Goal: Task Accomplishment & Management: Manage account settings

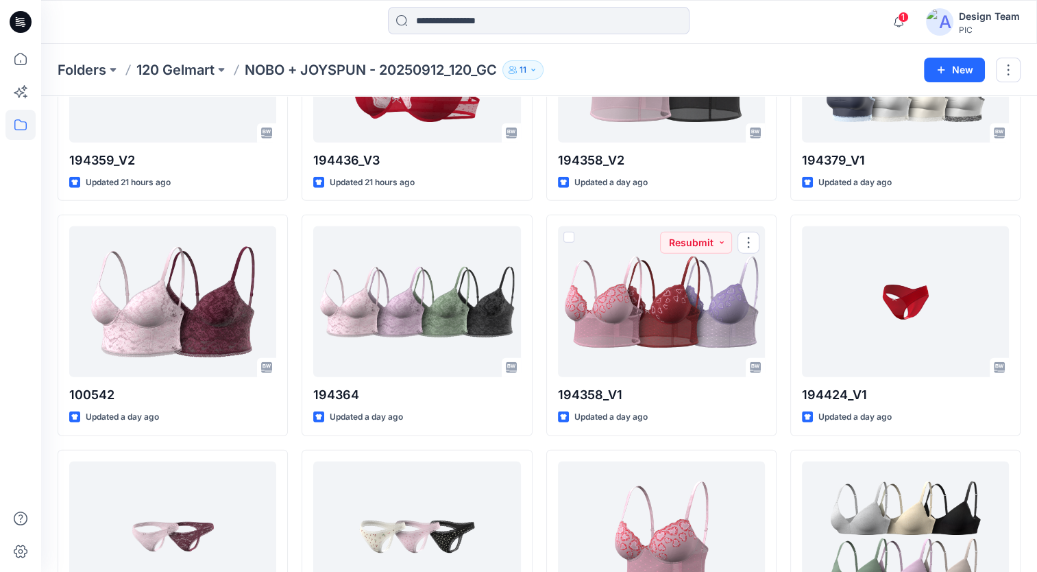
scroll to position [3438, 0]
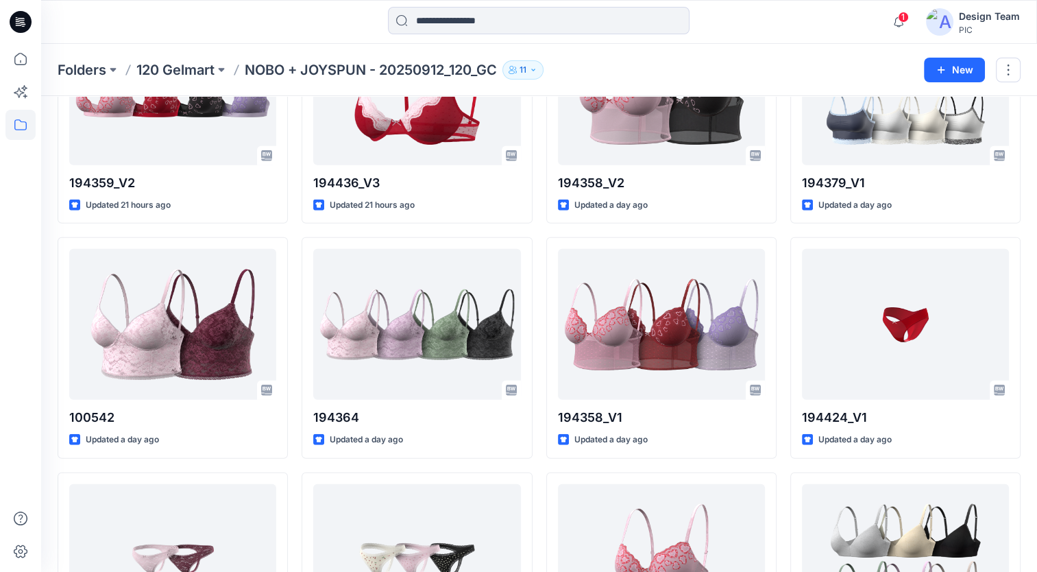
click at [337, 69] on p "NOBO + JOYSPUN - 20250912_120_GC" at bounding box center [371, 69] width 252 height 19
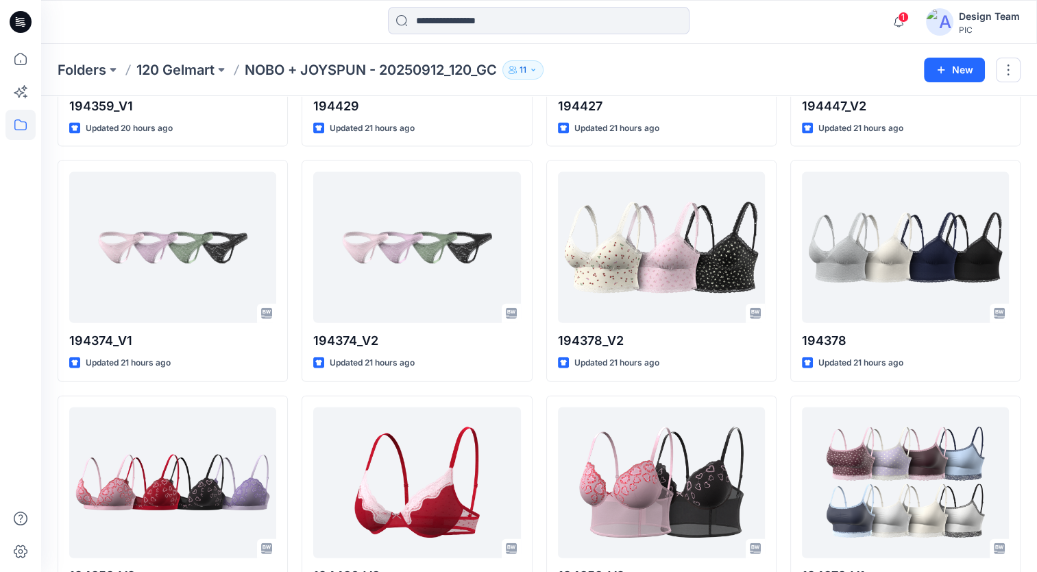
scroll to position [2958, 0]
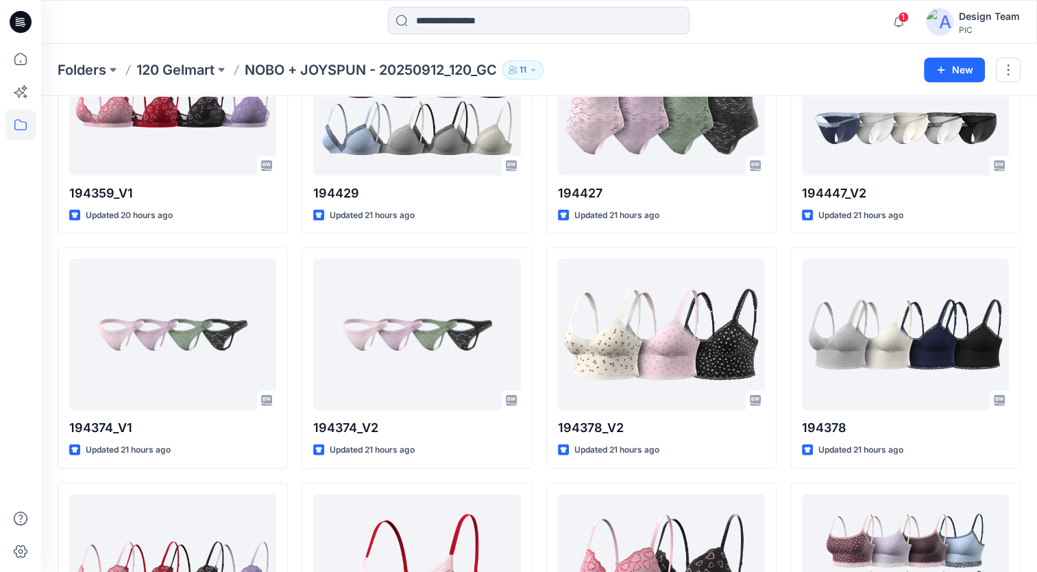
click at [341, 71] on p "NOBO + JOYSPUN - 20250912_120_GC" at bounding box center [371, 69] width 252 height 19
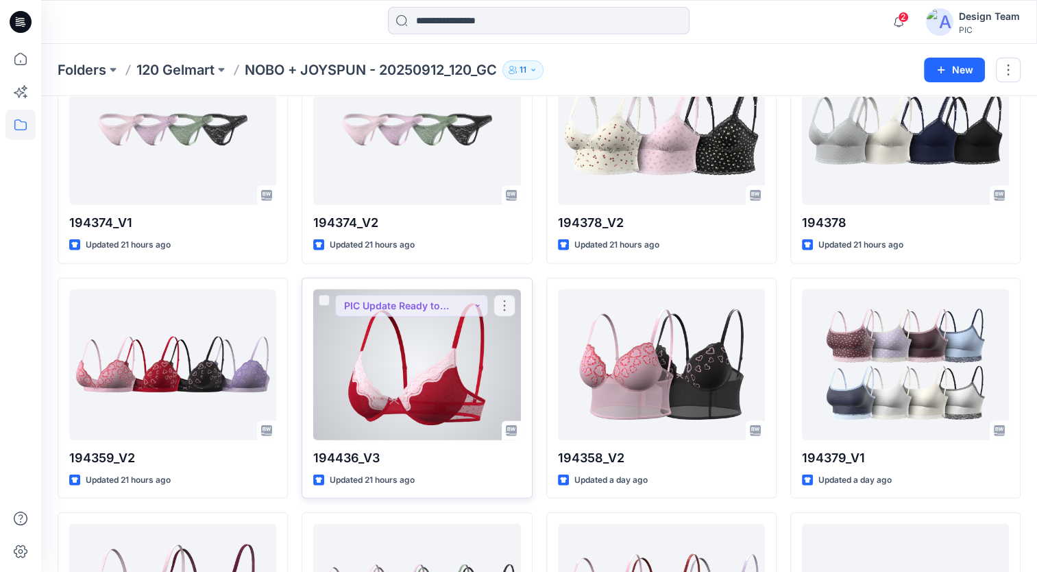
scroll to position [3164, 0]
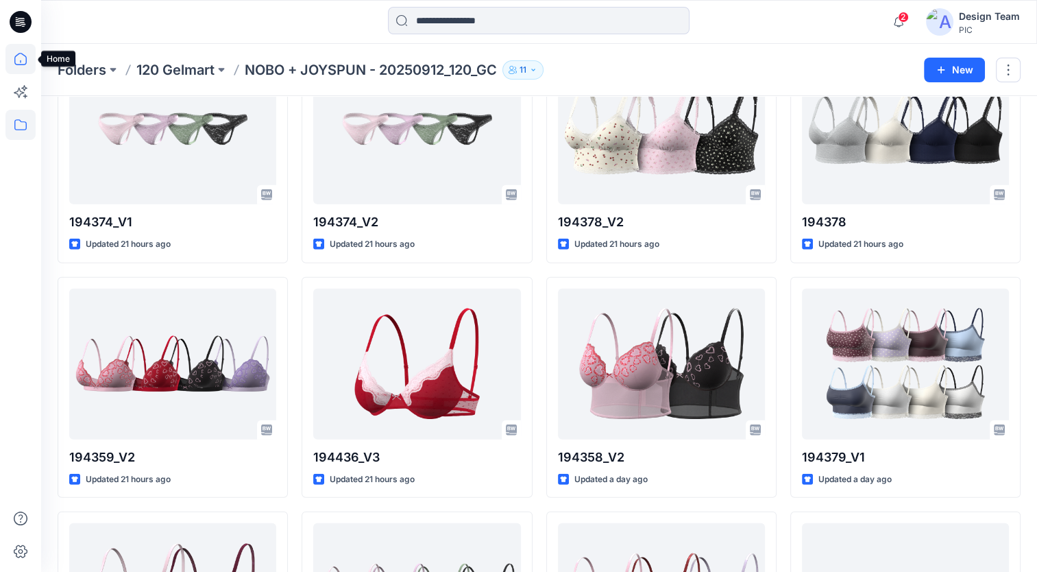
click at [19, 61] on icon at bounding box center [20, 59] width 30 height 30
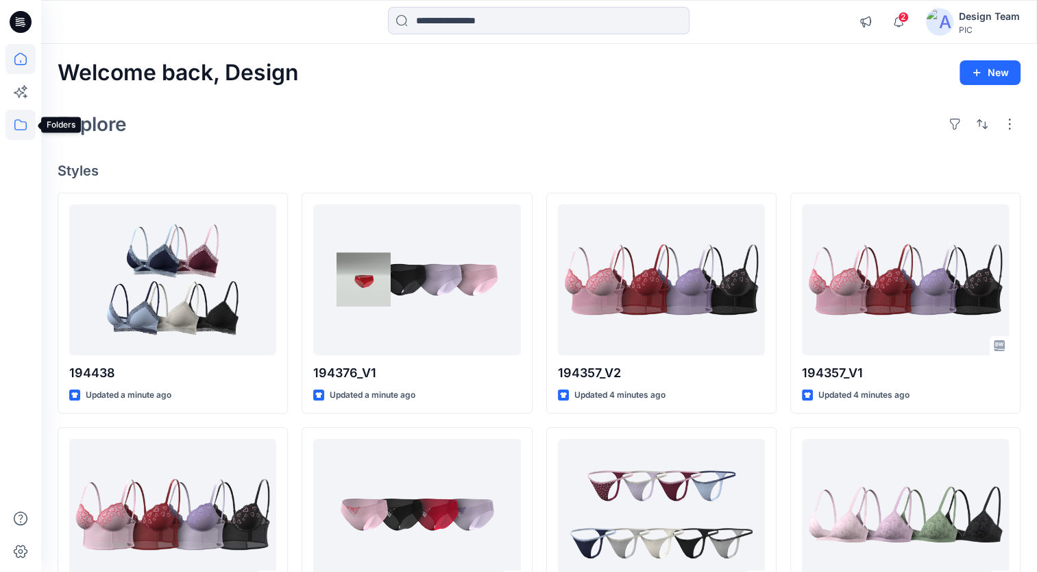
click at [19, 125] on icon at bounding box center [20, 125] width 30 height 30
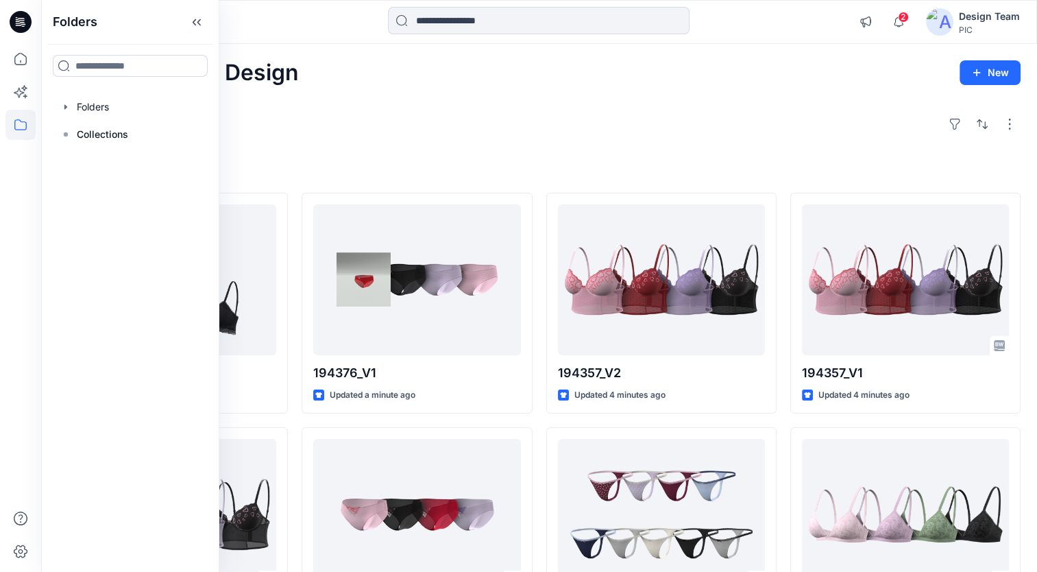
click at [452, 89] on div "Welcome back, Design New Explore Styles 194438 Updated a minute ago 194444_V1 U…" at bounding box center [539, 496] width 996 height 905
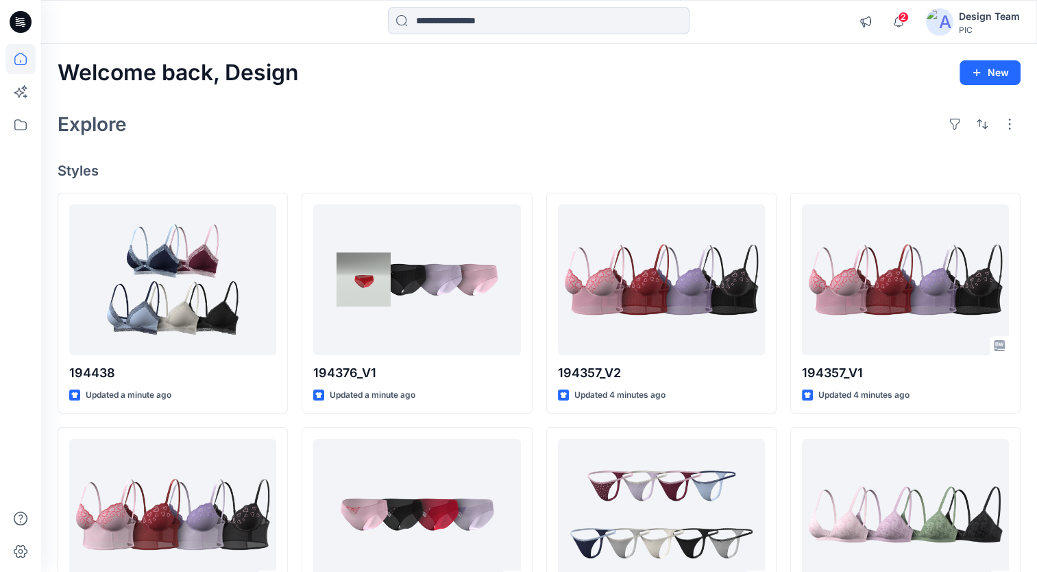
click at [472, 125] on div "Explore" at bounding box center [539, 124] width 963 height 33
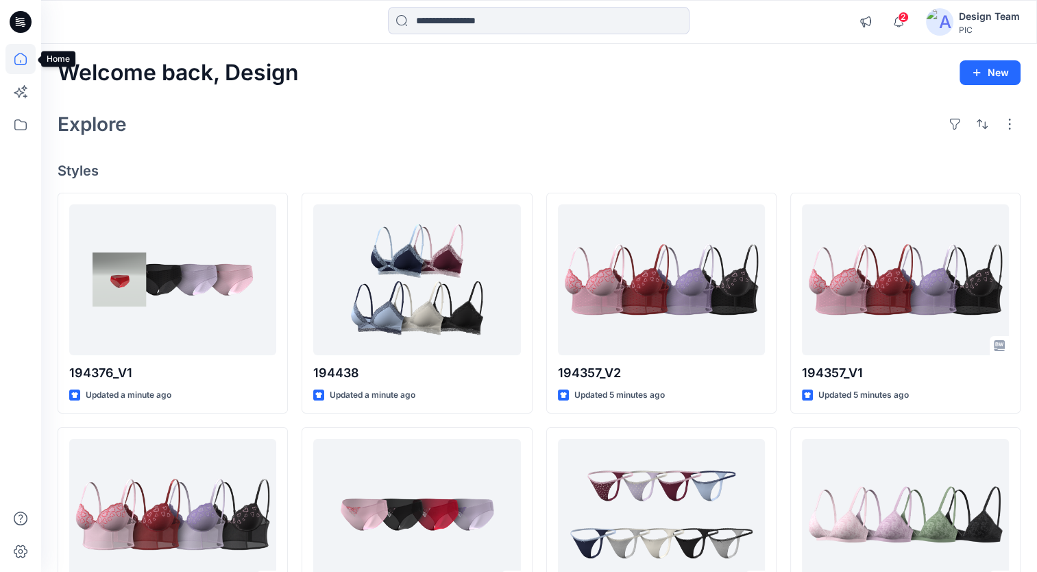
click at [14, 60] on icon at bounding box center [20, 59] width 30 height 30
click at [22, 58] on icon at bounding box center [20, 59] width 30 height 30
click at [90, 174] on h4 "Styles" at bounding box center [539, 170] width 963 height 16
click at [101, 127] on h2 "Explore" at bounding box center [92, 124] width 69 height 22
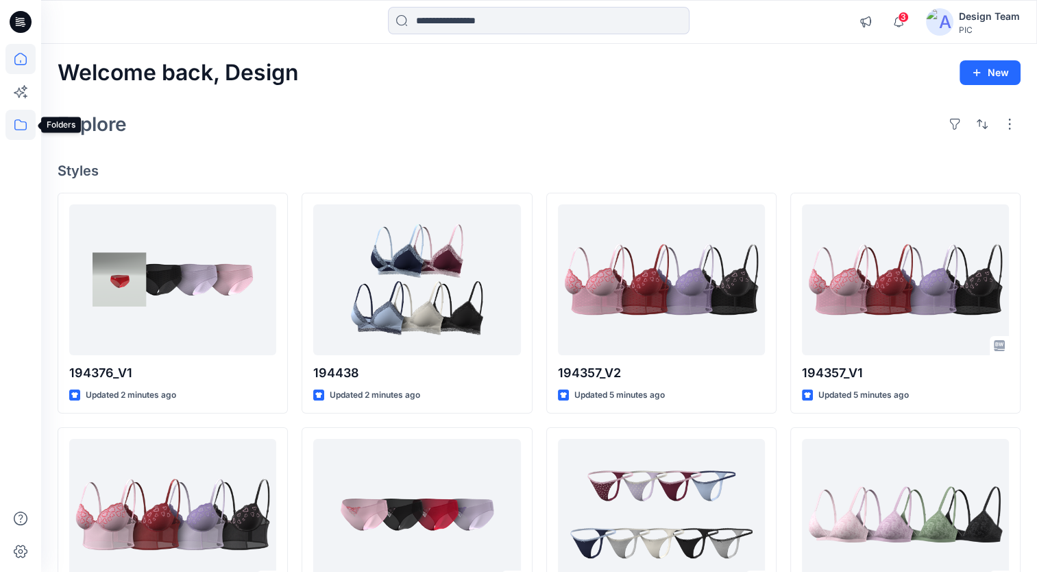
click at [25, 127] on icon at bounding box center [20, 125] width 30 height 30
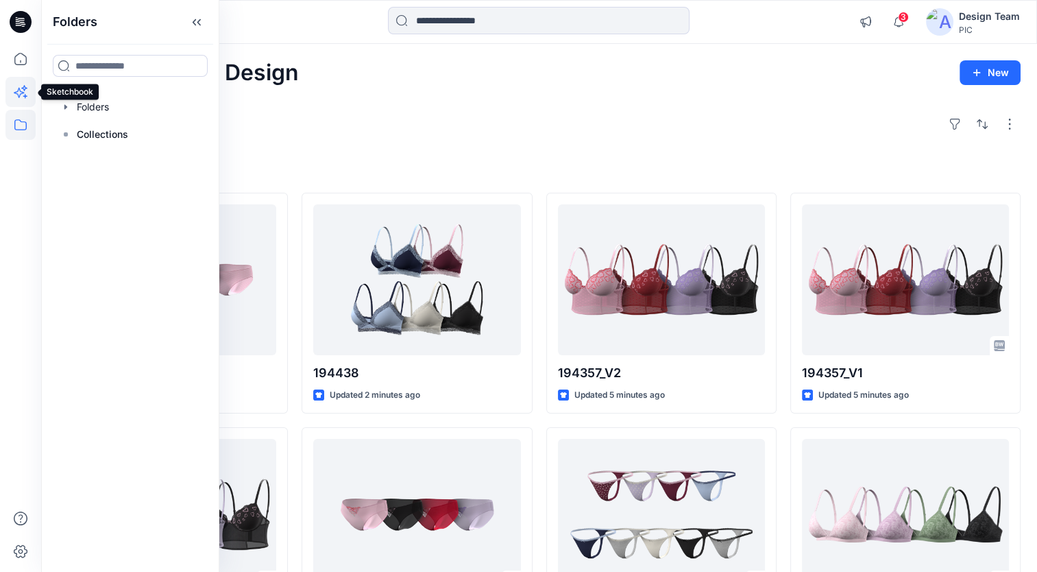
click at [25, 92] on icon at bounding box center [20, 92] width 30 height 30
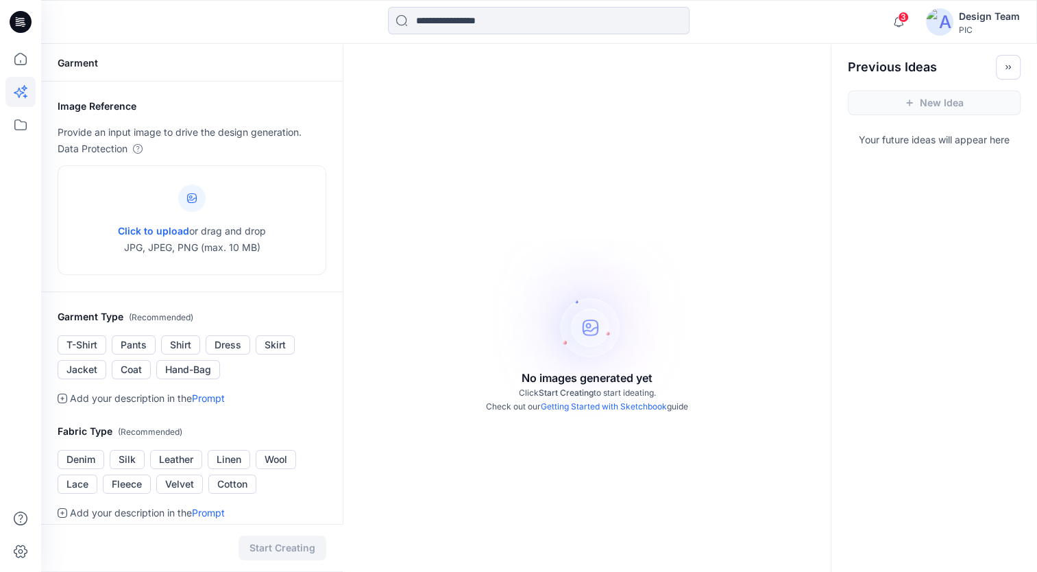
click at [25, 92] on icon at bounding box center [20, 92] width 30 height 30
click at [21, 59] on icon at bounding box center [20, 59] width 30 height 30
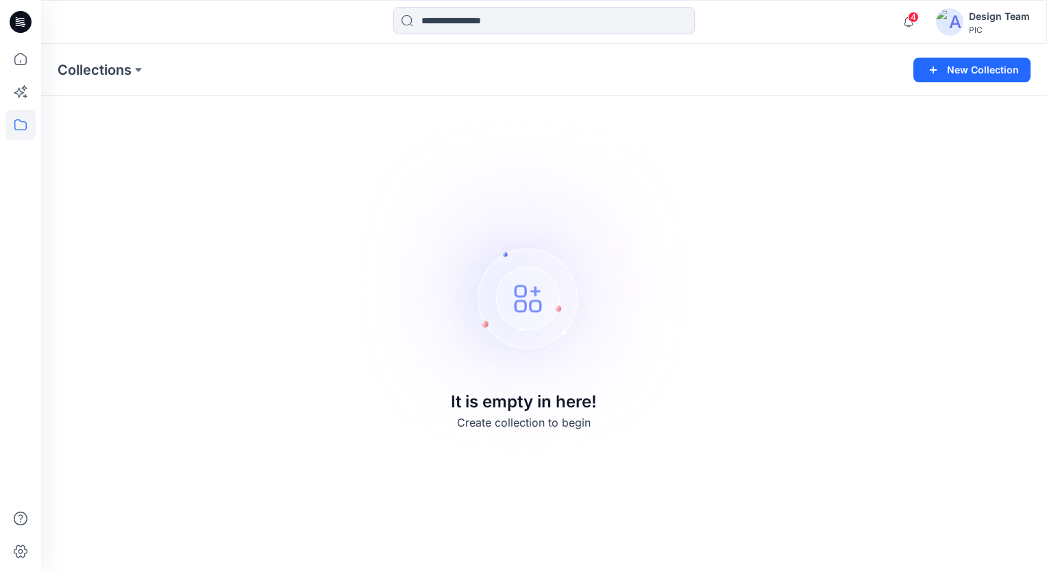
click at [1008, 18] on div "Design Team" at bounding box center [999, 16] width 61 height 16
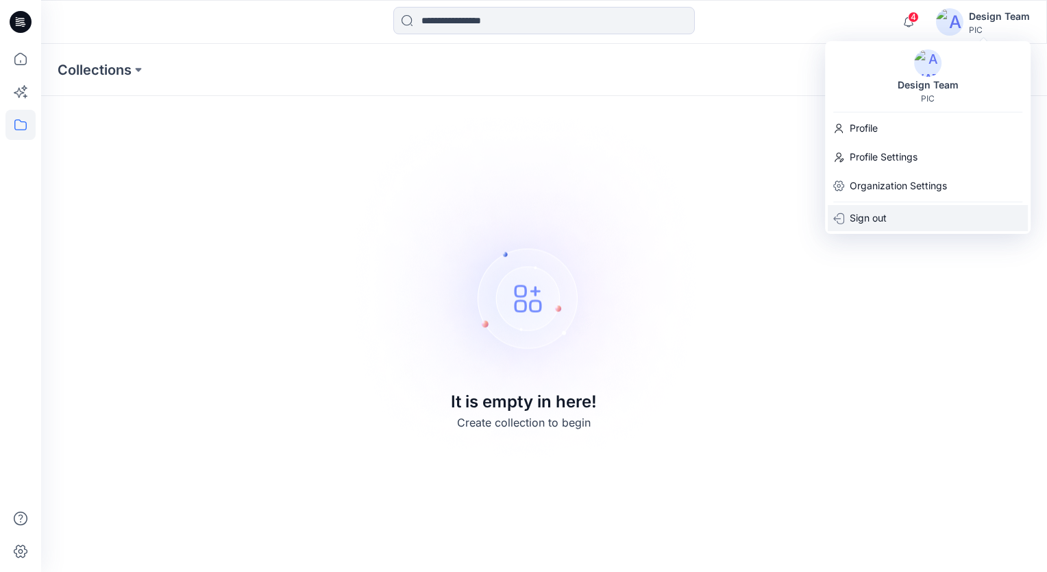
click at [878, 222] on p "Sign out" at bounding box center [868, 218] width 37 height 26
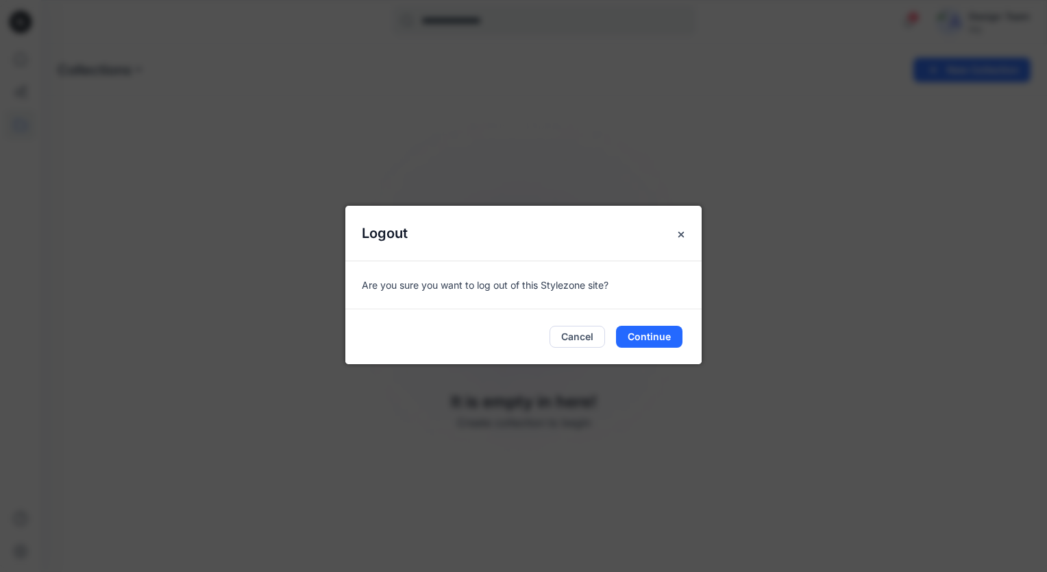
click at [755, 188] on div "Logout Are you sure you want to log out of this Stylezone site? Cancel Continue" at bounding box center [523, 286] width 1047 height 572
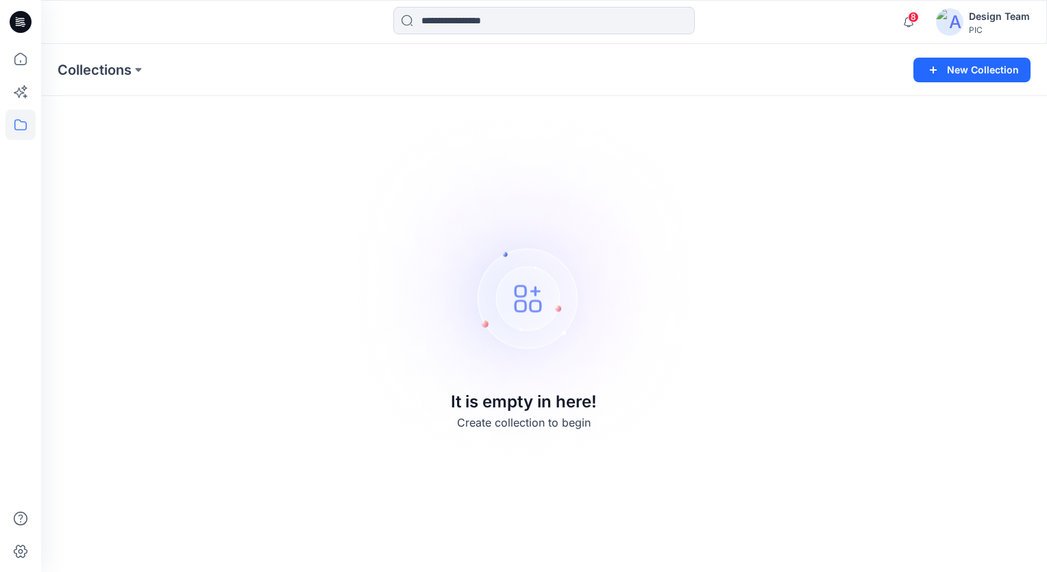
click at [981, 18] on div "Design Team" at bounding box center [999, 16] width 61 height 16
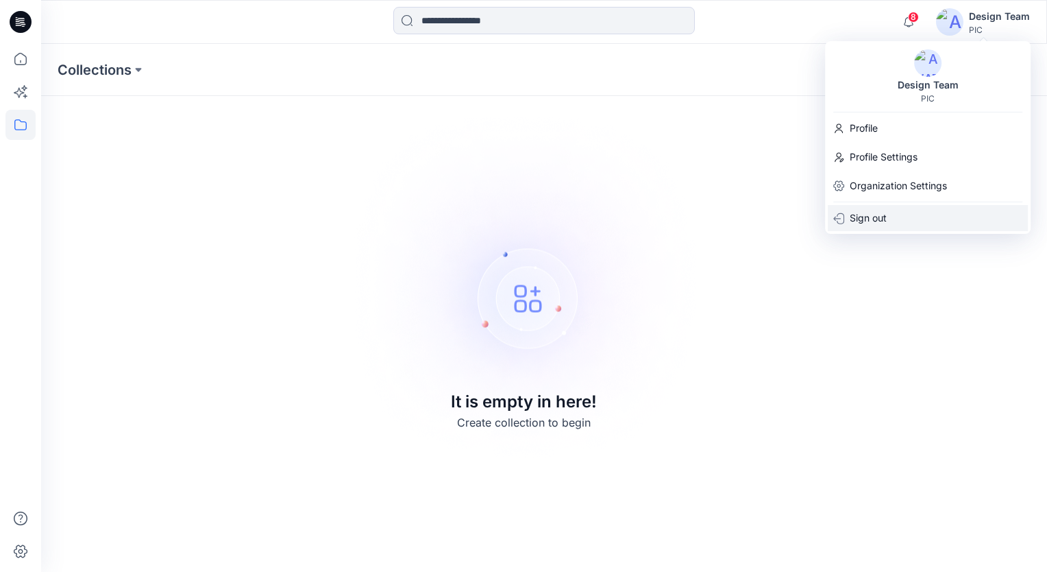
click at [892, 223] on div "Sign out" at bounding box center [928, 218] width 200 height 26
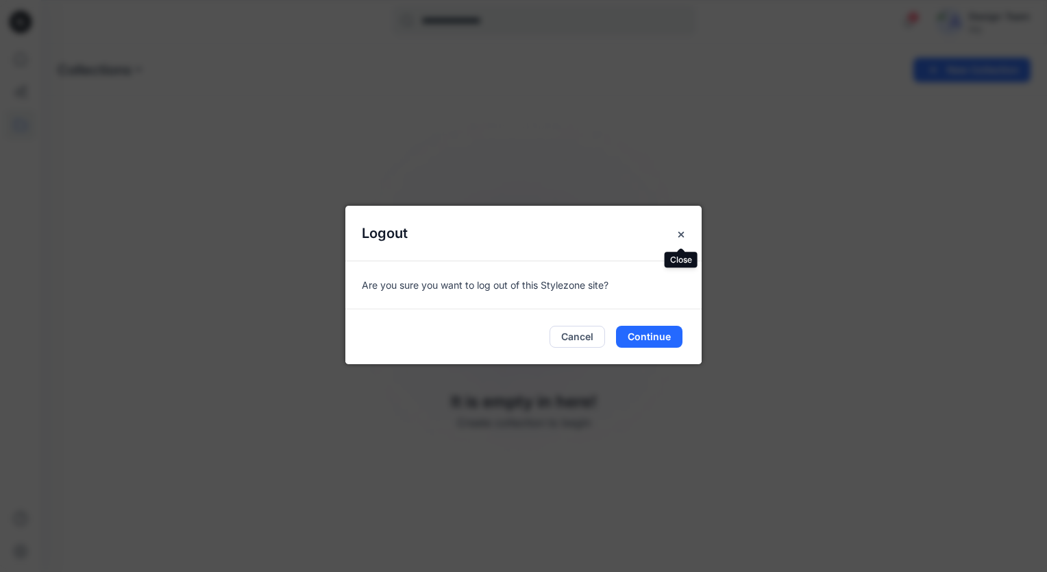
drag, startPoint x: 685, startPoint y: 232, endPoint x: 850, endPoint y: 158, distance: 180.4
click at [685, 234] on icon "Close" at bounding box center [681, 234] width 11 height 11
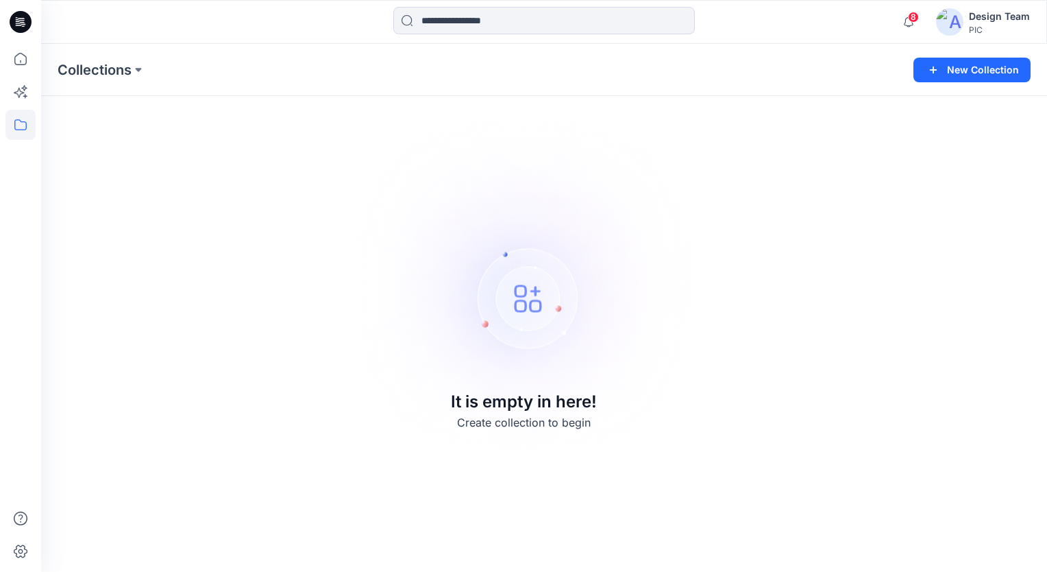
click at [1004, 15] on div "Design Team" at bounding box center [999, 16] width 61 height 16
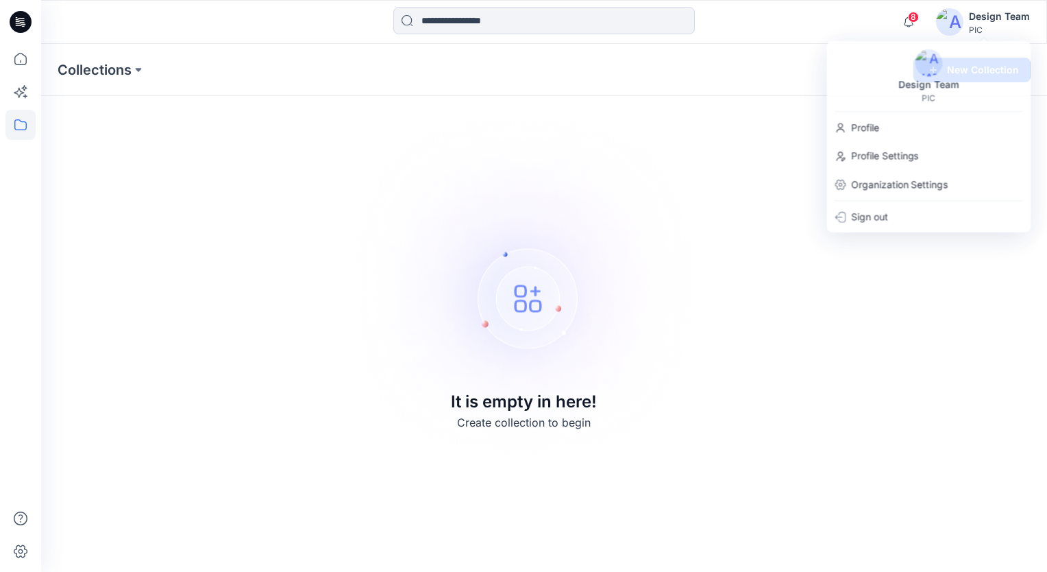
click at [276, 276] on div "Collections New Collection It is empty in here! Create collection to begin" at bounding box center [544, 308] width 1006 height 528
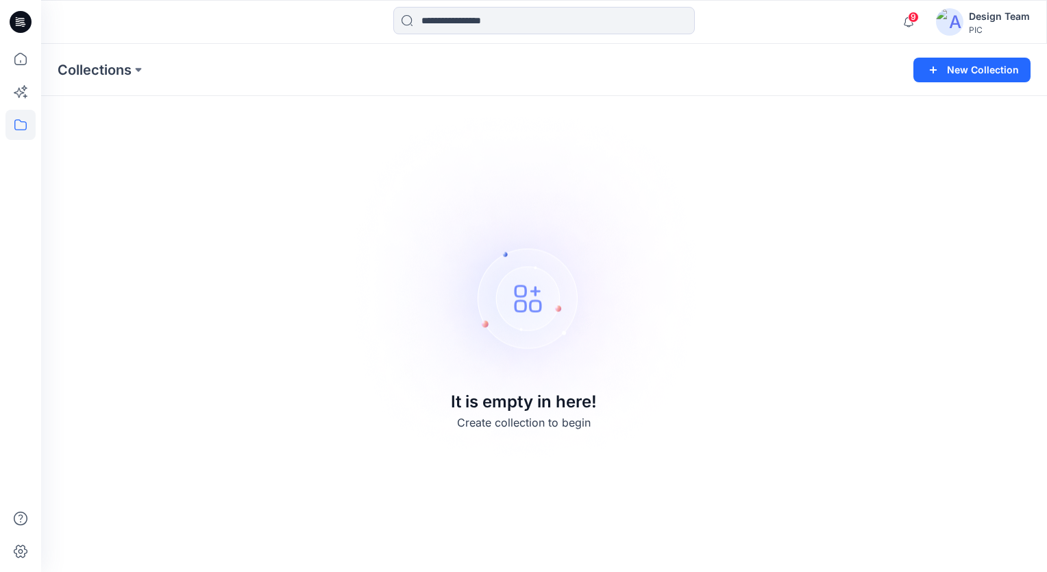
click at [1009, 17] on div "Design Team" at bounding box center [999, 16] width 61 height 16
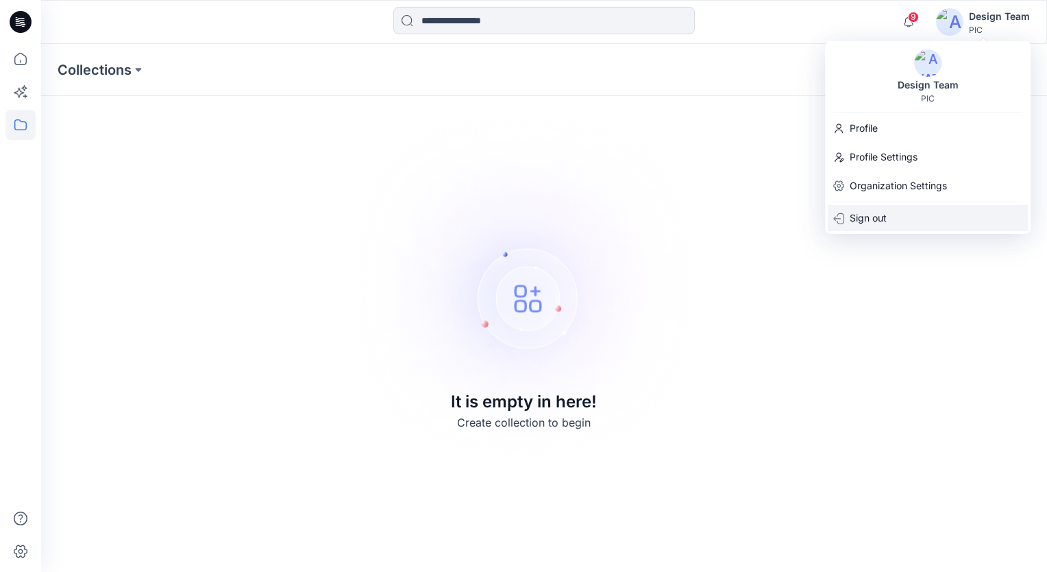
click at [891, 216] on div "Sign out" at bounding box center [928, 218] width 200 height 26
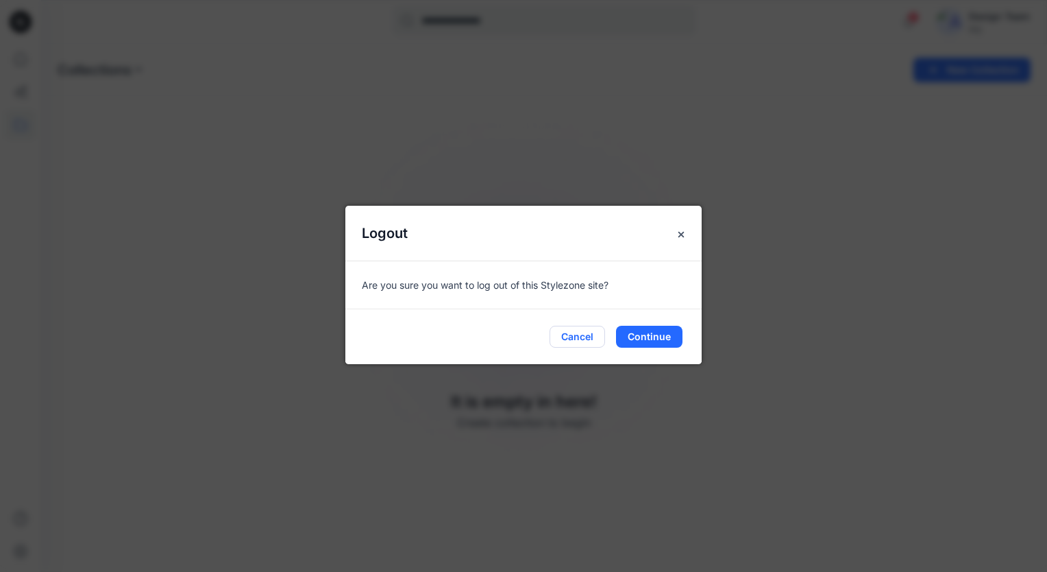
click at [580, 336] on button "Cancel" at bounding box center [578, 337] width 56 height 22
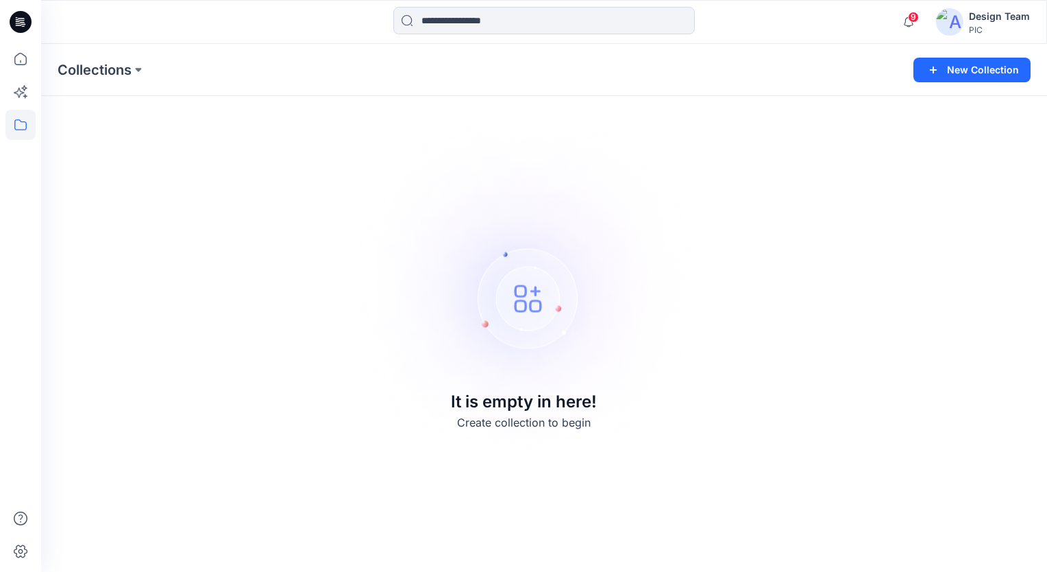
click at [980, 32] on div "PIC" at bounding box center [999, 30] width 61 height 10
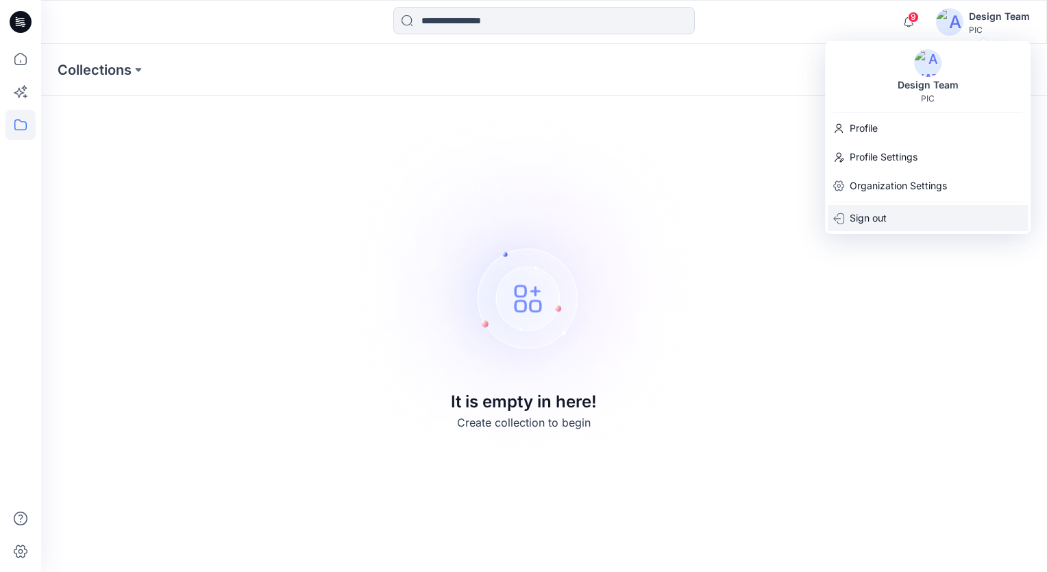
click at [868, 223] on p "Sign out" at bounding box center [868, 218] width 37 height 26
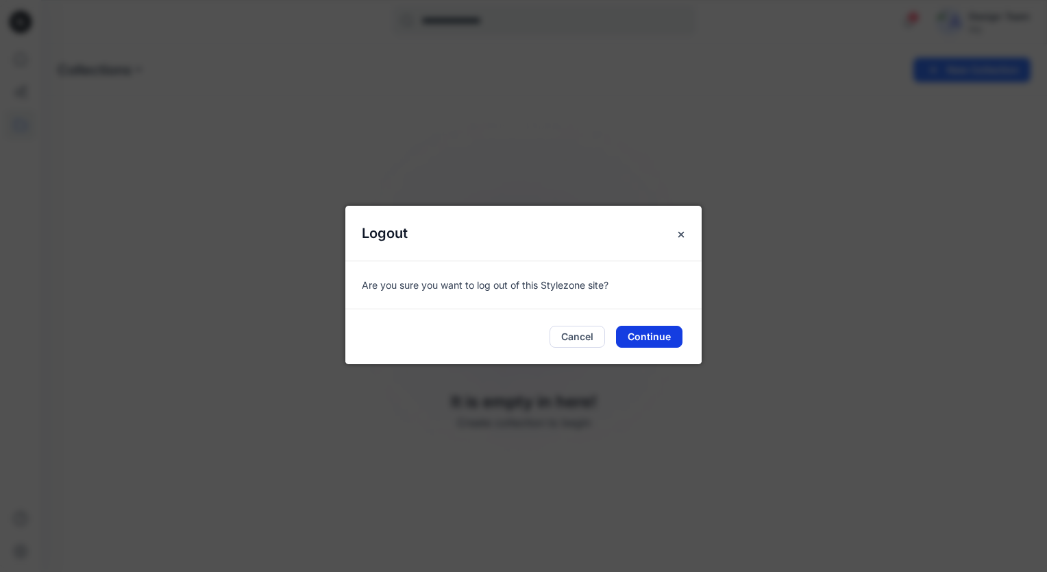
drag, startPoint x: 639, startPoint y: 334, endPoint x: 628, endPoint y: 336, distance: 11.2
click at [639, 334] on button "Continue" at bounding box center [649, 337] width 66 height 22
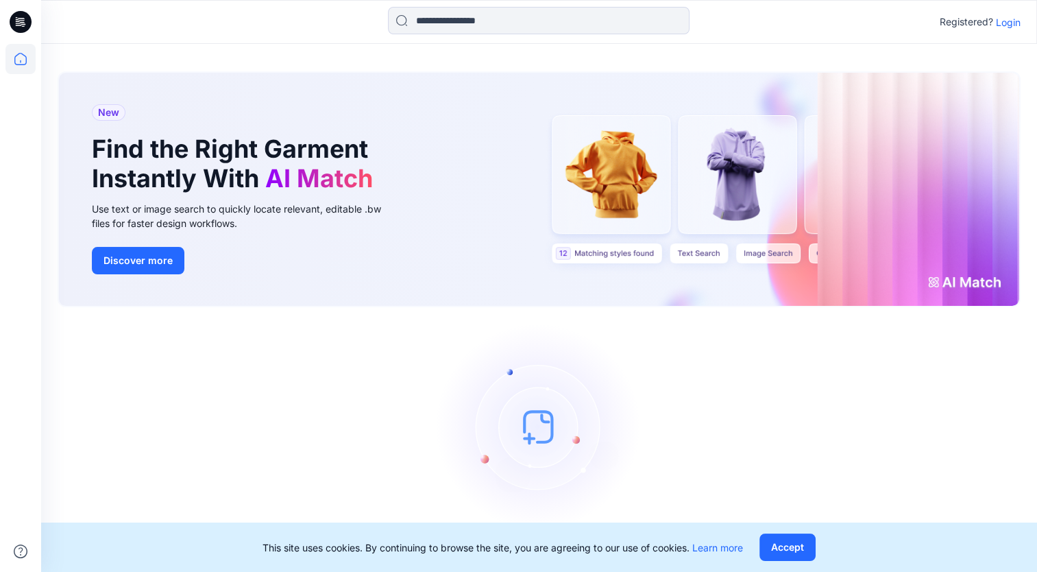
click at [1008, 26] on p "Login" at bounding box center [1008, 22] width 25 height 14
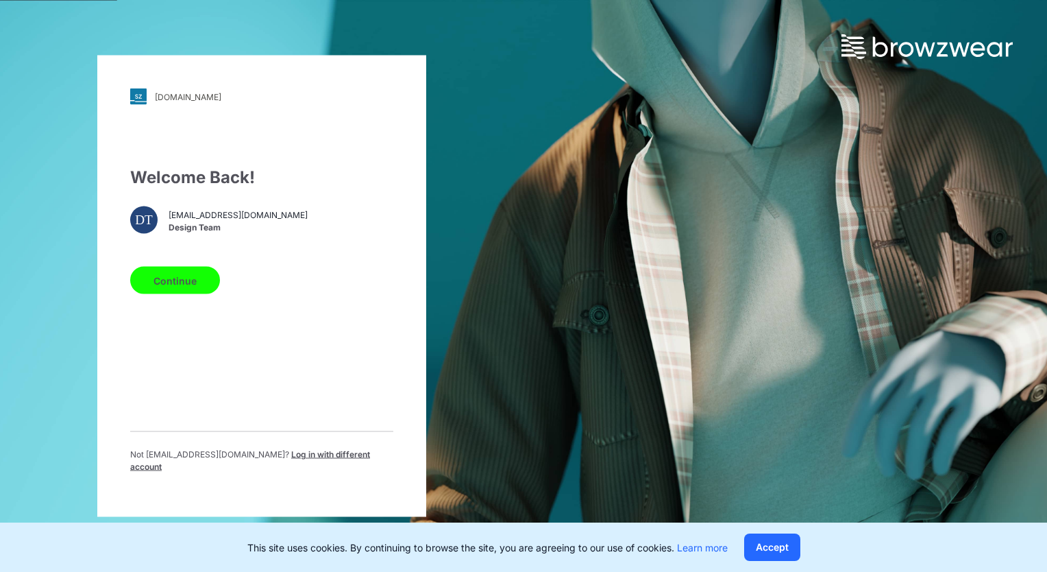
click at [151, 288] on button "Continue" at bounding box center [175, 280] width 90 height 27
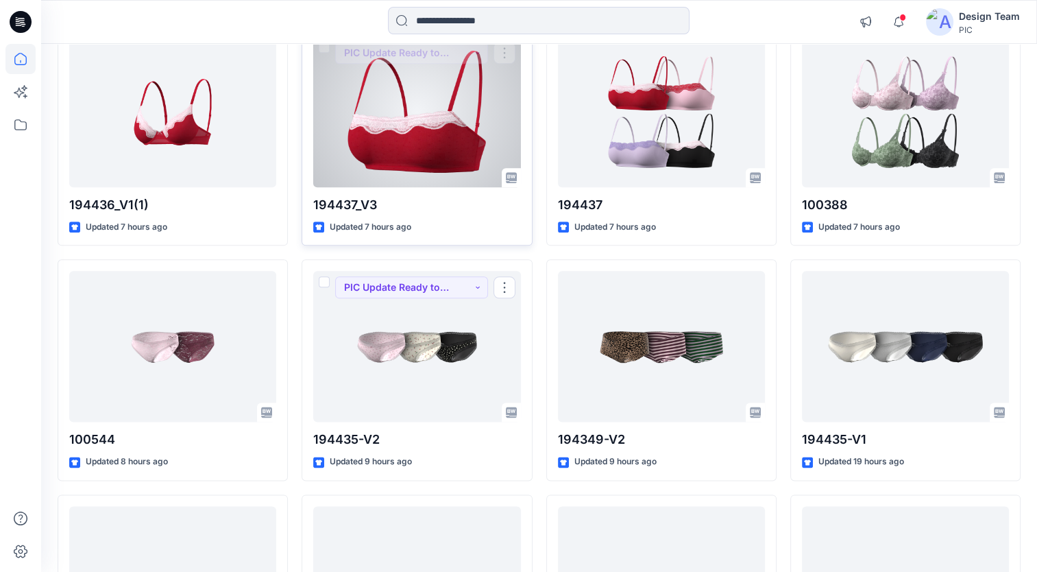
scroll to position [1439, 0]
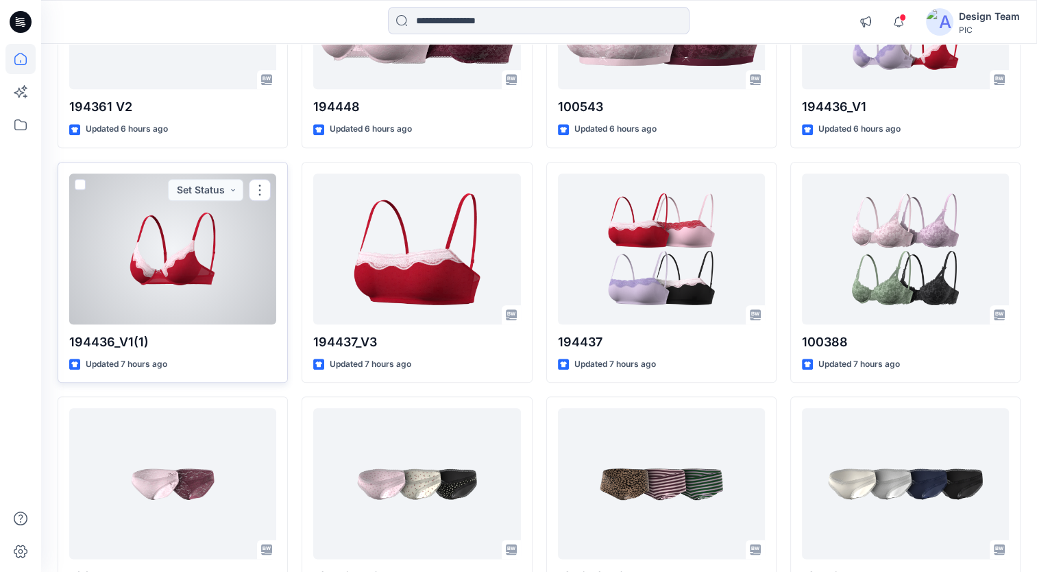
click at [222, 253] on div at bounding box center [172, 248] width 207 height 151
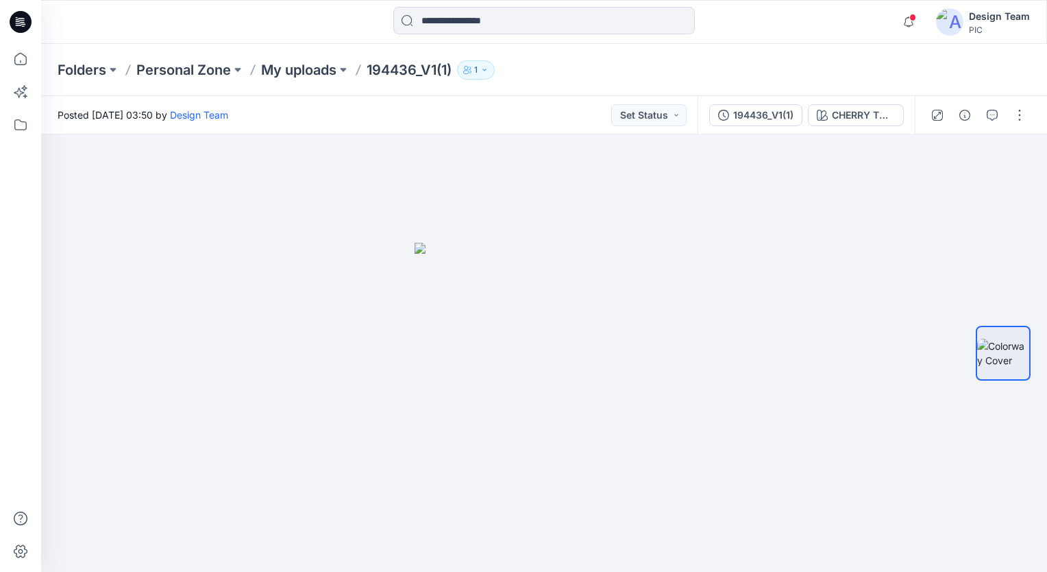
click at [16, 23] on icon at bounding box center [18, 23] width 5 height 1
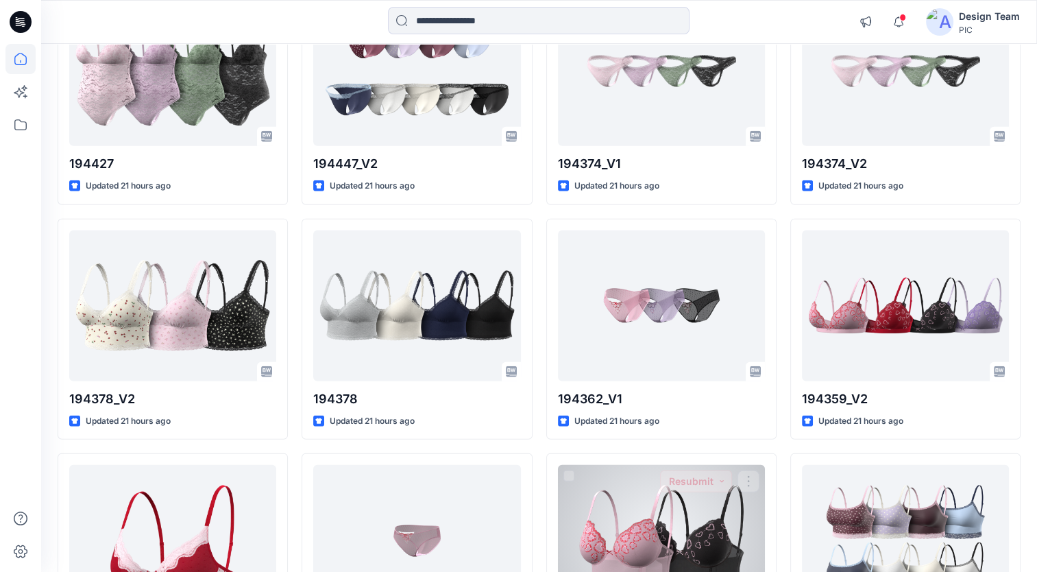
scroll to position [3701, 0]
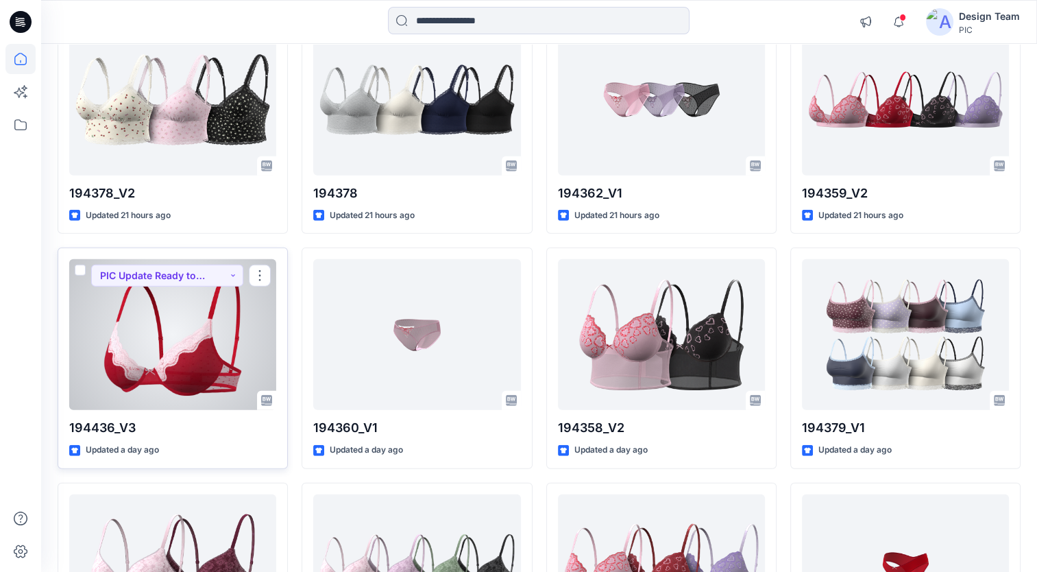
click at [173, 375] on div at bounding box center [172, 334] width 207 height 151
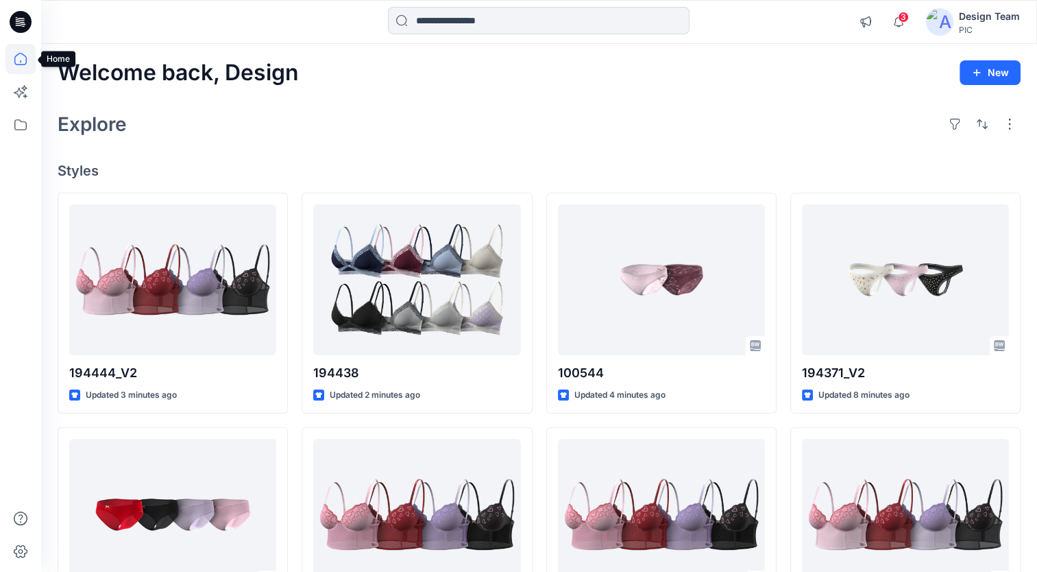
click at [22, 56] on icon at bounding box center [20, 59] width 30 height 30
click at [22, 58] on icon at bounding box center [20, 59] width 30 height 30
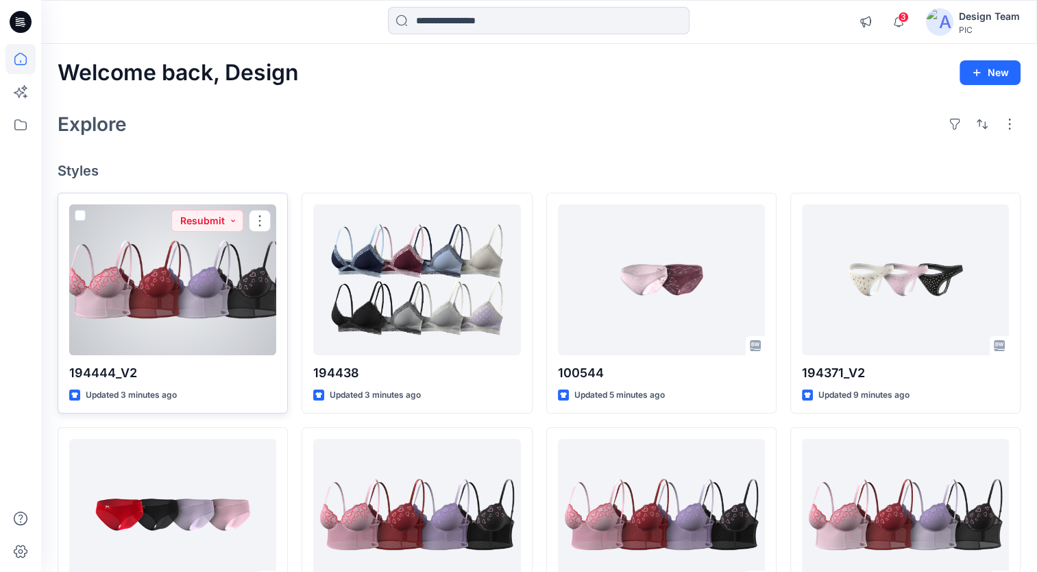
click at [193, 272] on div at bounding box center [172, 279] width 207 height 151
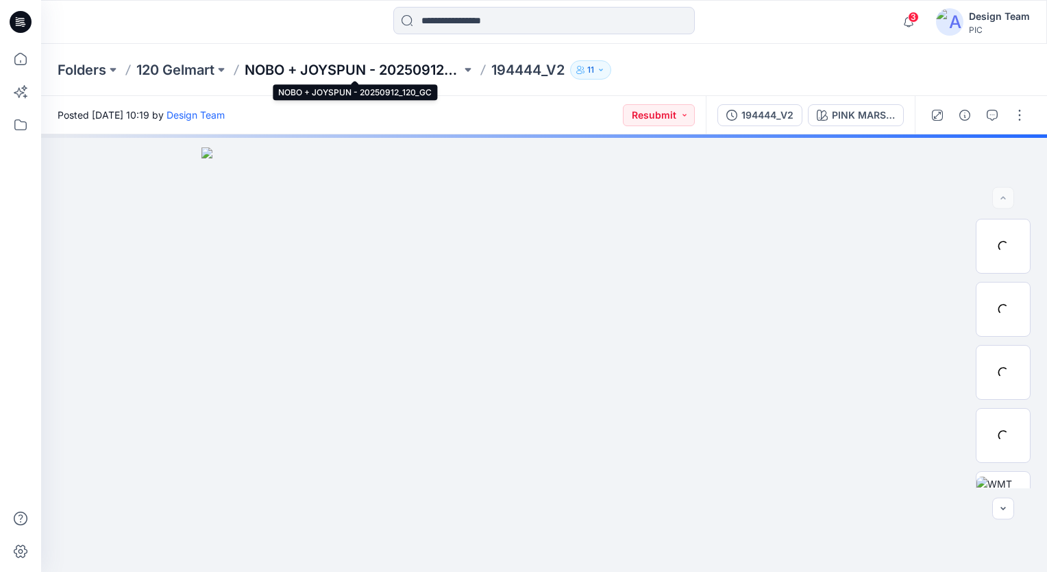
click at [425, 76] on p "NOBO + JOYSPUN - 20250912_120_GC" at bounding box center [353, 69] width 217 height 19
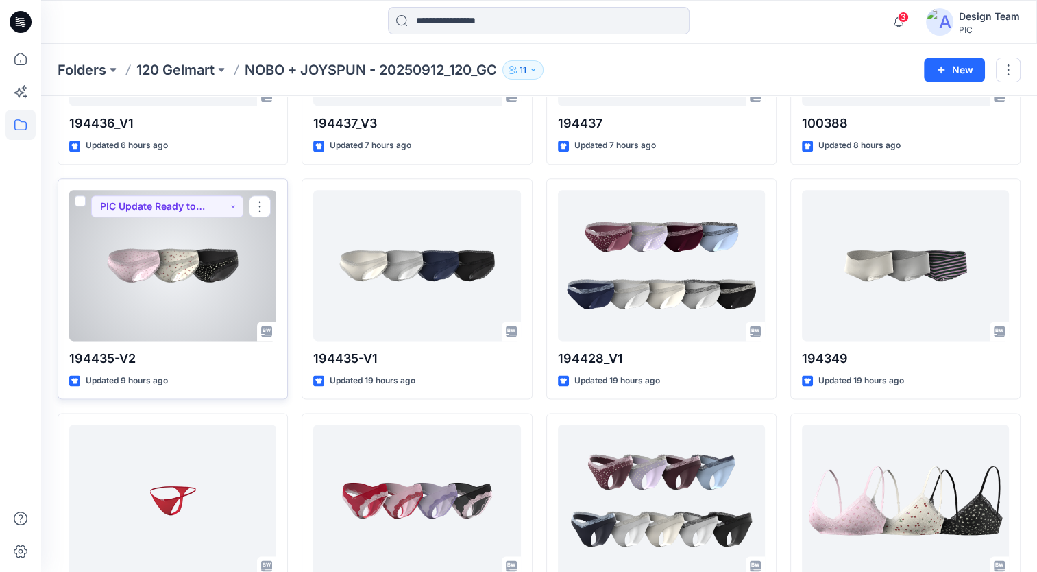
scroll to position [1657, 0]
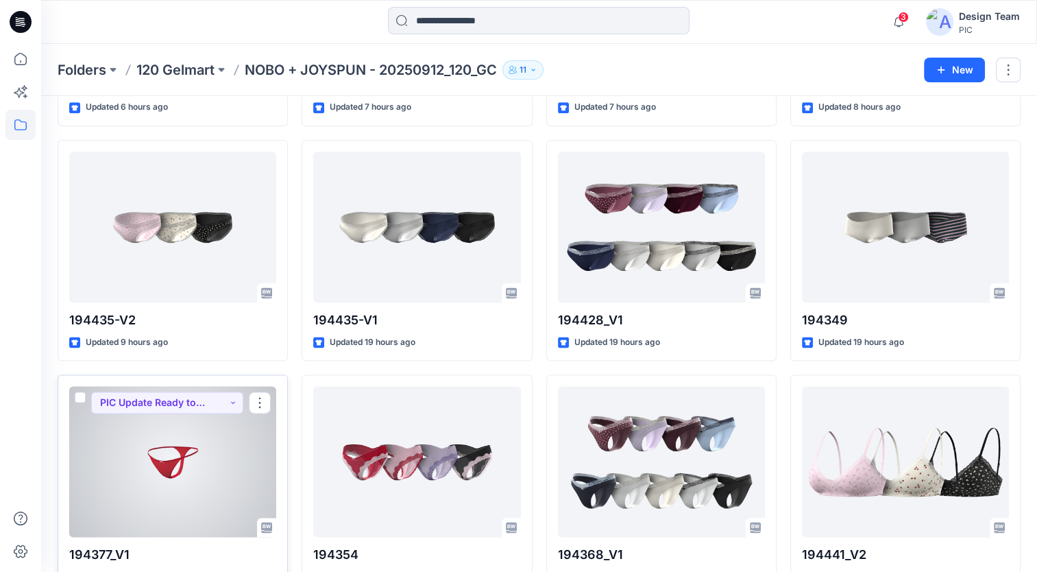
click at [141, 437] on div at bounding box center [172, 461] width 207 height 151
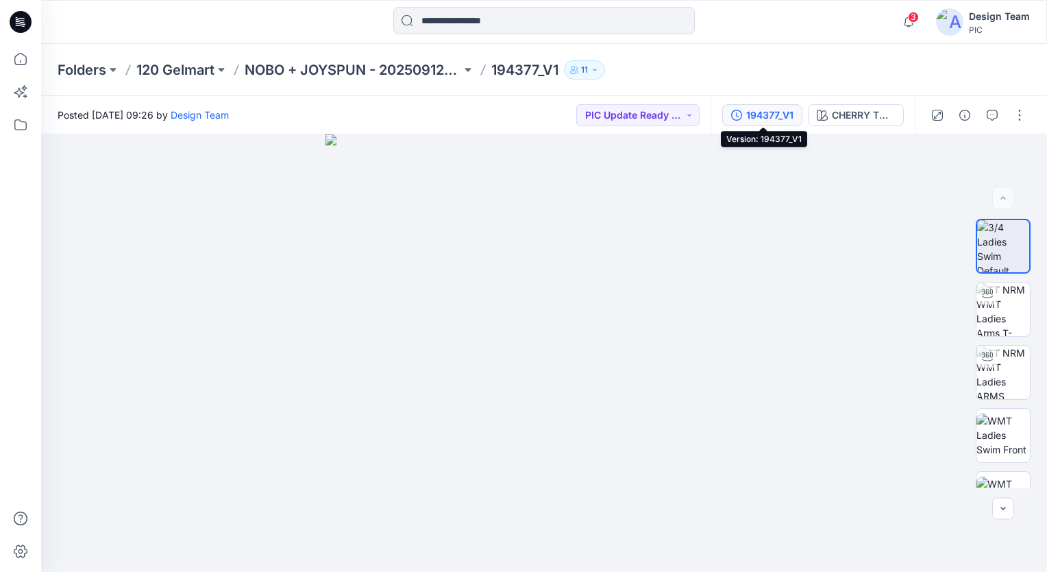
click at [781, 115] on div "194377_V1" at bounding box center [769, 115] width 47 height 15
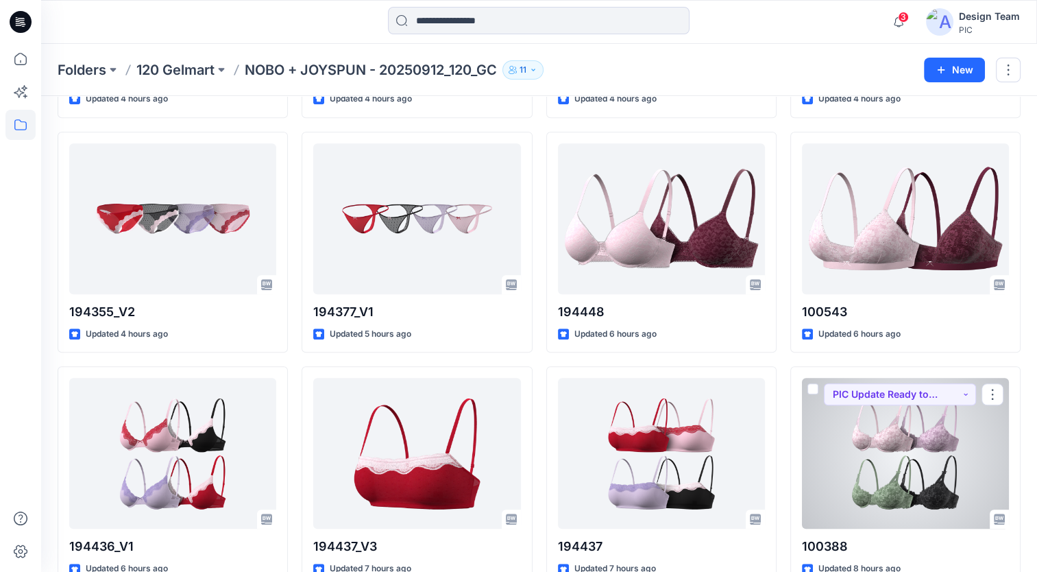
scroll to position [1178, 0]
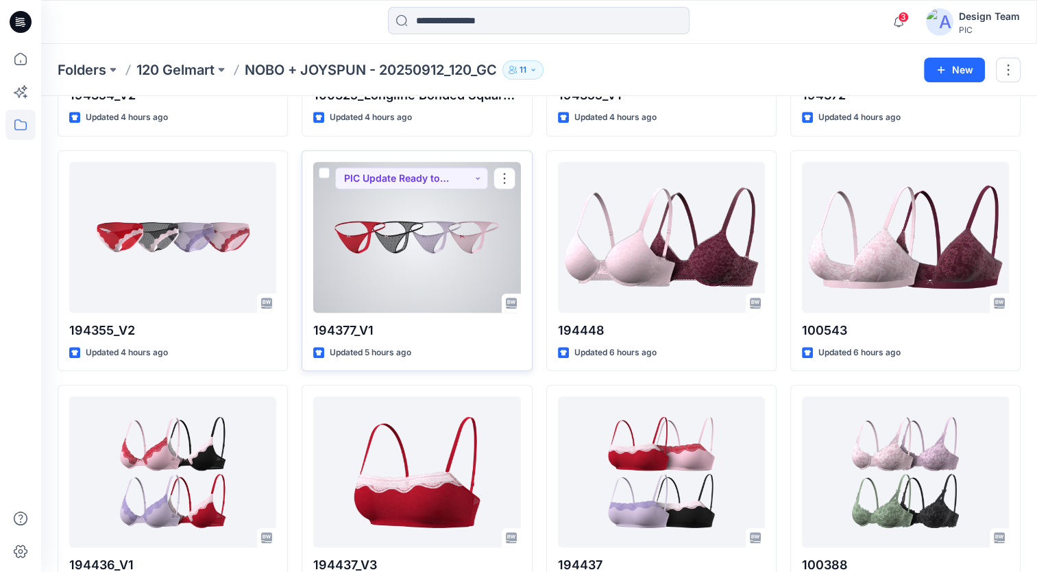
click at [471, 254] on div at bounding box center [416, 237] width 207 height 151
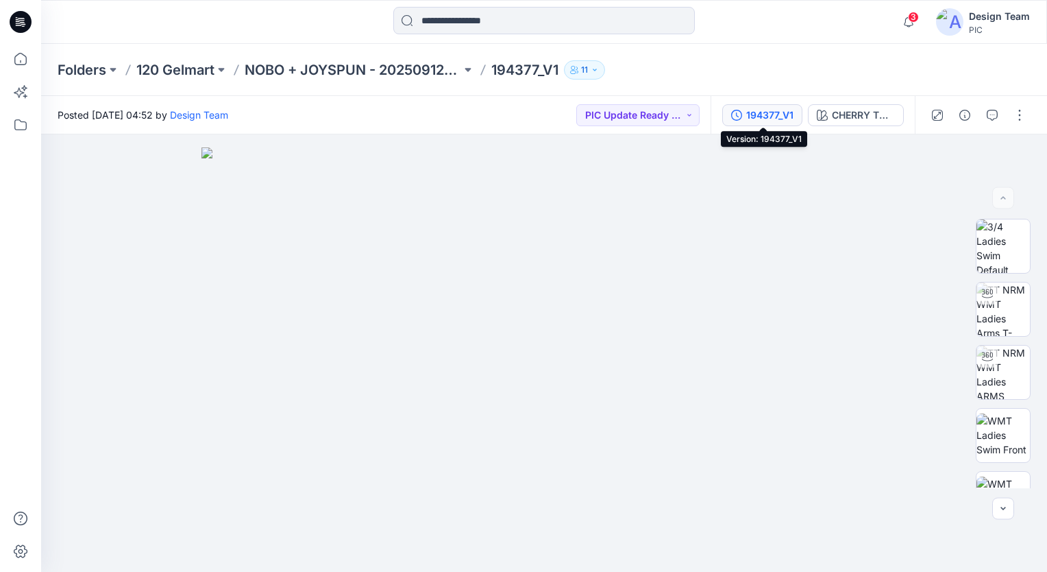
click at [781, 119] on div "194377_V1" at bounding box center [769, 115] width 47 height 15
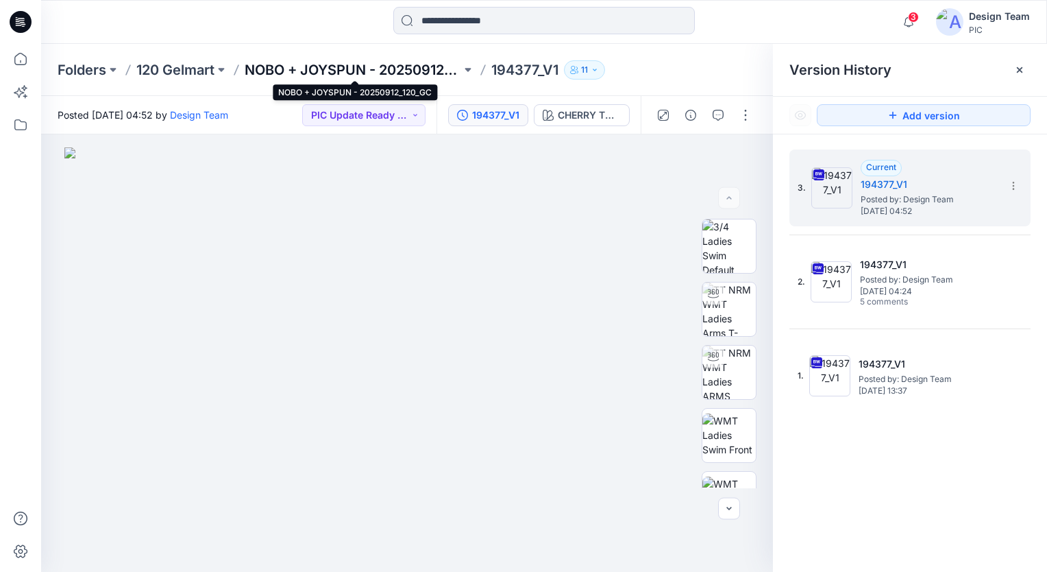
click at [384, 68] on p "NOBO + JOYSPUN - 20250912_120_GC" at bounding box center [353, 69] width 217 height 19
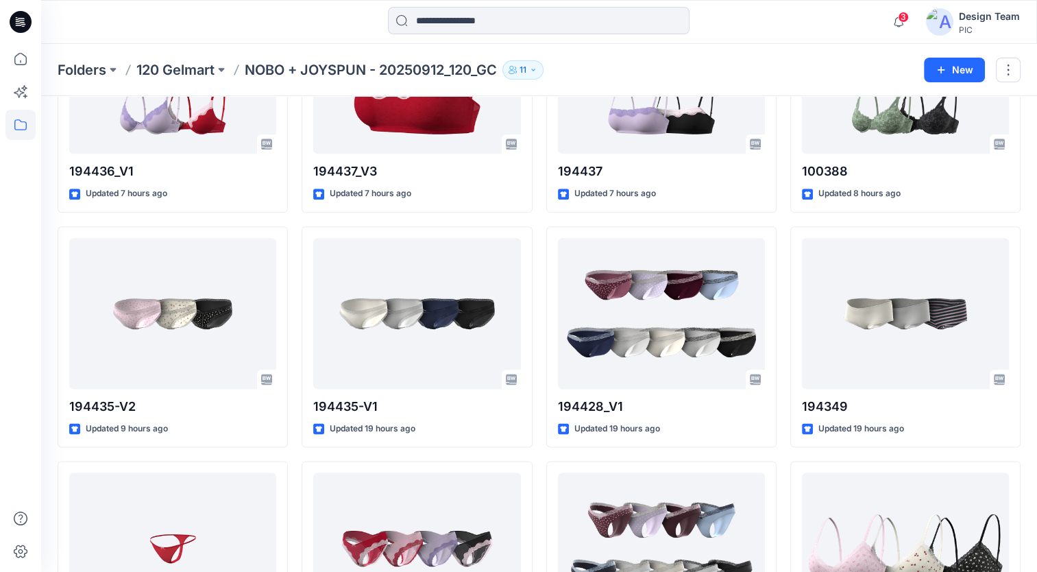
scroll to position [1714, 0]
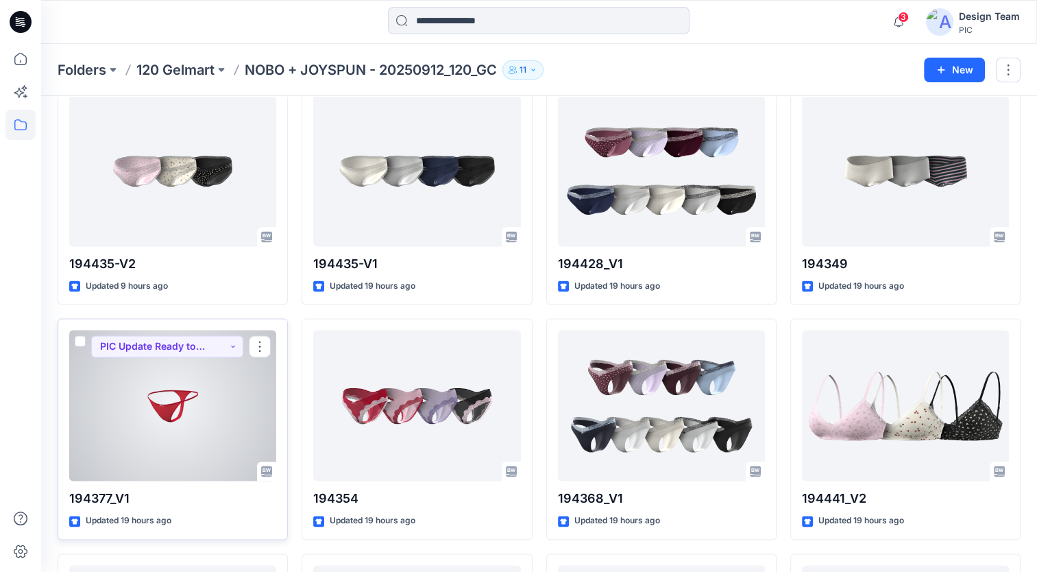
click at [266, 378] on div at bounding box center [172, 405] width 207 height 151
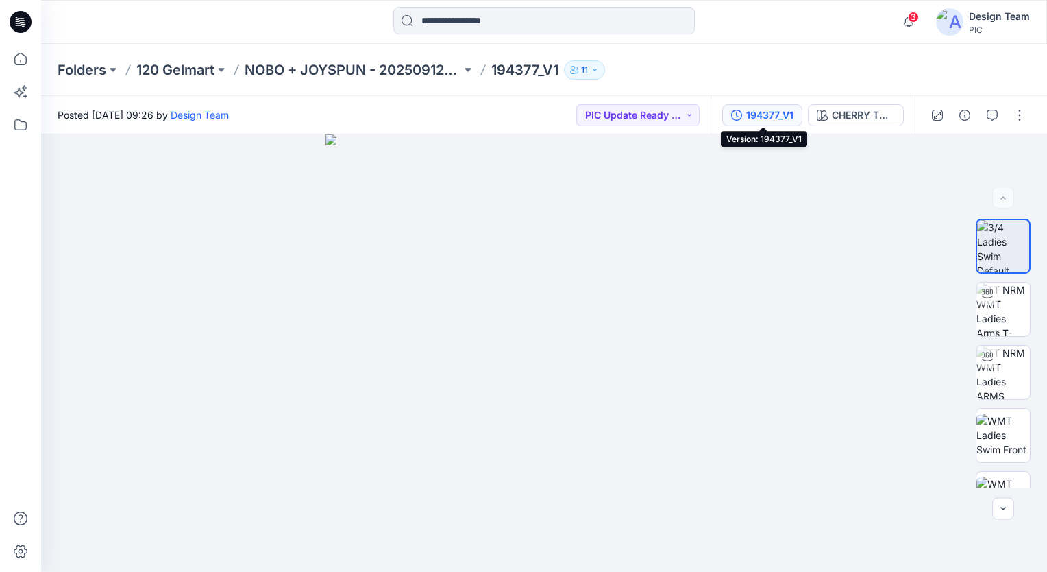
click at [781, 117] on div "194377_V1" at bounding box center [769, 115] width 47 height 15
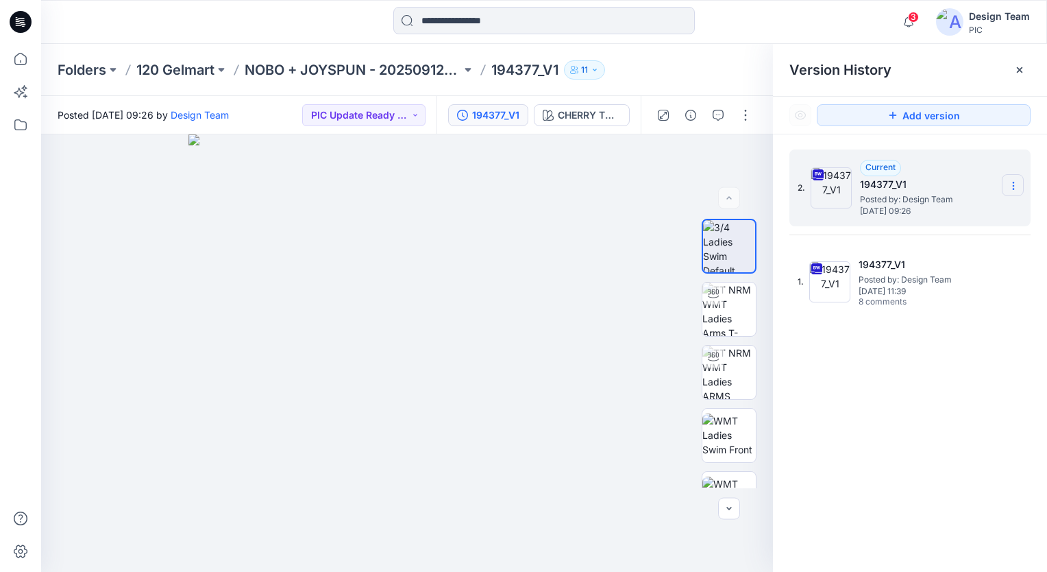
click at [1007, 188] on section at bounding box center [1013, 185] width 22 height 22
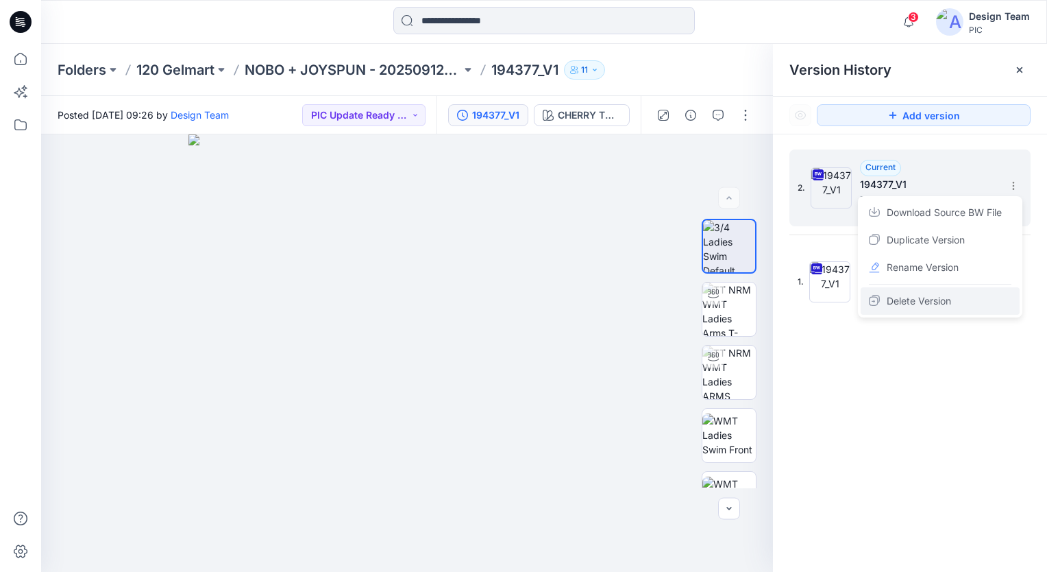
click at [936, 296] on span "Delete Version" at bounding box center [919, 301] width 64 height 16
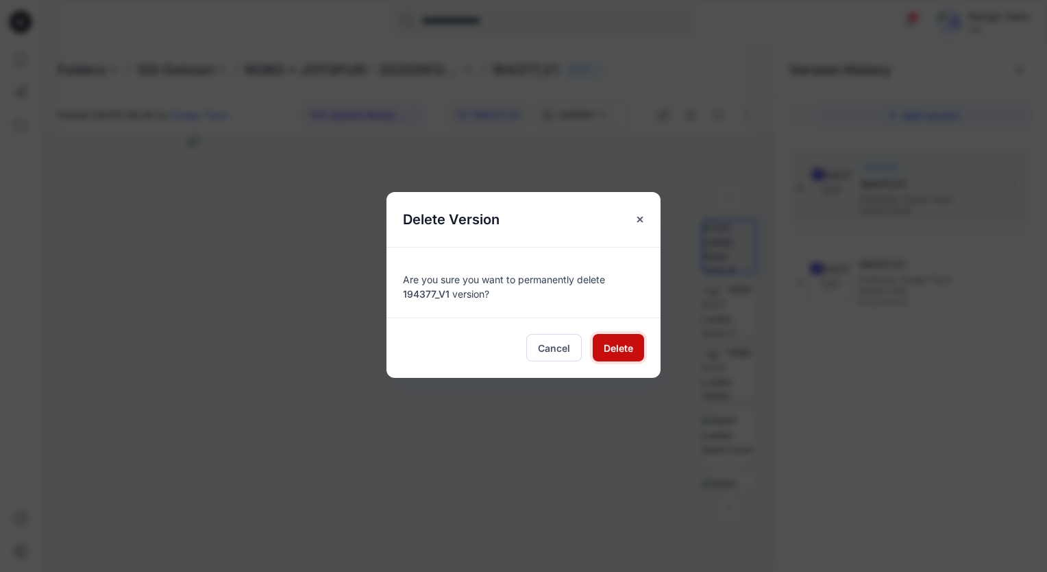
click at [601, 359] on button "Delete" at bounding box center [618, 347] width 51 height 27
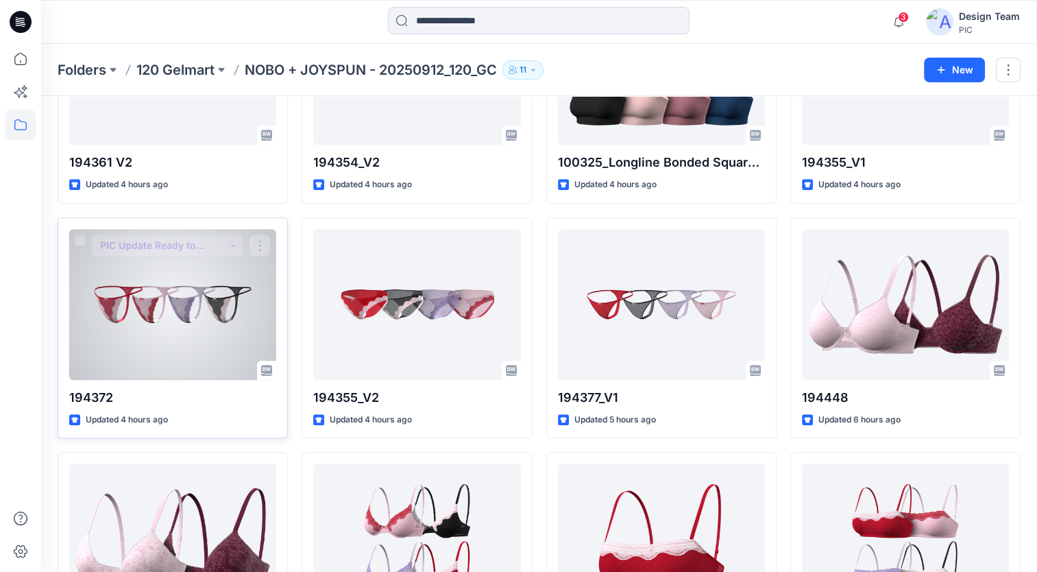
scroll to position [1165, 0]
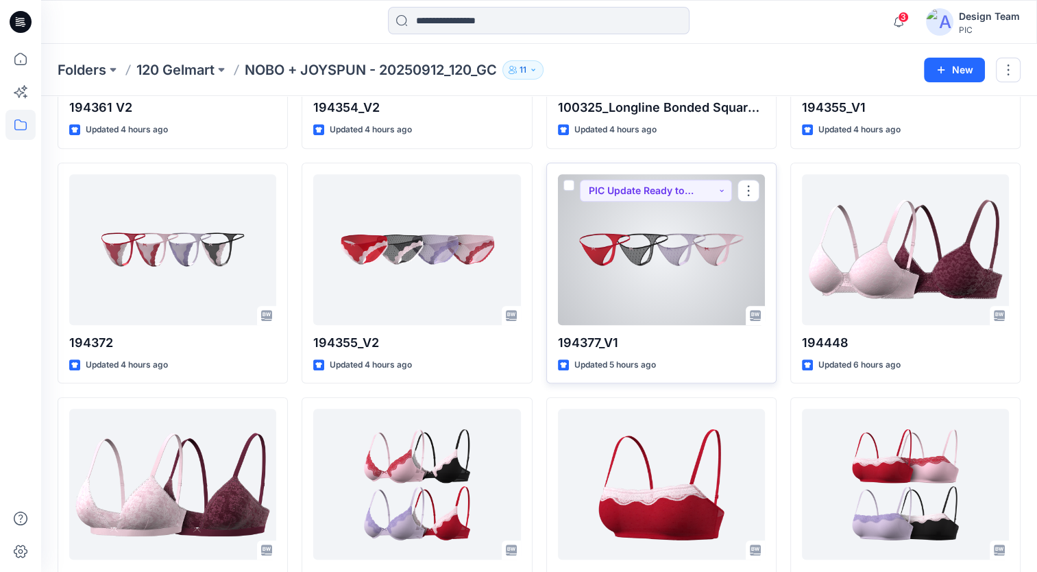
click at [631, 252] on div at bounding box center [661, 249] width 207 height 151
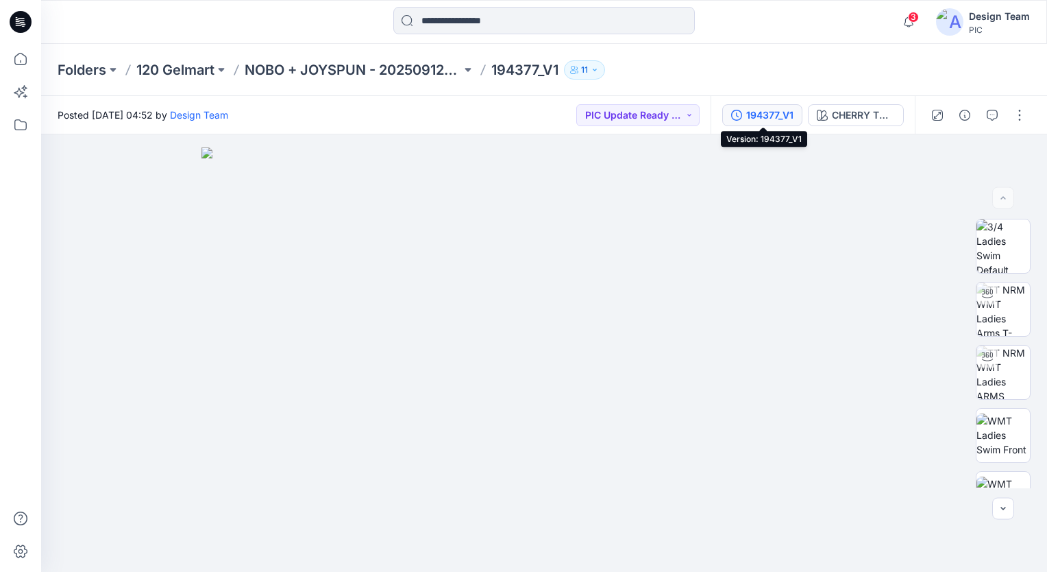
click at [769, 117] on div "194377_V1" at bounding box center [769, 115] width 47 height 15
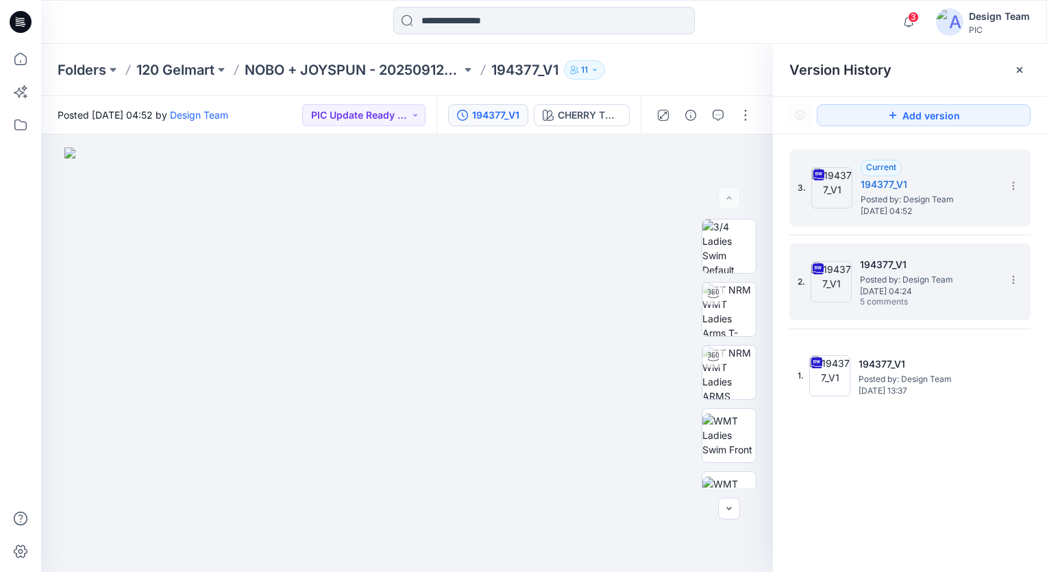
click at [893, 292] on span "Saturday, October 04, 2025 04:24" at bounding box center [928, 292] width 137 height 10
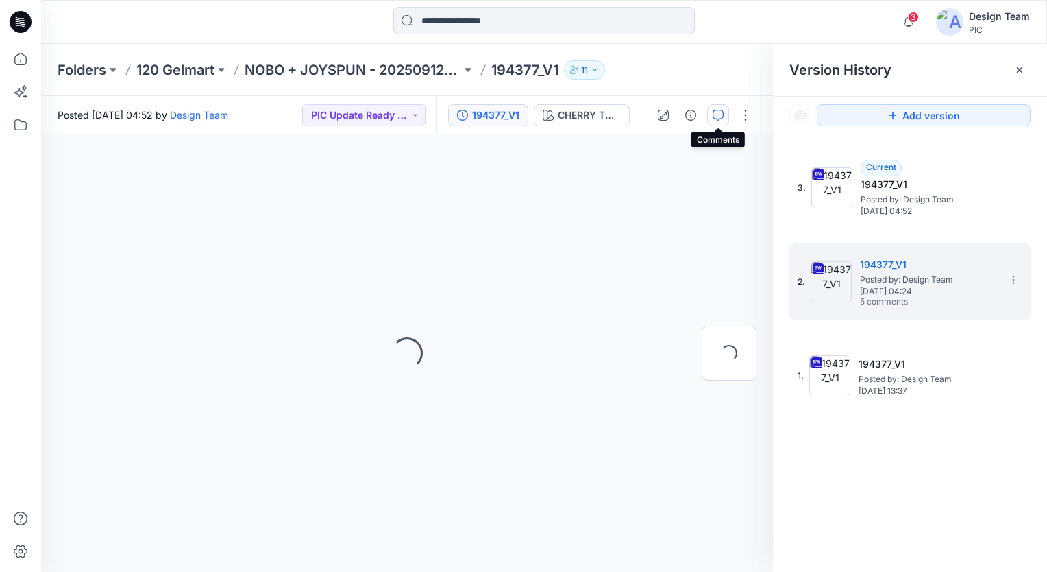
click at [724, 110] on button "button" at bounding box center [718, 115] width 22 height 22
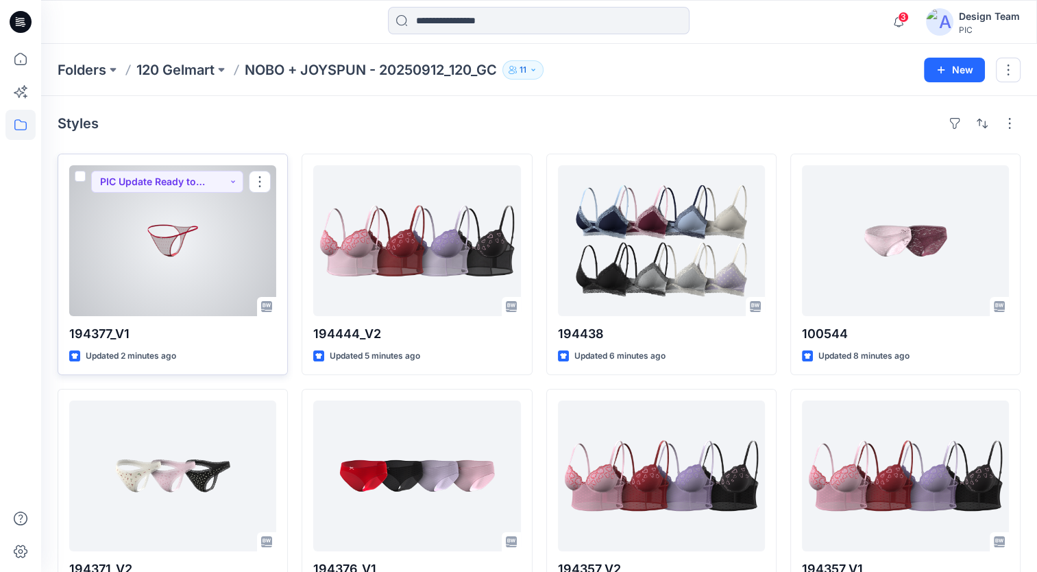
click at [173, 256] on div at bounding box center [172, 240] width 207 height 151
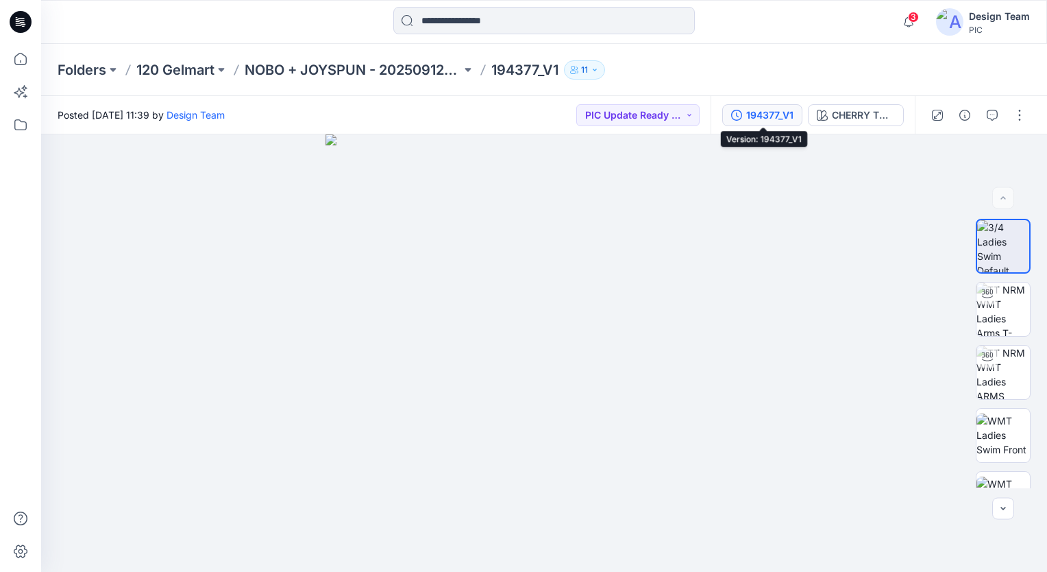
click at [764, 121] on div "194377_V1" at bounding box center [769, 115] width 47 height 15
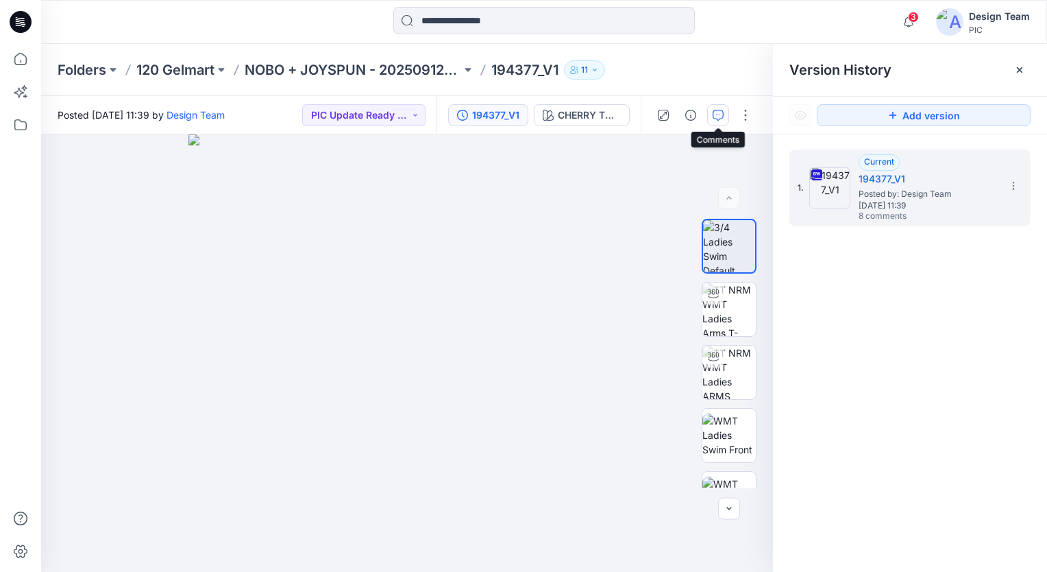
click at [727, 117] on button "button" at bounding box center [718, 115] width 22 height 22
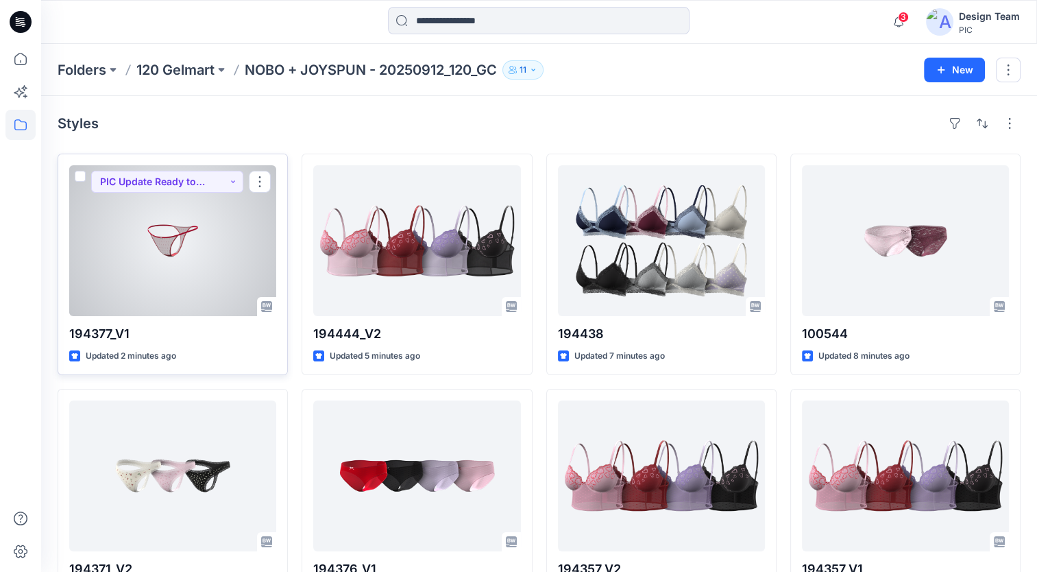
click at [110, 247] on div at bounding box center [172, 240] width 207 height 151
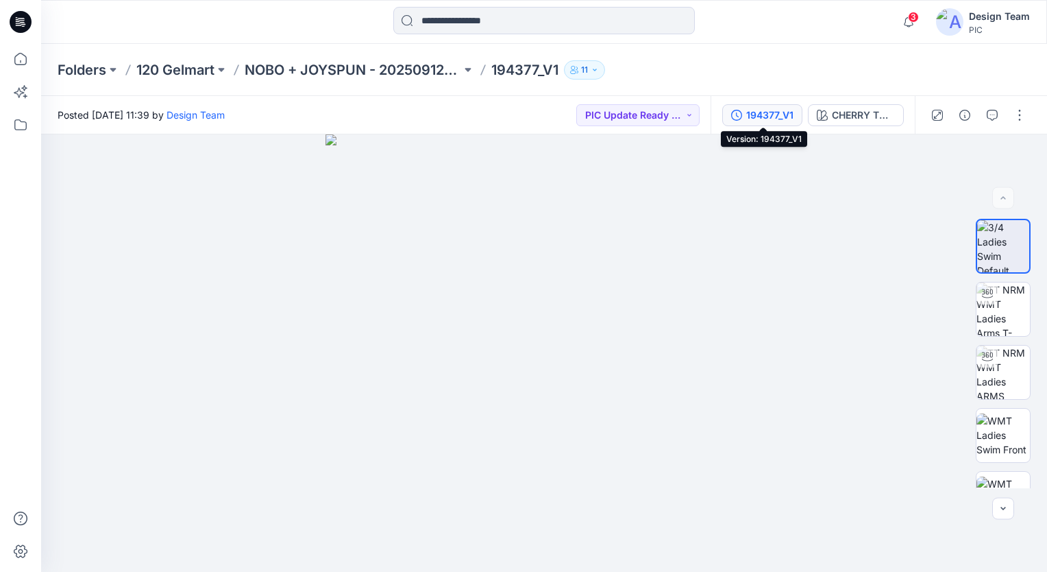
click at [763, 109] on div "194377_V1" at bounding box center [769, 115] width 47 height 15
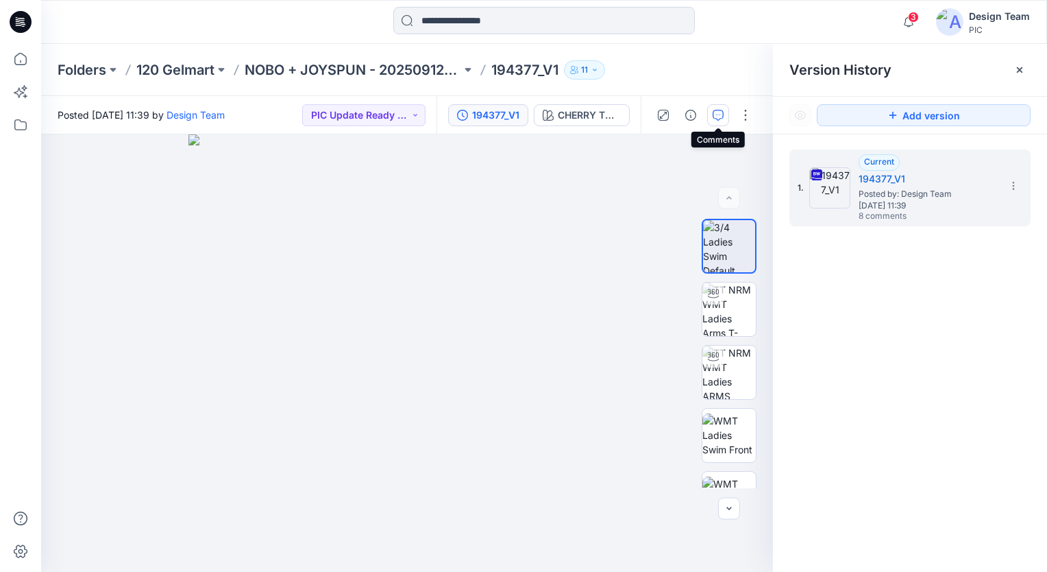
click at [724, 117] on icon "button" at bounding box center [718, 115] width 11 height 11
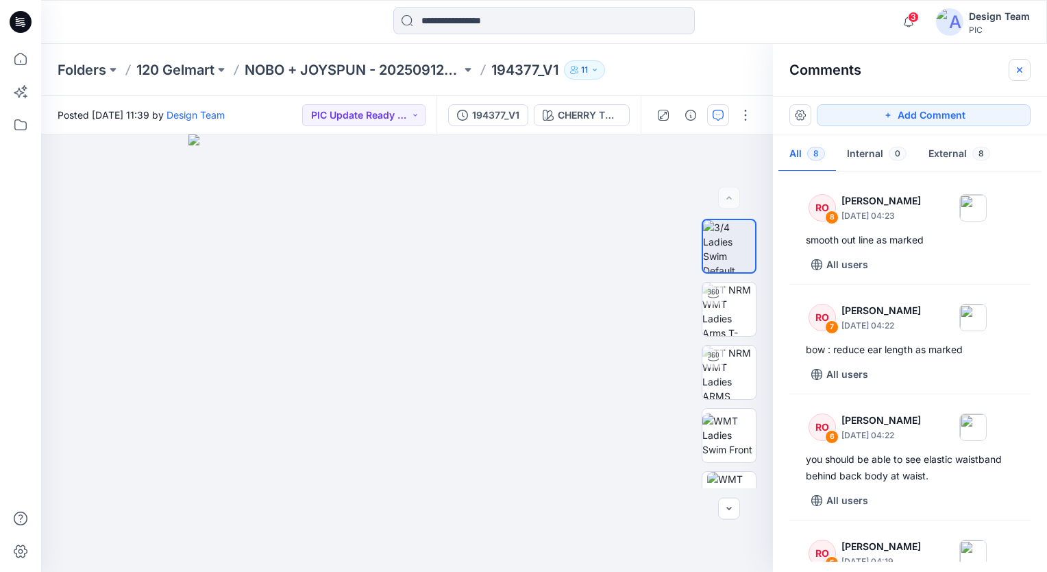
click at [1024, 72] on icon "button" at bounding box center [1019, 69] width 11 height 11
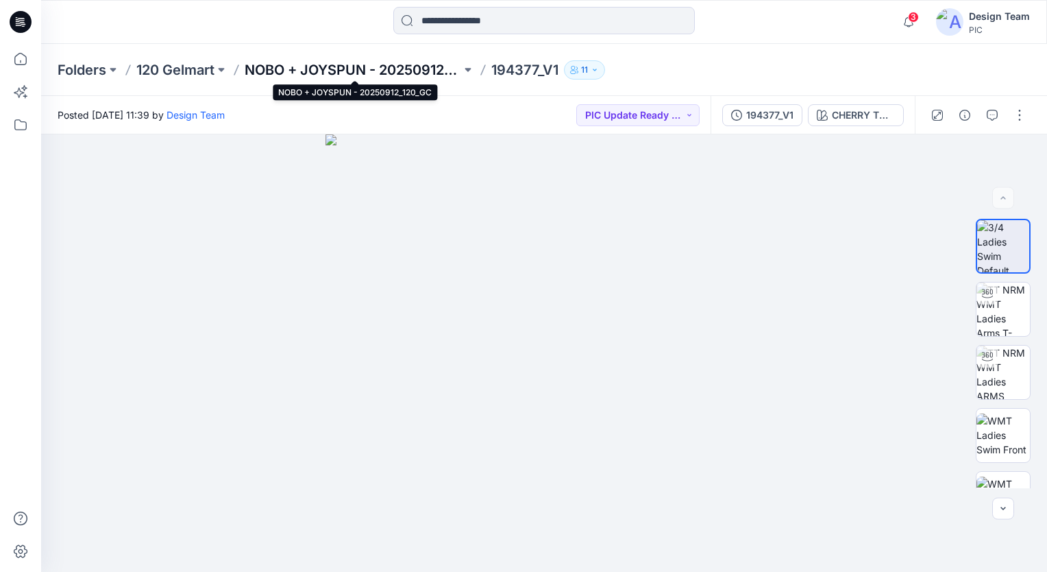
click at [340, 73] on p "NOBO + JOYSPUN - 20250912_120_GC" at bounding box center [353, 69] width 217 height 19
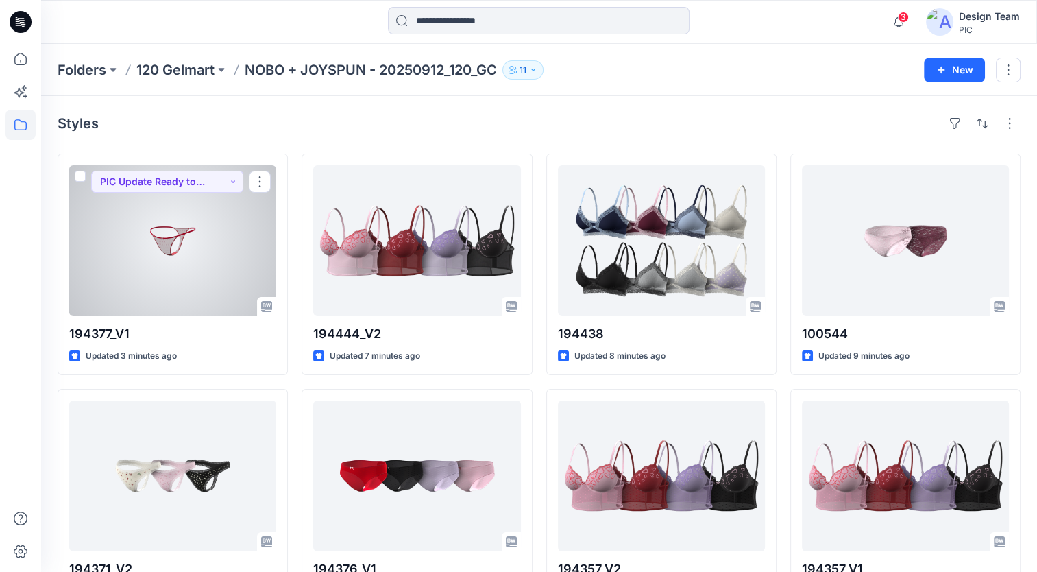
click at [191, 230] on div at bounding box center [172, 240] width 207 height 151
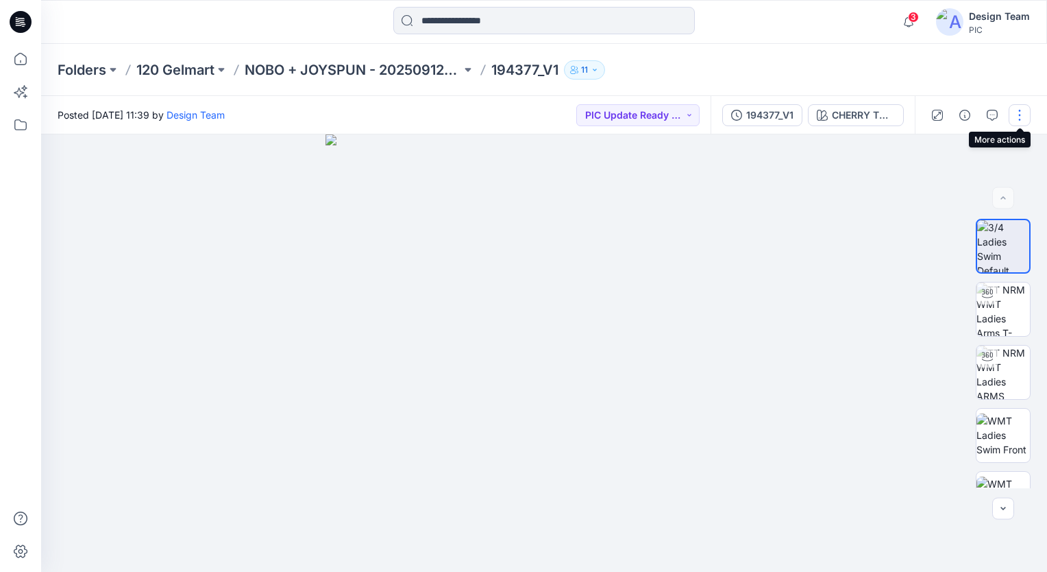
click at [1015, 115] on button "button" at bounding box center [1020, 115] width 22 height 22
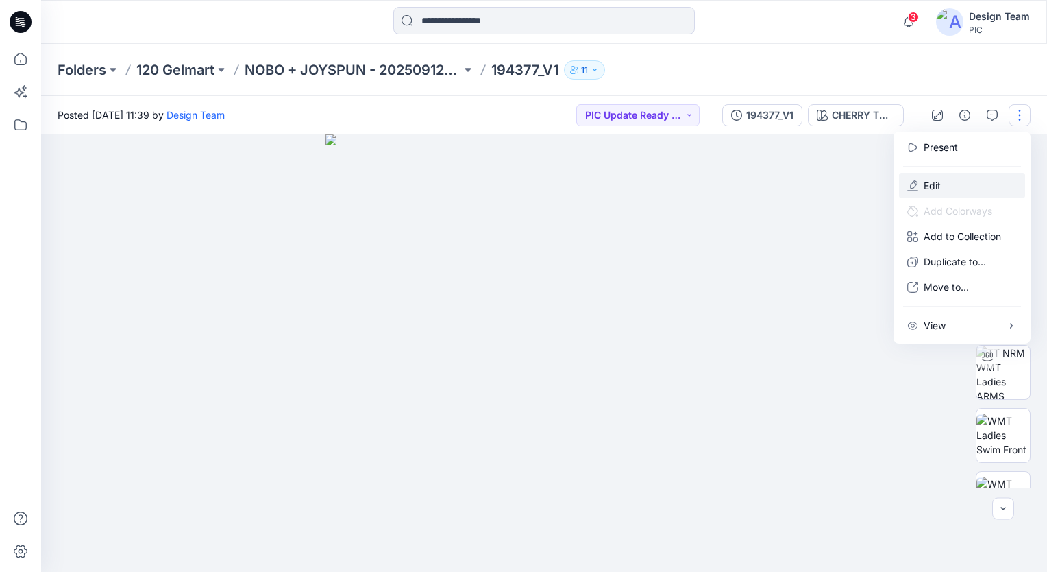
click at [968, 188] on button "Edit" at bounding box center [962, 185] width 126 height 25
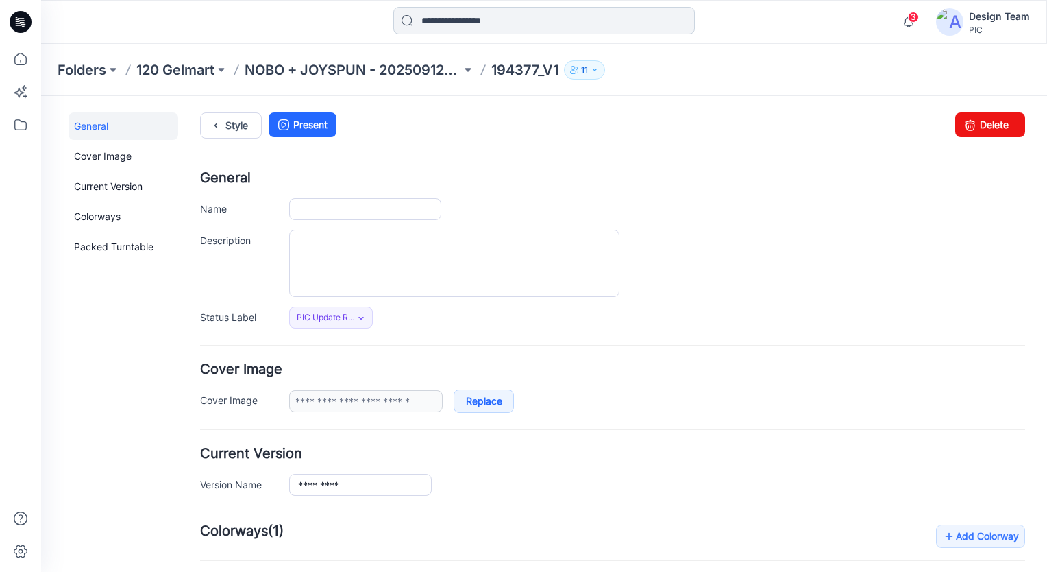
type input "*********"
type input "**********"
drag, startPoint x: 984, startPoint y: 125, endPoint x: 639, endPoint y: 156, distance: 346.2
click at [984, 125] on link "Delete" at bounding box center [991, 124] width 70 height 25
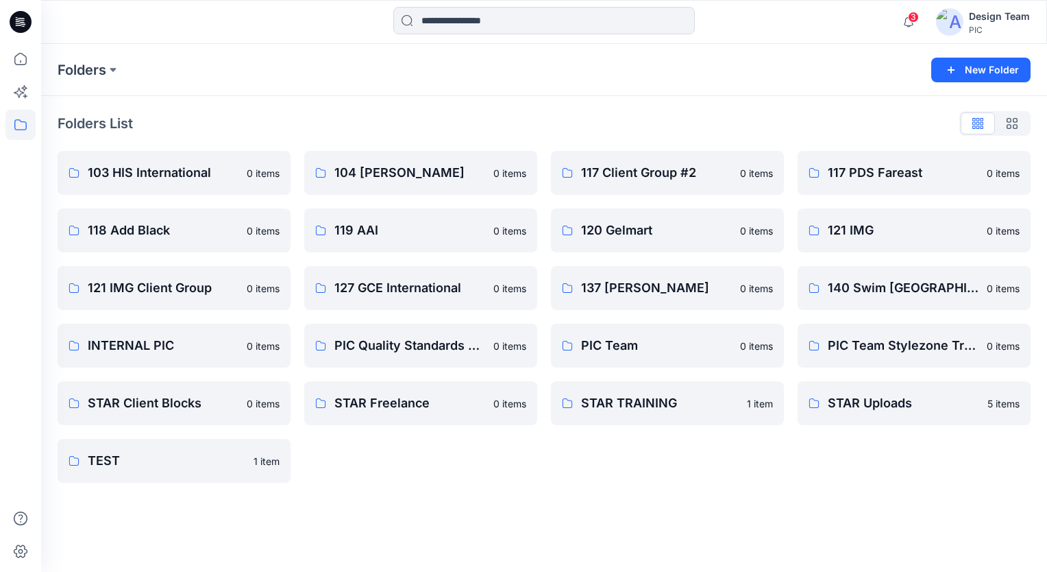
click at [19, 16] on icon at bounding box center [21, 22] width 22 height 22
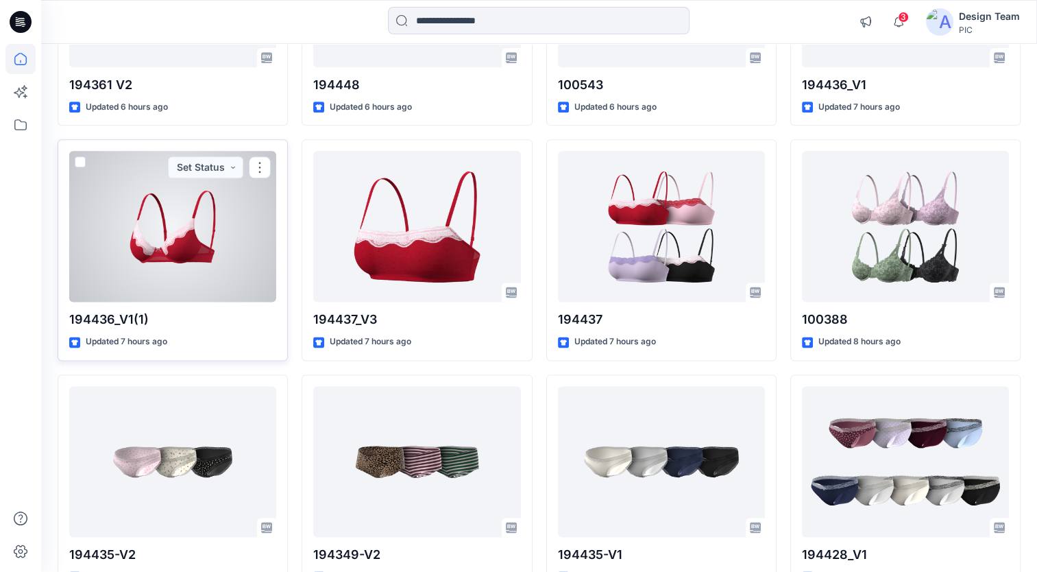
scroll to position [1354, 0]
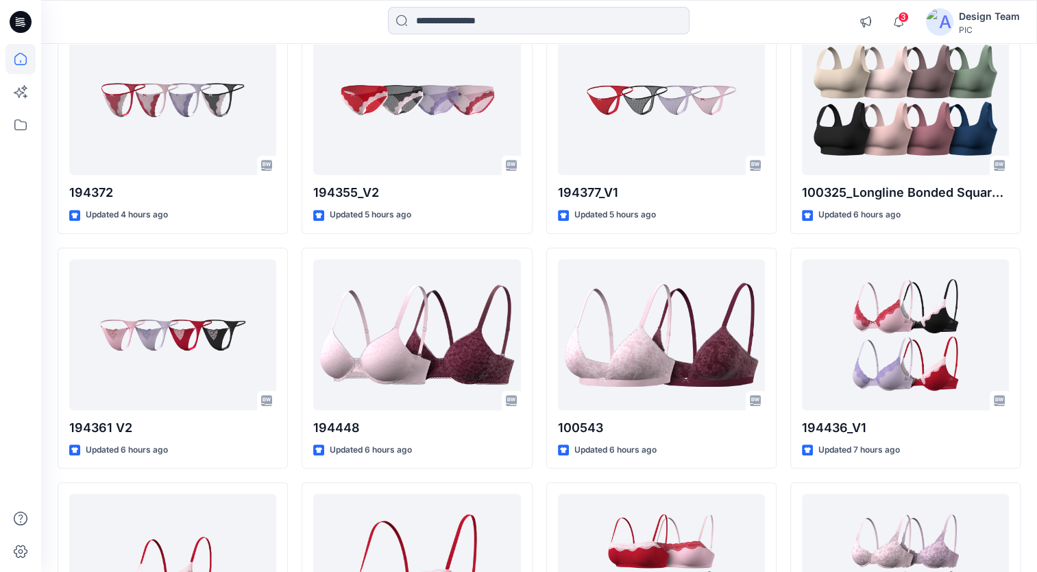
drag, startPoint x: 189, startPoint y: 15, endPoint x: 480, endPoint y: 141, distance: 316.8
click at [480, 141] on div at bounding box center [416, 99] width 207 height 151
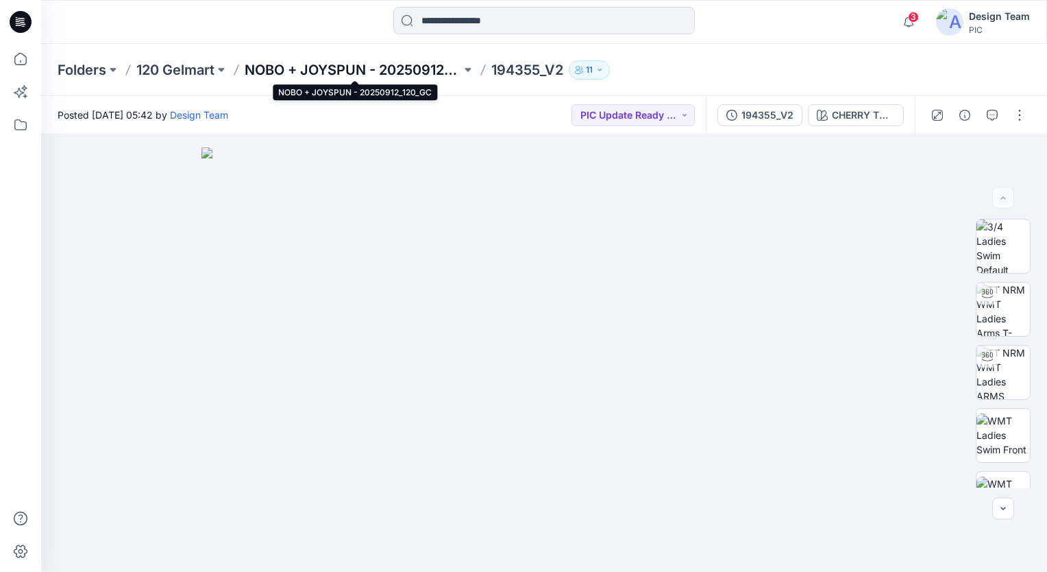
click at [284, 69] on p "NOBO + JOYSPUN - 20250912_120_GC" at bounding box center [353, 69] width 217 height 19
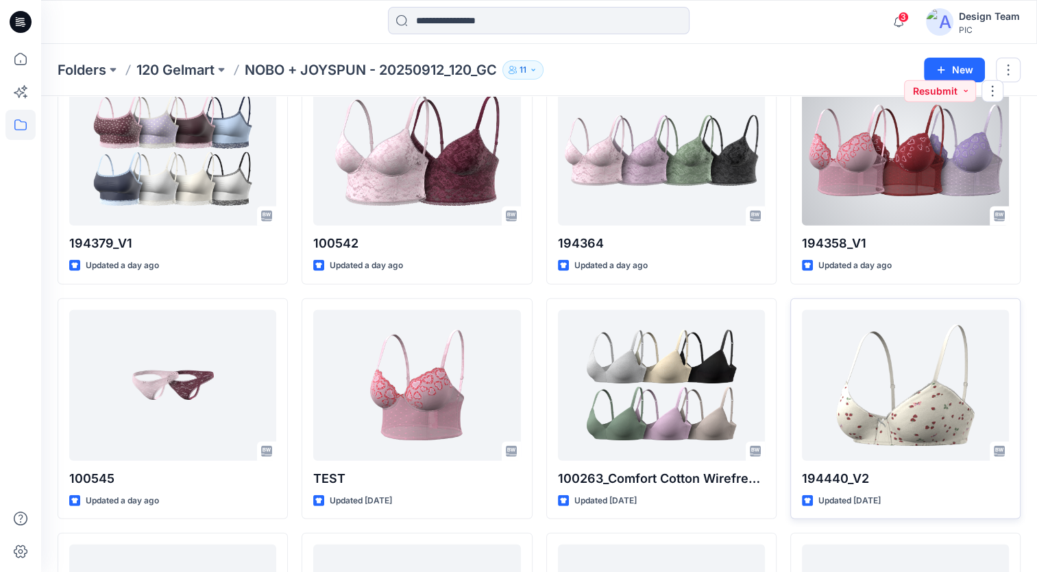
scroll to position [3613, 0]
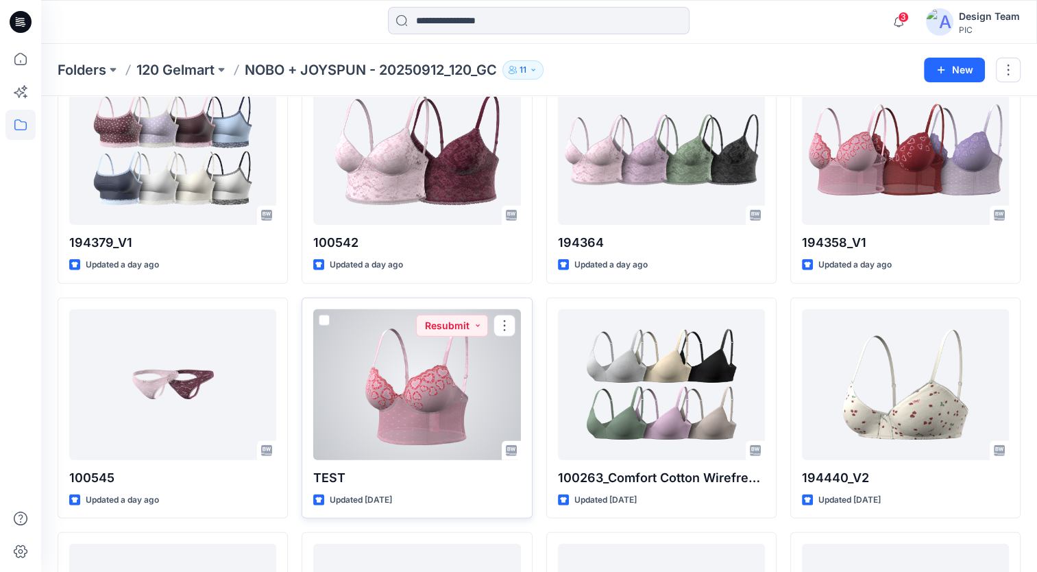
click at [500, 344] on div at bounding box center [416, 384] width 207 height 151
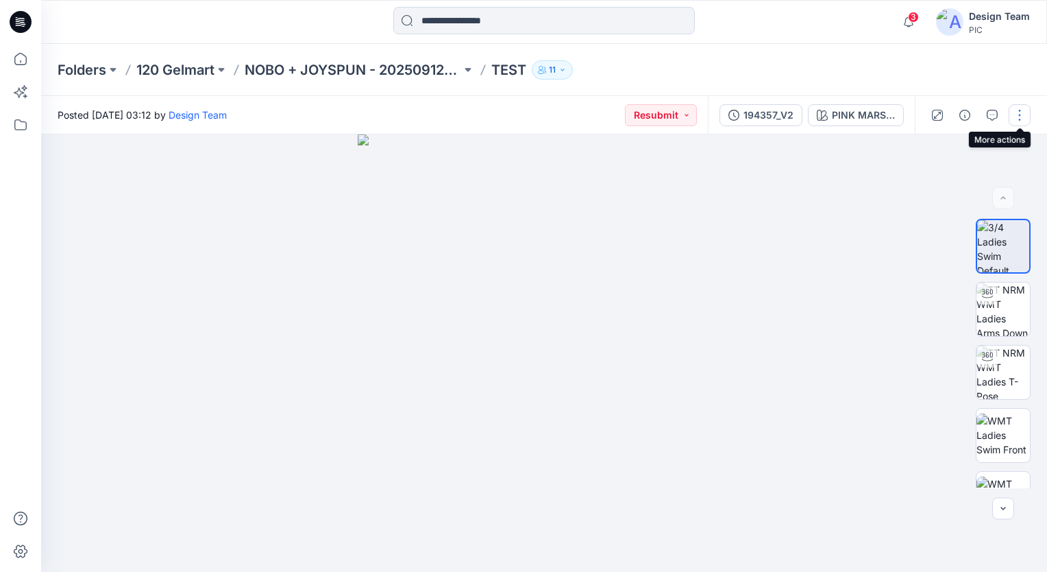
click at [1023, 114] on button "button" at bounding box center [1020, 115] width 22 height 22
drag, startPoint x: 762, startPoint y: 113, endPoint x: 831, endPoint y: 68, distance: 82.7
click at [831, 68] on div "Folders 120 Gelmart NOBO + JOYSPUN - 20250912_120_GC TEST 11" at bounding box center [491, 69] width 866 height 19
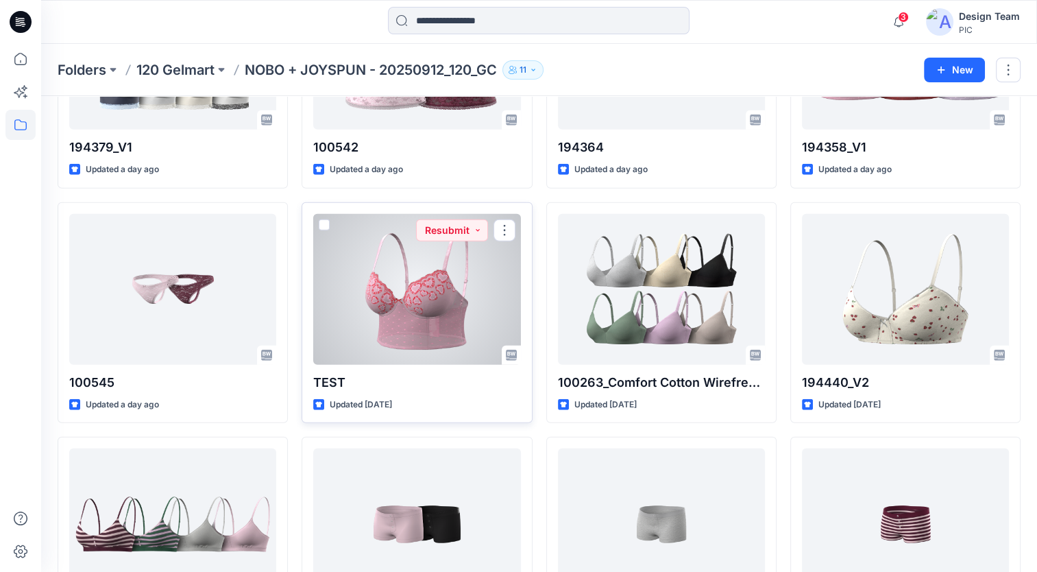
scroll to position [3750, 0]
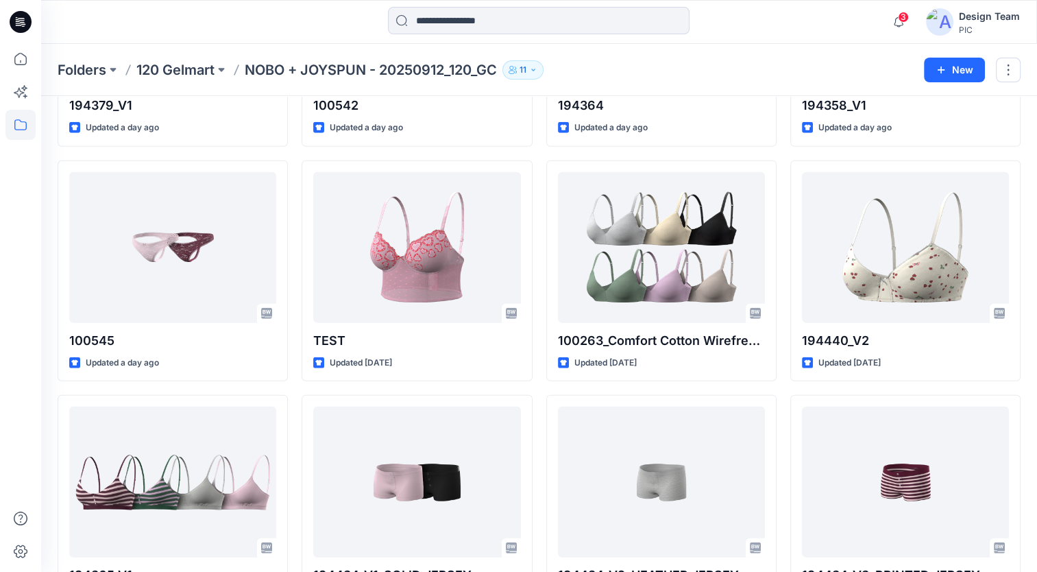
click at [328, 66] on p "NOBO + JOYSPUN - 20250912_120_GC" at bounding box center [371, 69] width 252 height 19
click at [306, 68] on p "NOBO + JOYSPUN - 20250912_120_GC" at bounding box center [371, 69] width 252 height 19
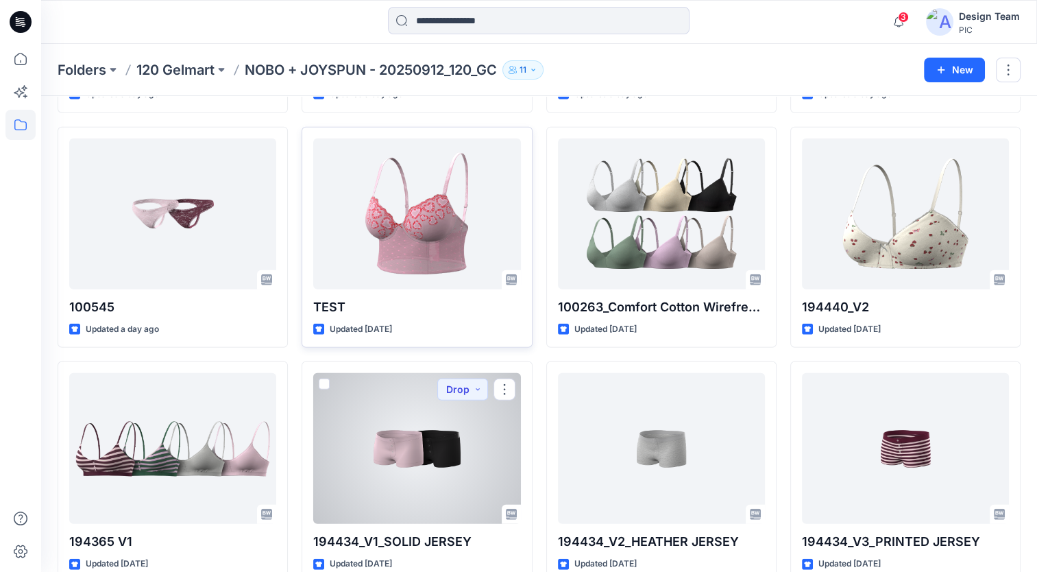
scroll to position [3718, 0]
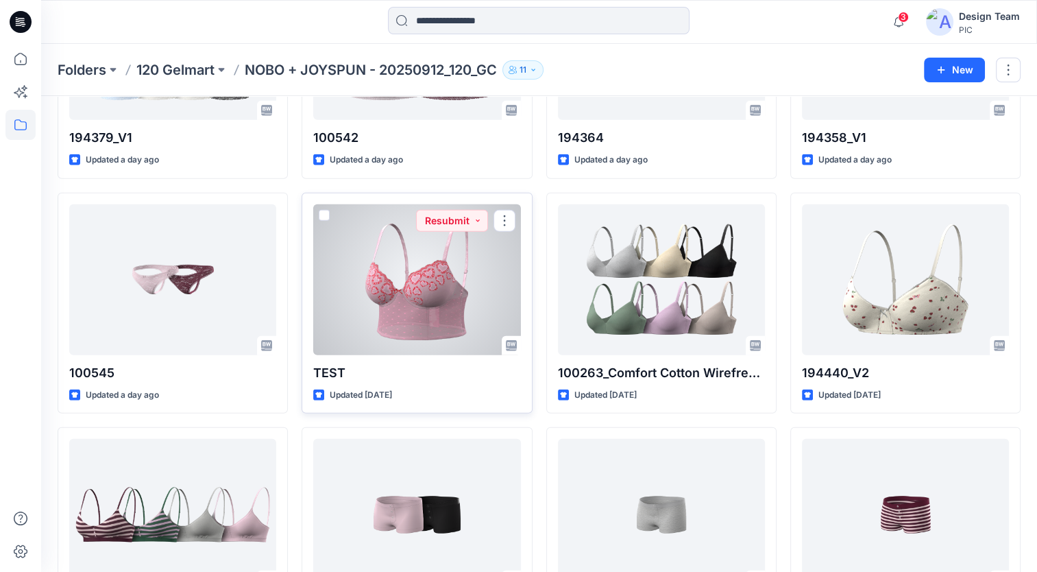
click at [484, 260] on div at bounding box center [416, 279] width 207 height 151
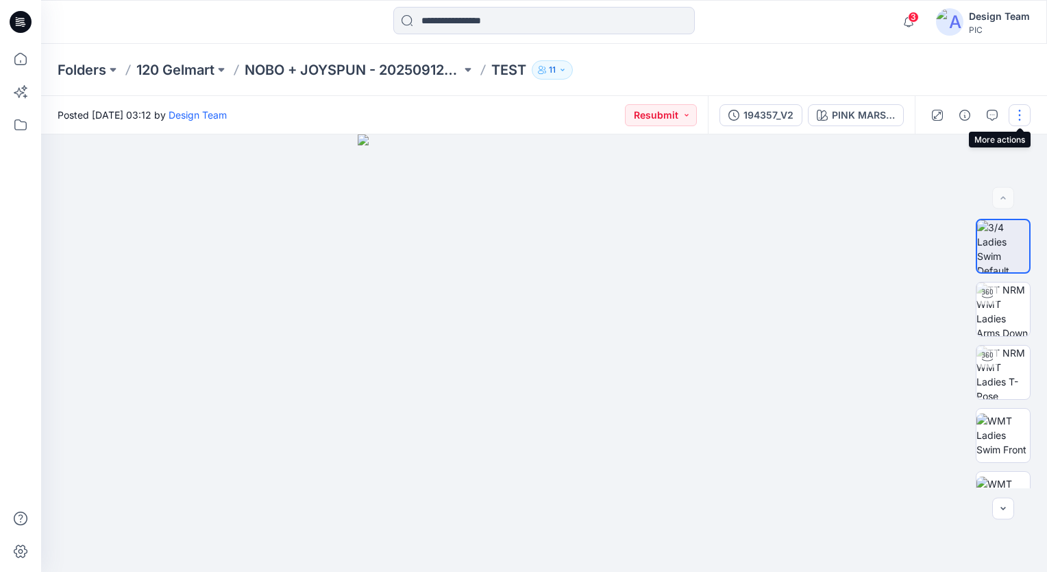
click at [1022, 119] on button "button" at bounding box center [1020, 115] width 22 height 22
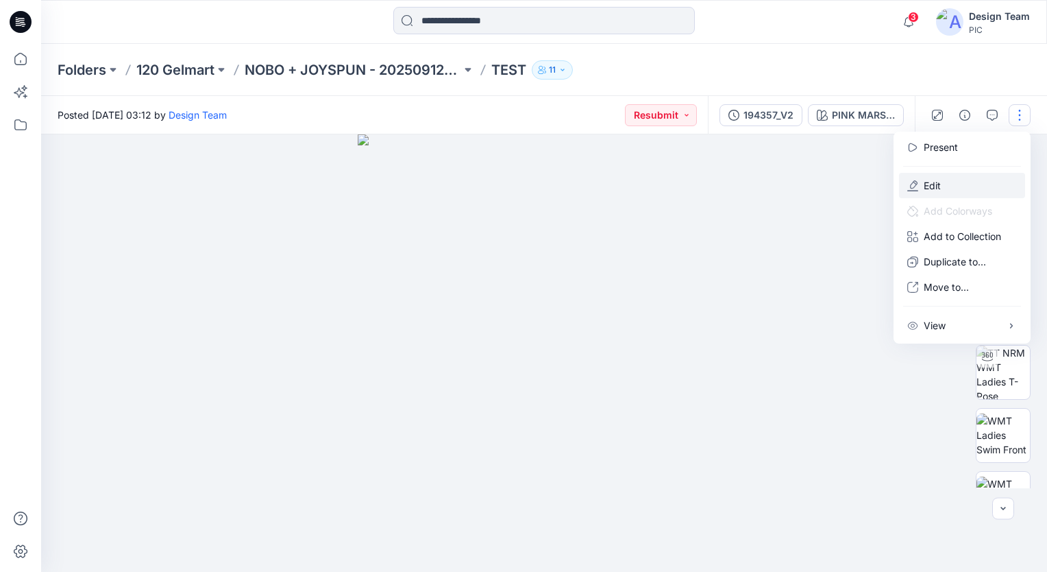
click at [941, 184] on button "Edit" at bounding box center [962, 185] width 126 height 25
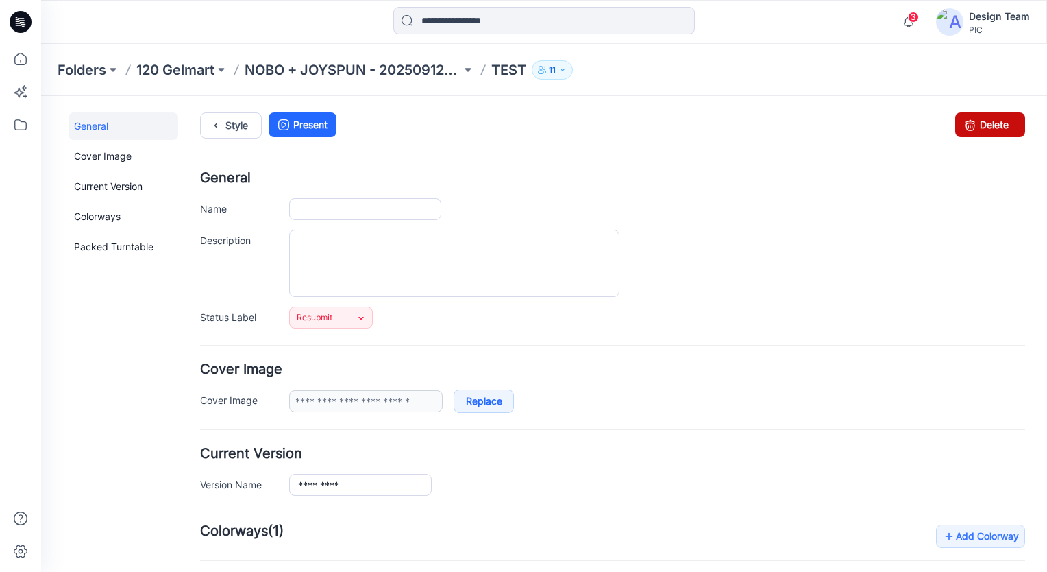
type input "****"
type input "**********"
drag, startPoint x: 992, startPoint y: 120, endPoint x: 628, endPoint y: 156, distance: 365.7
click at [992, 120] on link "Delete" at bounding box center [991, 124] width 70 height 25
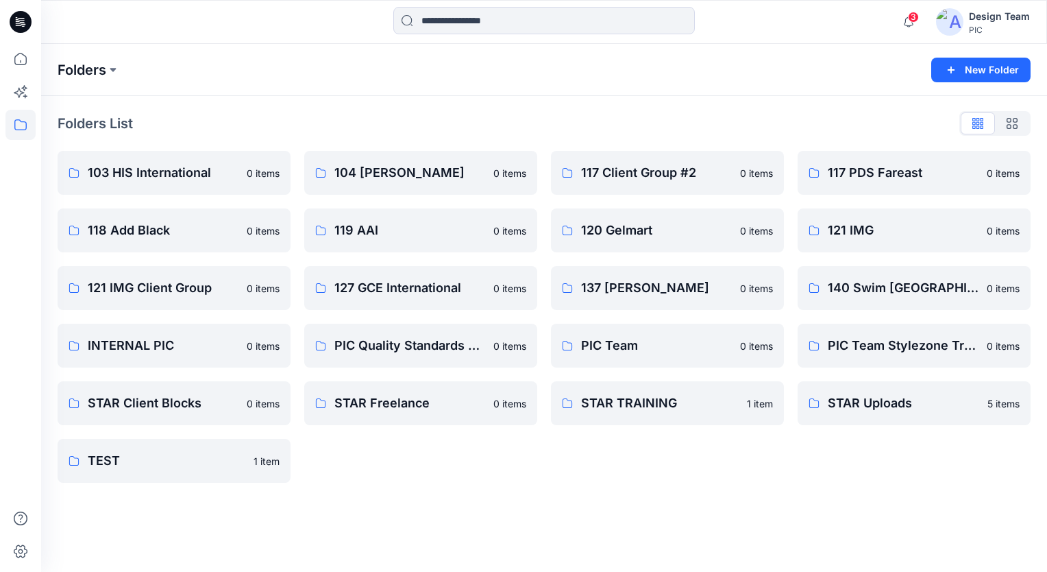
click at [73, 70] on p "Folders" at bounding box center [82, 69] width 49 height 19
click at [297, 73] on div "Folders" at bounding box center [491, 69] width 866 height 19
click at [23, 60] on icon at bounding box center [20, 59] width 30 height 30
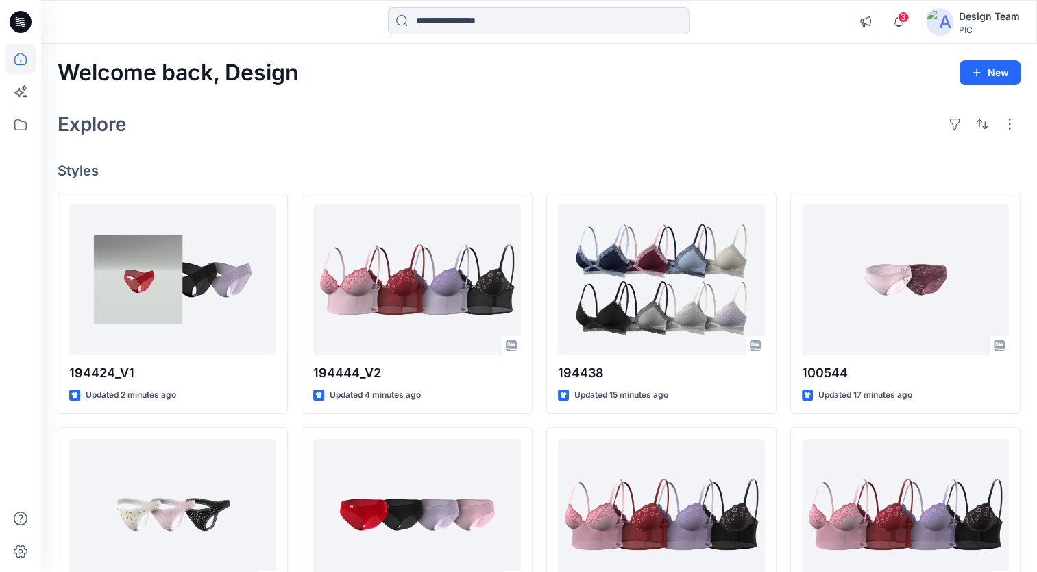
drag, startPoint x: 207, startPoint y: 32, endPoint x: 162, endPoint y: 32, distance: 44.6
click at [162, 32] on div at bounding box center [165, 22] width 249 height 30
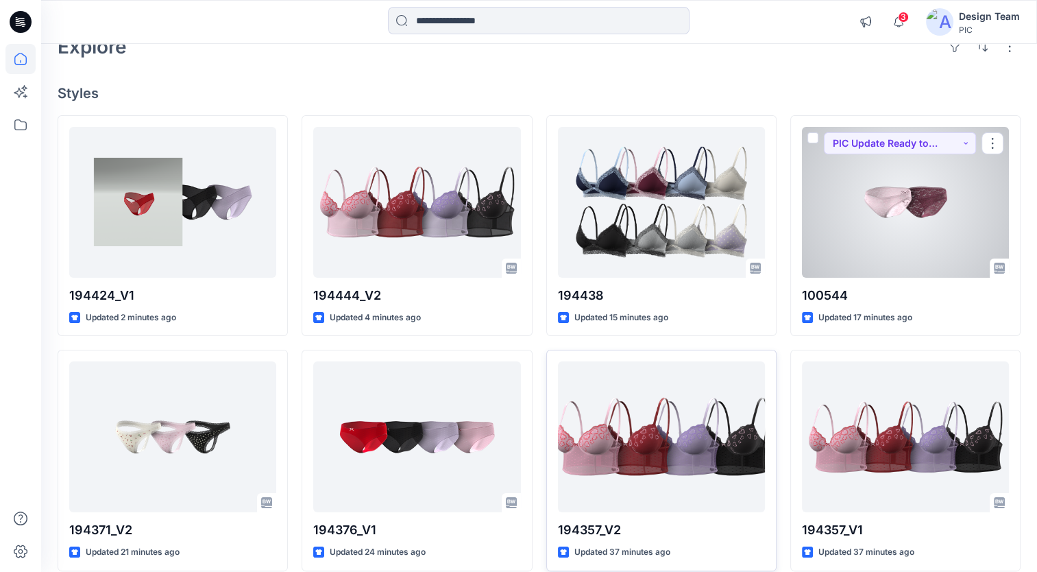
scroll to position [274, 0]
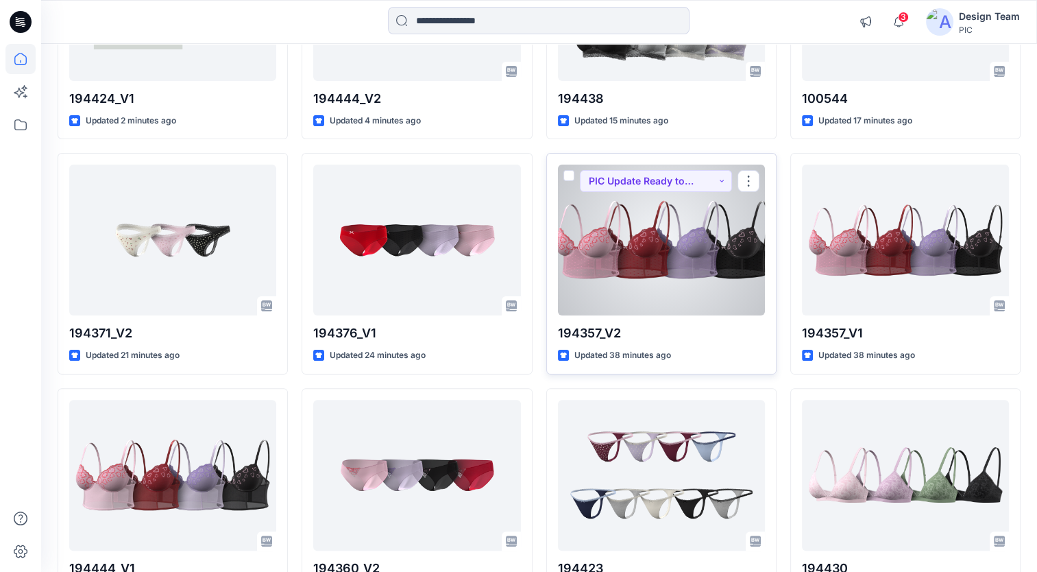
click at [699, 297] on div at bounding box center [661, 240] width 207 height 151
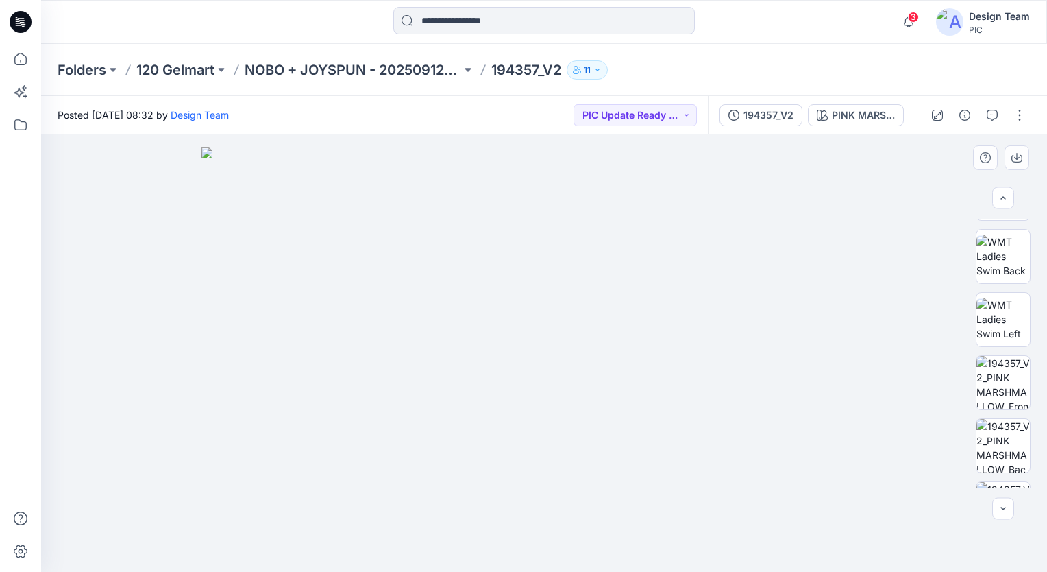
scroll to position [352, 0]
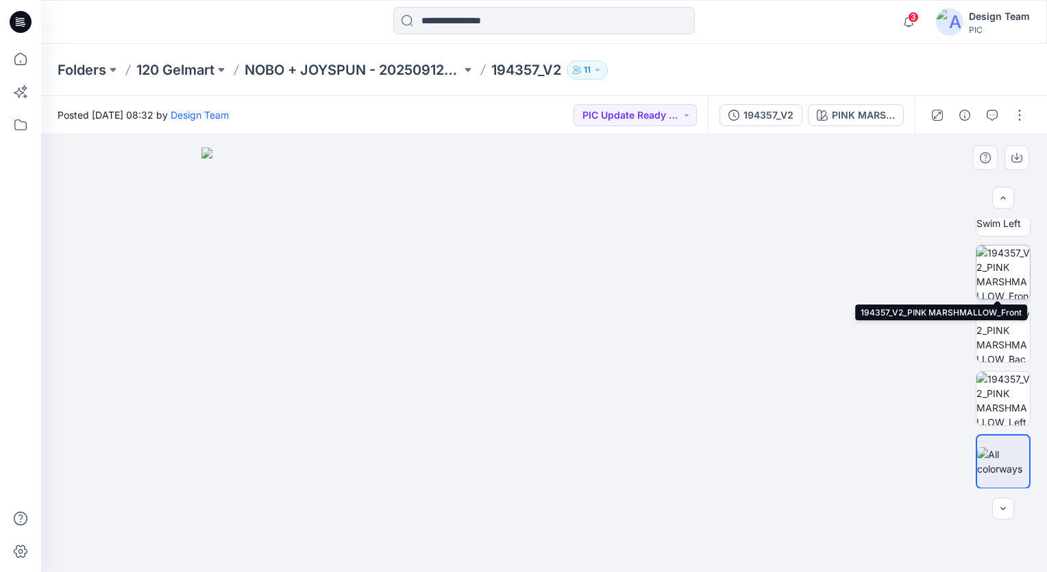
click at [1006, 288] on img at bounding box center [1003, 271] width 53 height 53
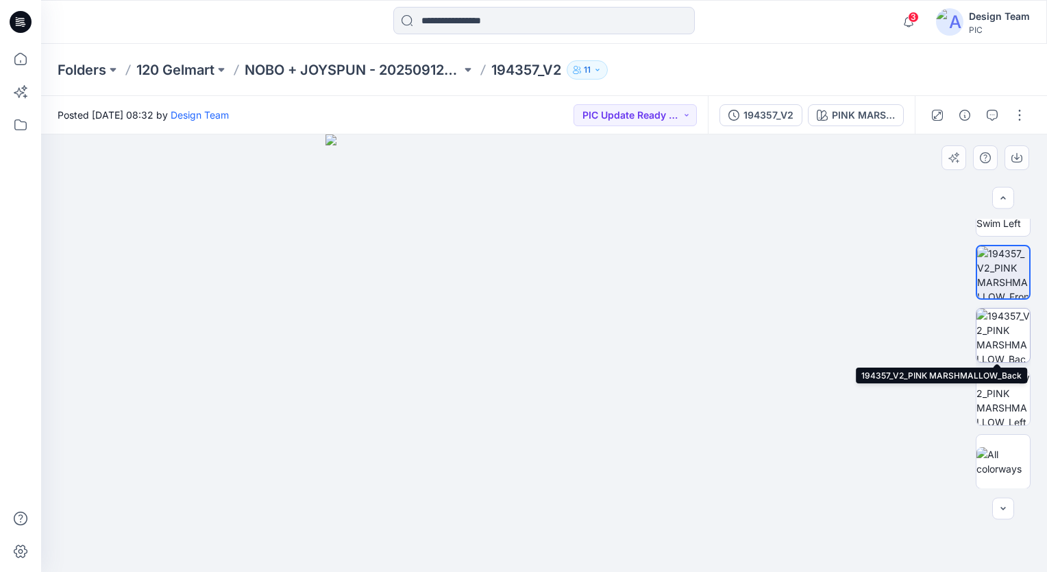
click at [1014, 339] on img at bounding box center [1003, 334] width 53 height 53
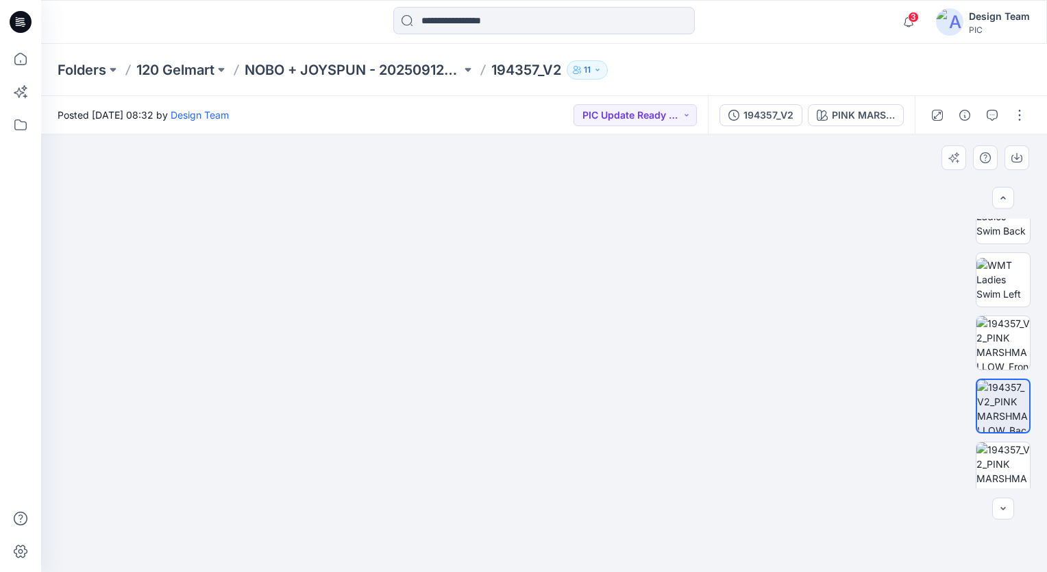
scroll to position [273, 0]
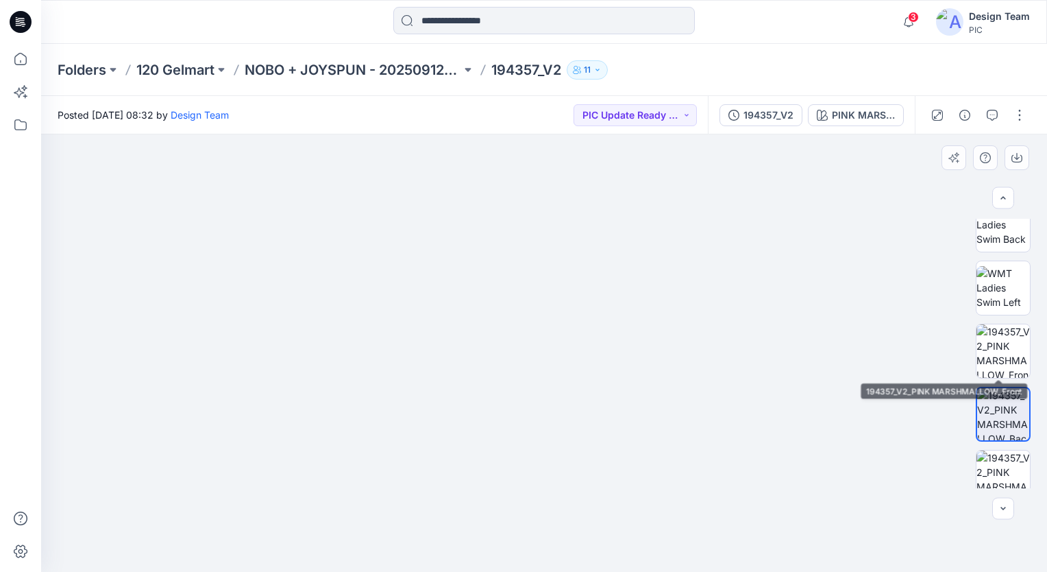
drag, startPoint x: 1024, startPoint y: 358, endPoint x: 1025, endPoint y: 382, distance: 24.0
click at [1025, 382] on div at bounding box center [1003, 353] width 55 height 269
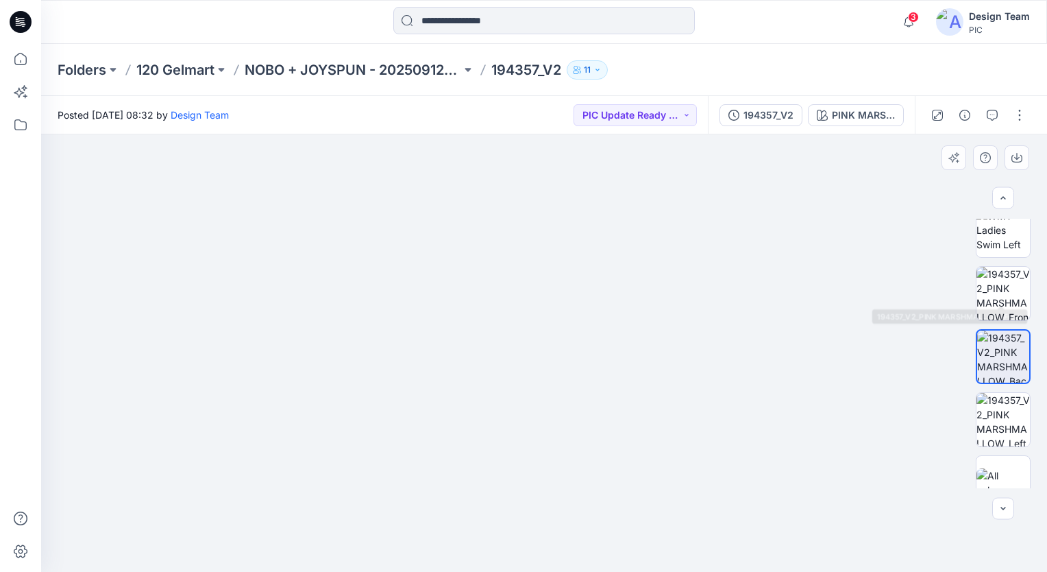
scroll to position [352, 0]
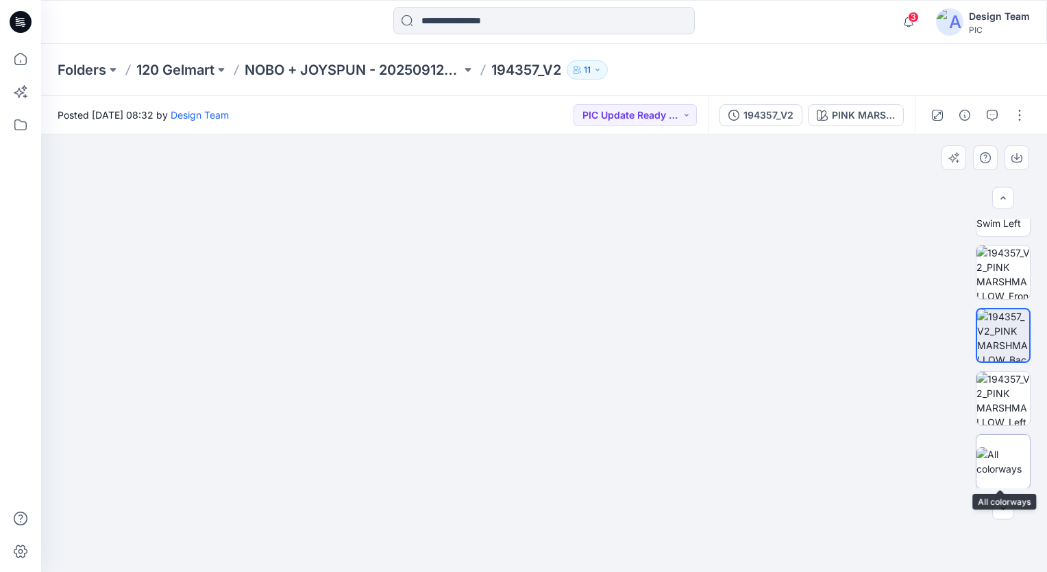
click at [995, 457] on img at bounding box center [1003, 461] width 53 height 29
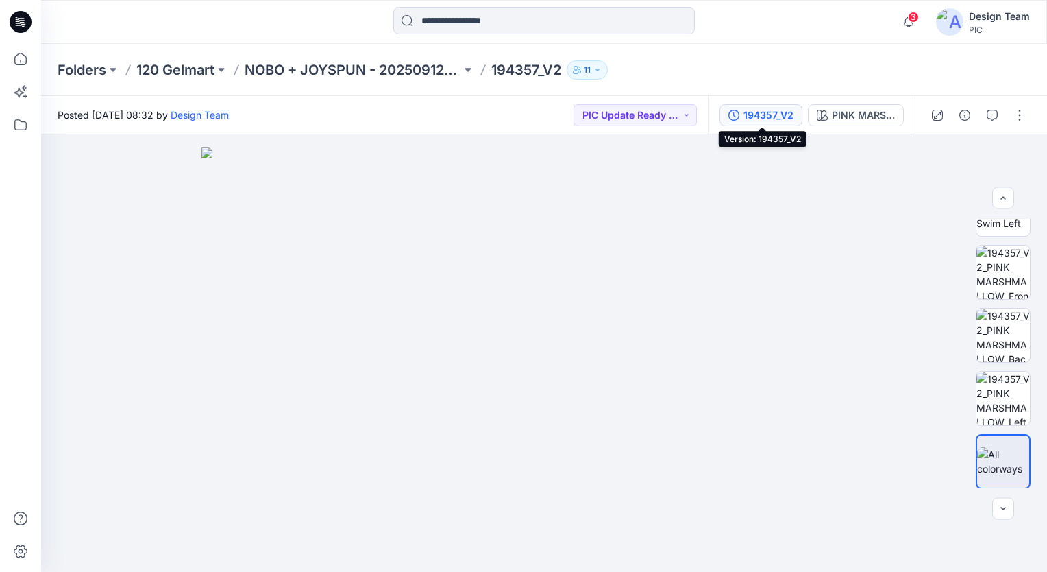
click at [768, 118] on div "194357_V2" at bounding box center [769, 115] width 50 height 15
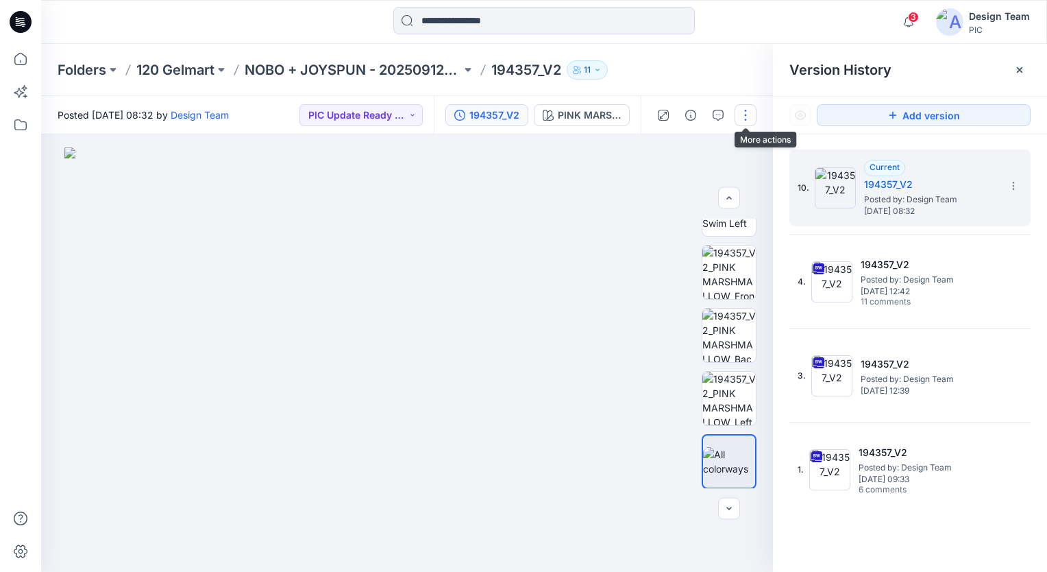
click at [744, 113] on button "button" at bounding box center [746, 115] width 22 height 22
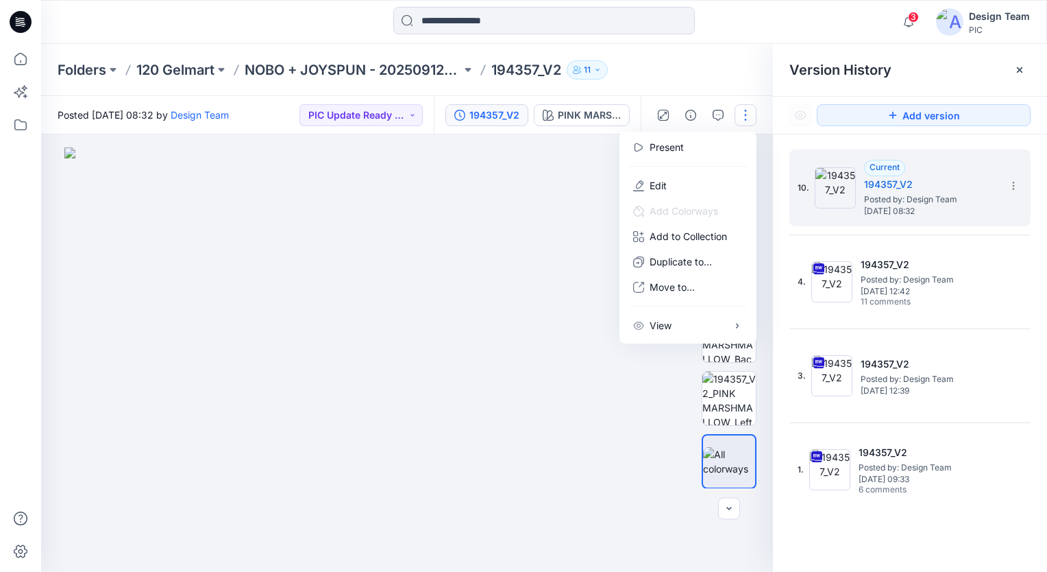
click at [574, 196] on img at bounding box center [406, 359] width 685 height 424
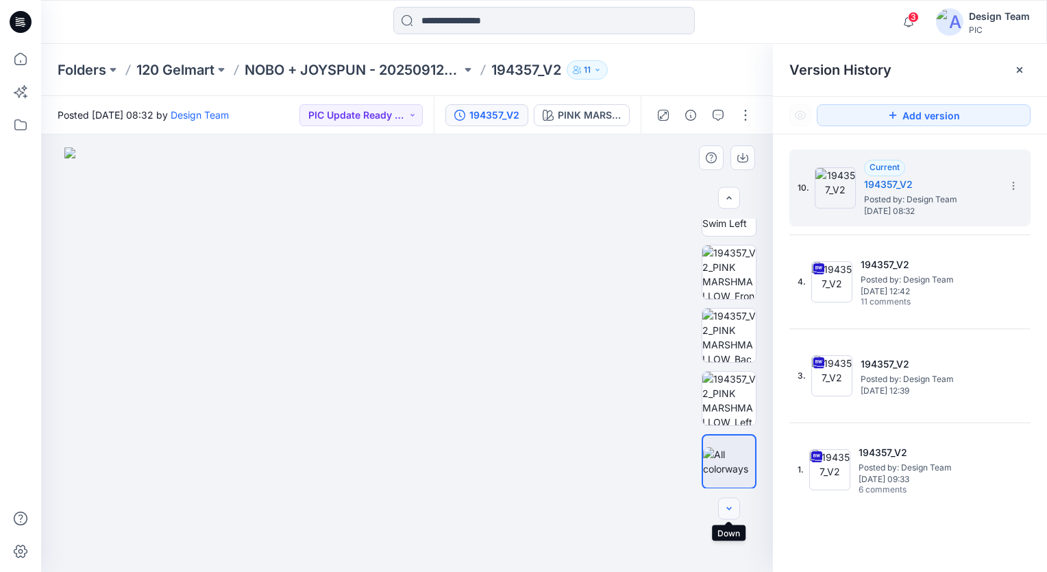
click at [729, 508] on icon "button" at bounding box center [729, 508] width 11 height 11
click at [728, 453] on img at bounding box center [729, 461] width 52 height 29
click at [592, 115] on div "PINK MARSHMALLOW" at bounding box center [589, 115] width 63 height 15
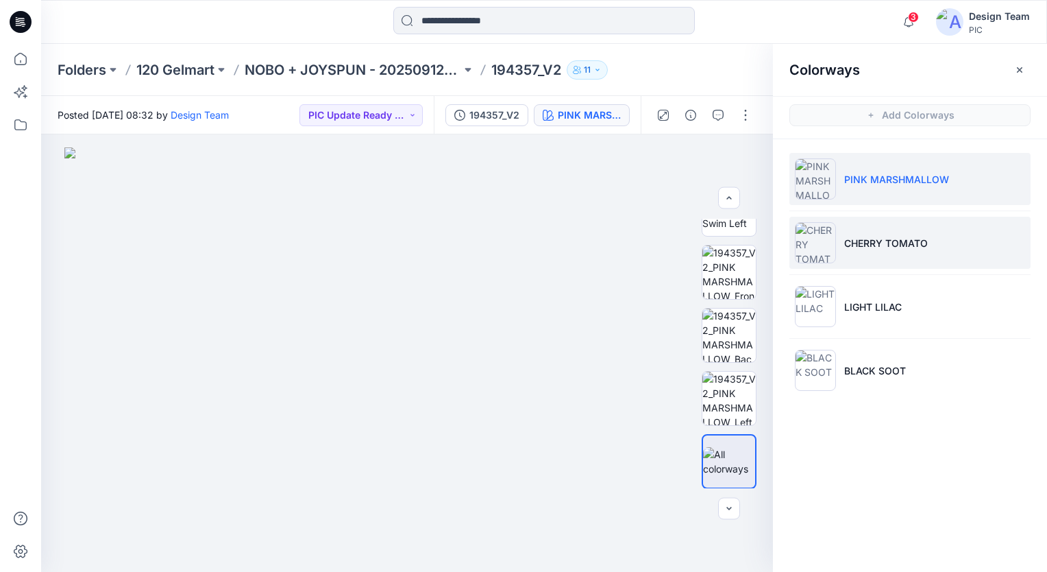
click at [872, 242] on p "CHERRY TOMATO" at bounding box center [886, 243] width 84 height 14
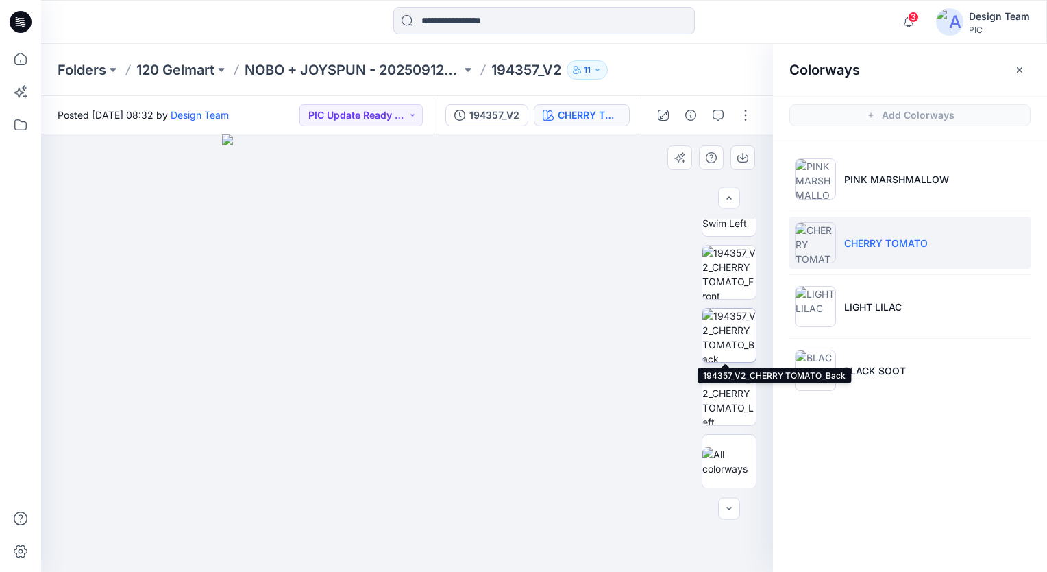
click at [727, 330] on img at bounding box center [729, 334] width 53 height 53
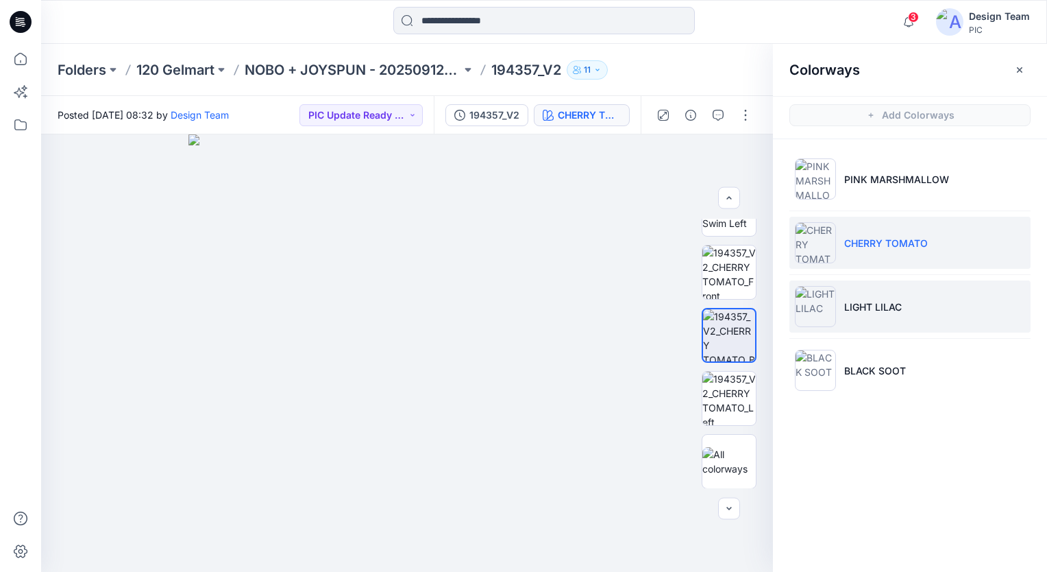
click at [923, 307] on li "LIGHT LILAC" at bounding box center [910, 306] width 241 height 52
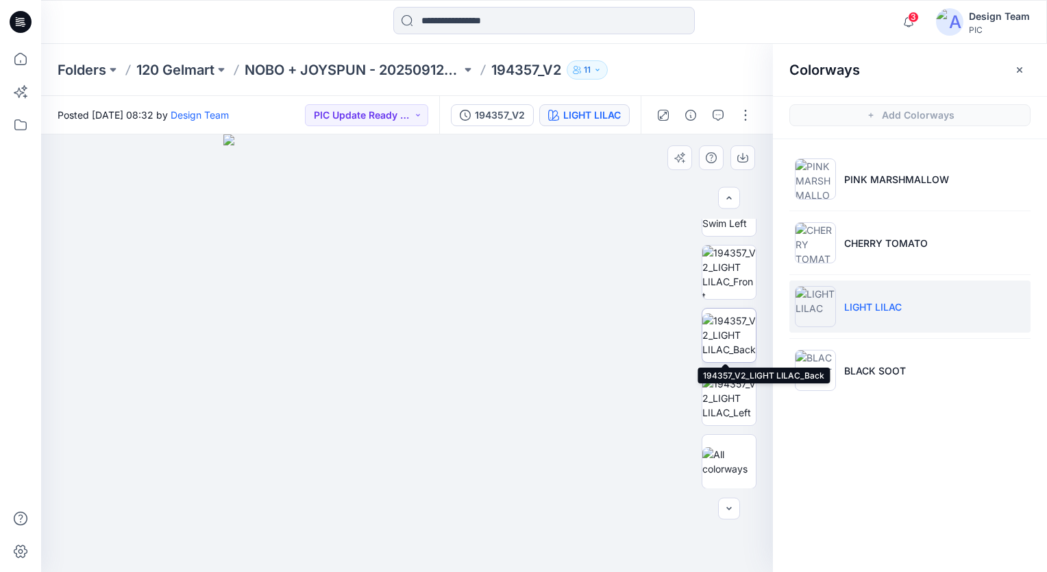
click at [733, 344] on img at bounding box center [729, 334] width 53 height 43
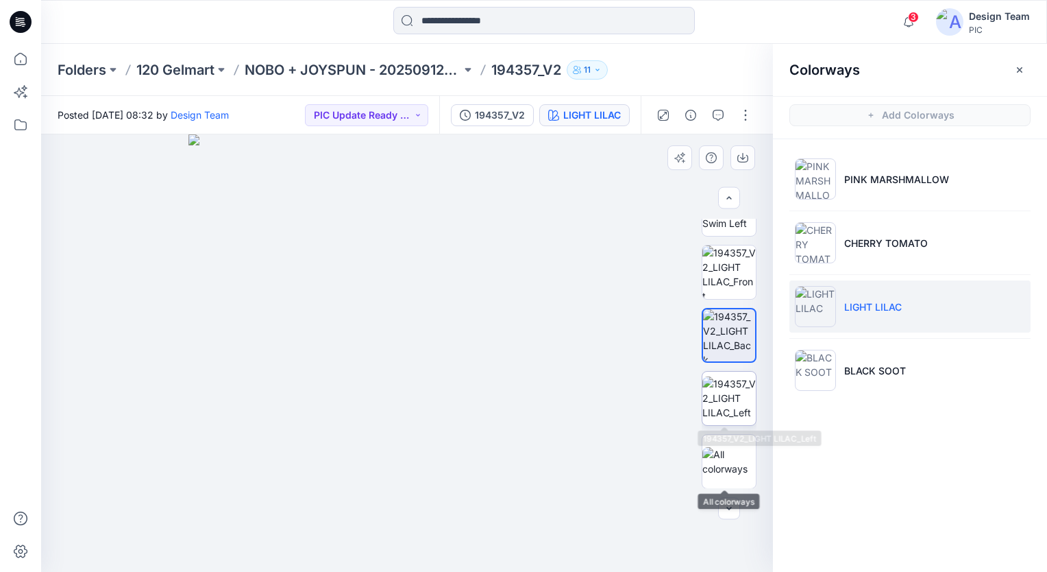
click at [731, 388] on img at bounding box center [729, 397] width 53 height 43
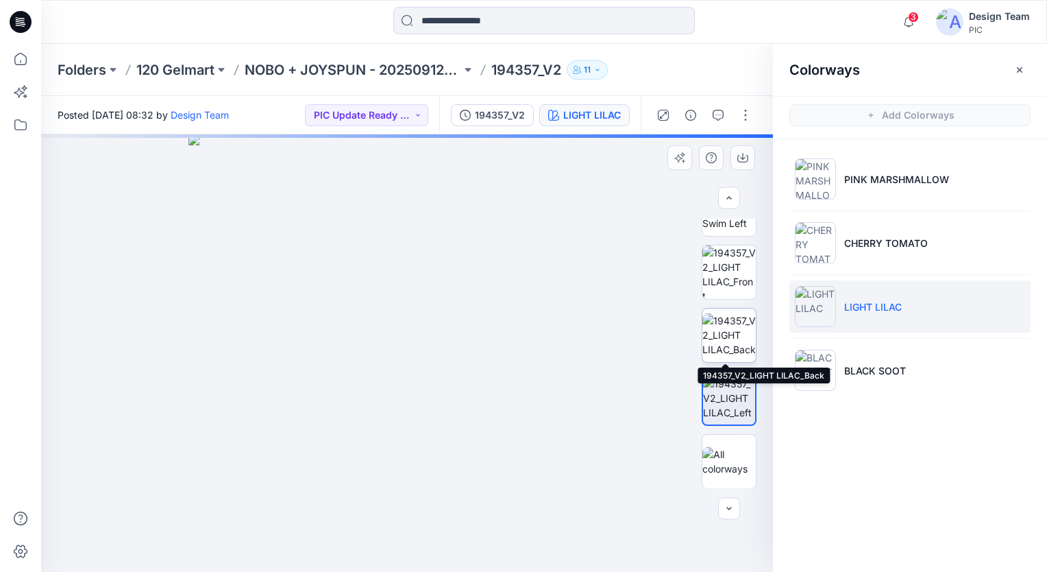
click at [729, 337] on img at bounding box center [729, 334] width 53 height 43
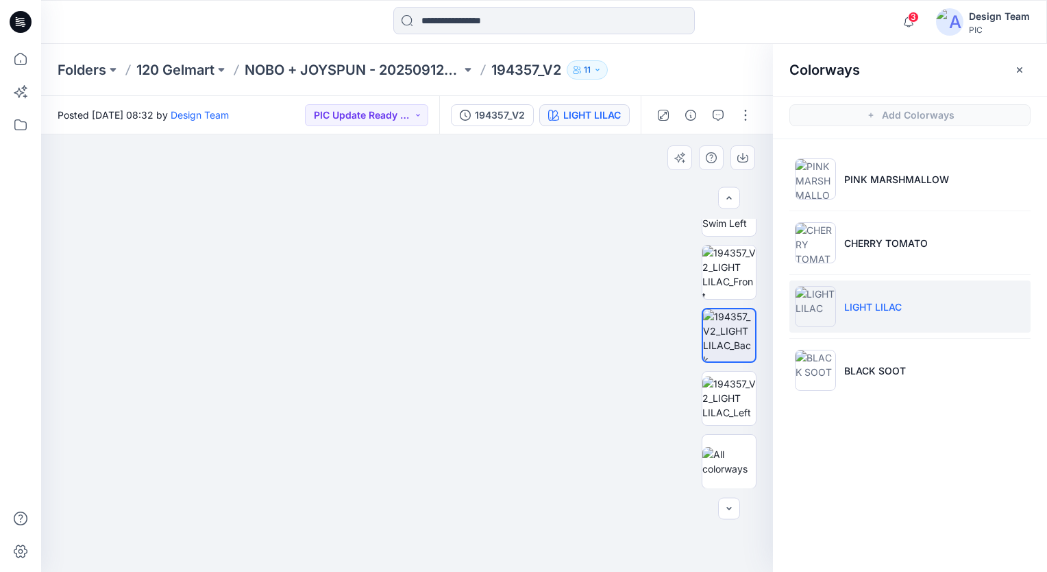
drag, startPoint x: 502, startPoint y: 459, endPoint x: 505, endPoint y: 248, distance: 211.1
click at [485, 111] on div "194357_V2" at bounding box center [500, 115] width 50 height 15
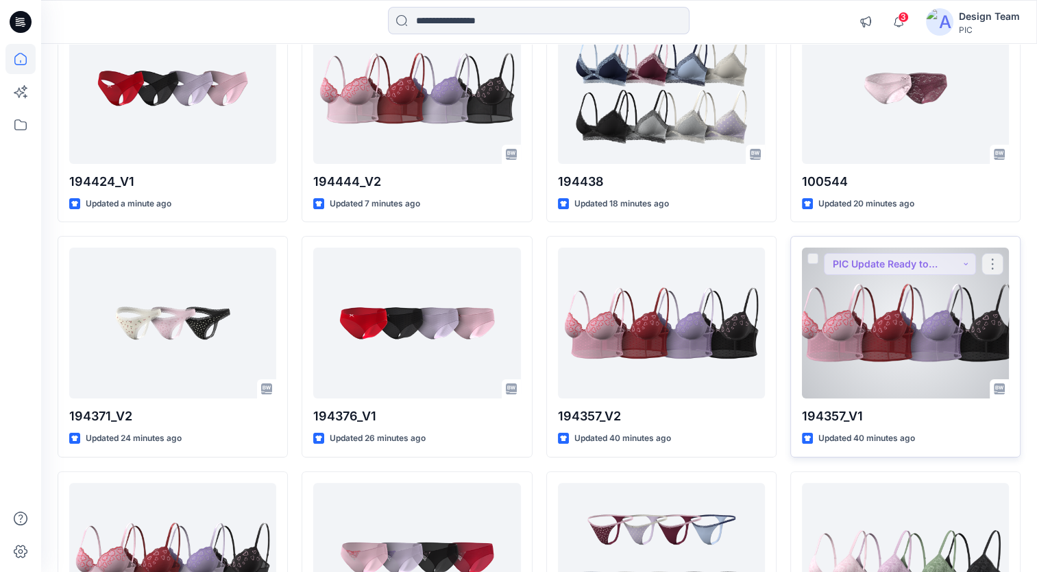
scroll to position [206, 0]
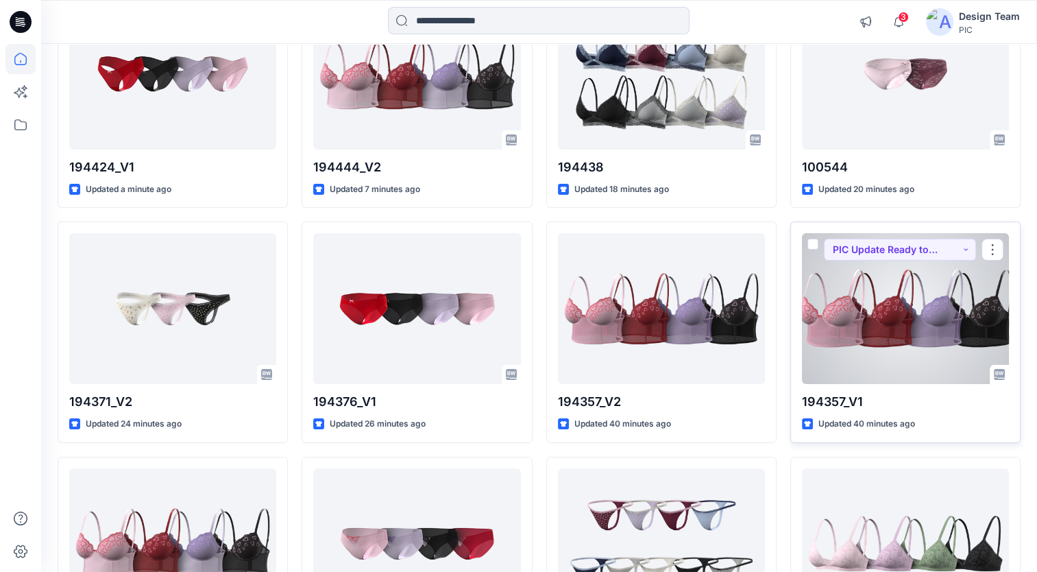
click at [894, 359] on div at bounding box center [905, 308] width 207 height 151
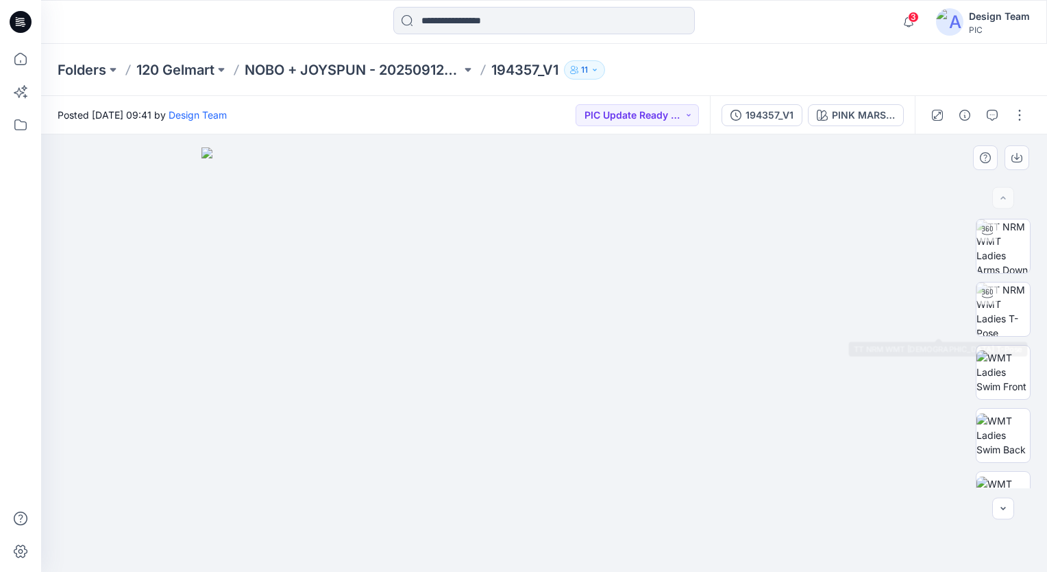
drag, startPoint x: 1036, startPoint y: 275, endPoint x: 1023, endPoint y: 336, distance: 62.5
click at [1023, 340] on div at bounding box center [1004, 353] width 88 height 269
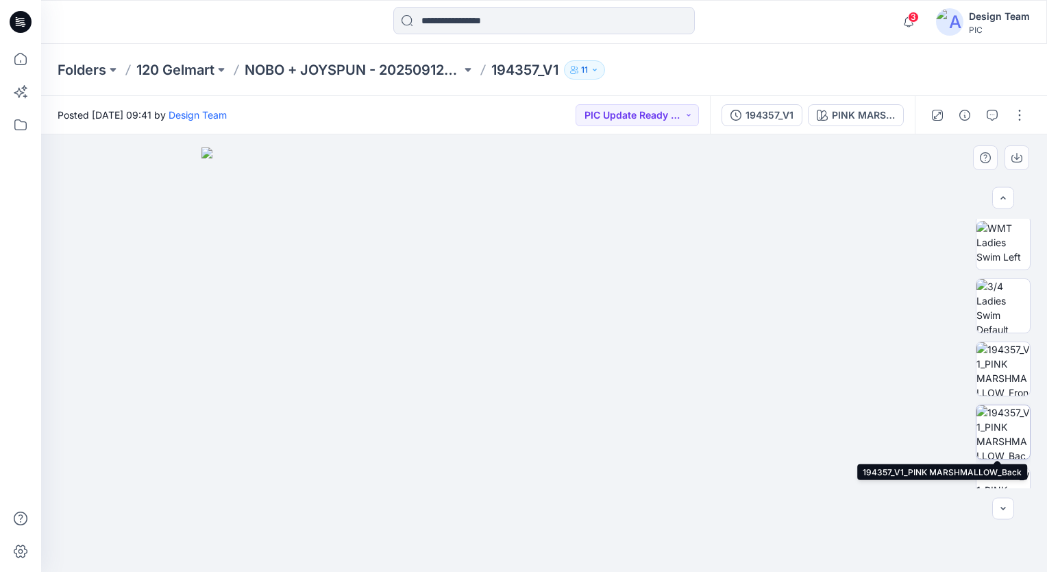
click at [1006, 426] on img at bounding box center [1003, 431] width 53 height 53
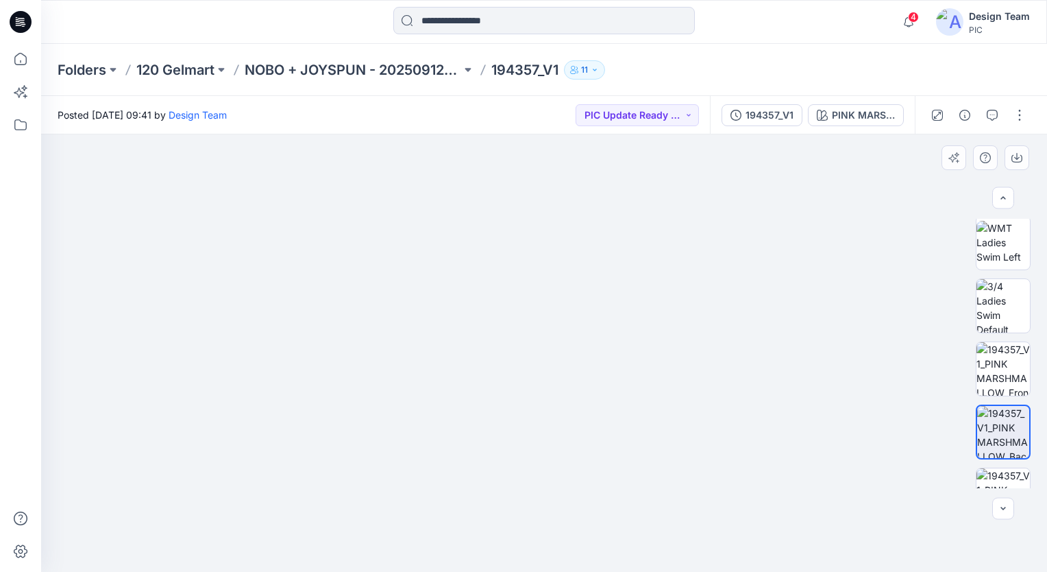
drag, startPoint x: 620, startPoint y: 492, endPoint x: 616, endPoint y: 278, distance: 213.9
click at [616, 278] on img at bounding box center [544, 124] width 894 height 894
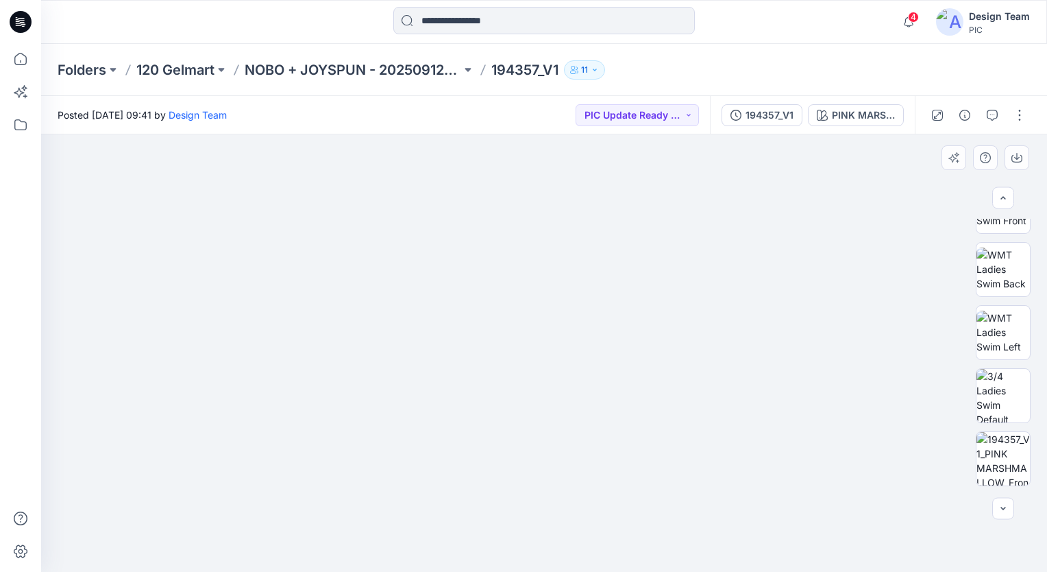
scroll to position [0, 0]
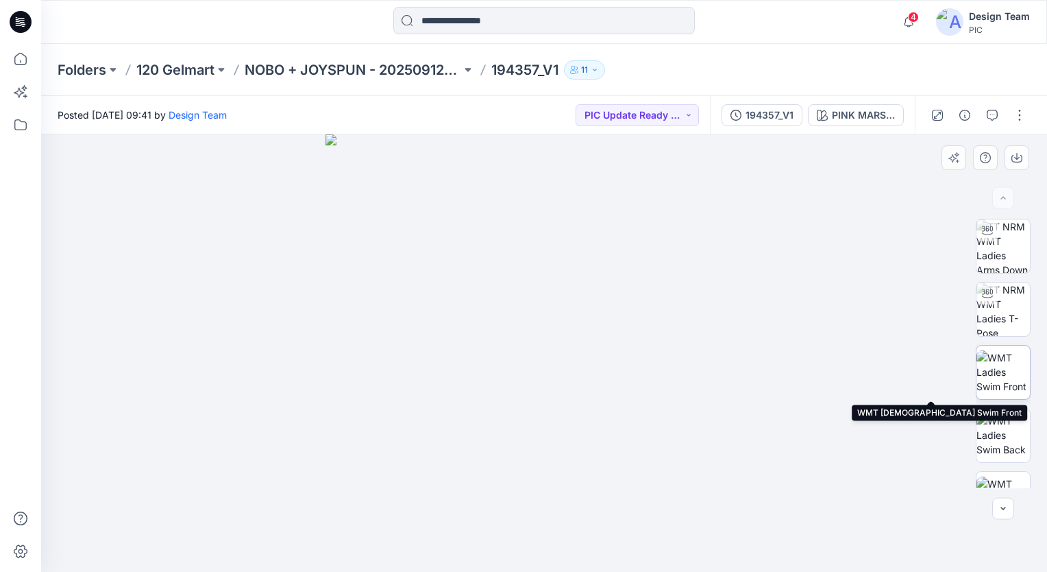
click at [1005, 382] on img at bounding box center [1003, 371] width 53 height 43
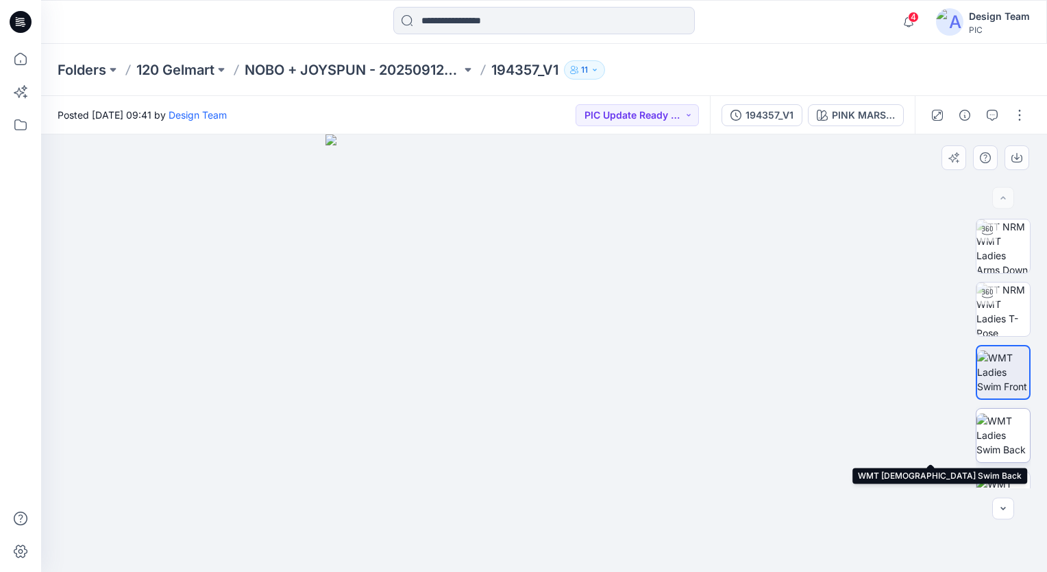
click at [998, 426] on img at bounding box center [1003, 434] width 53 height 43
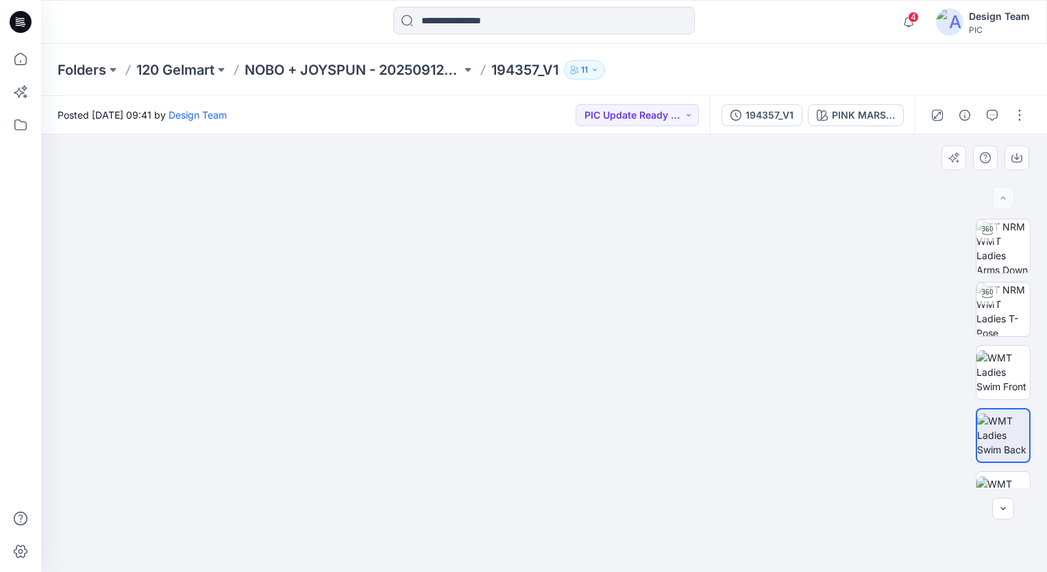
click at [825, 466] on img at bounding box center [544, 239] width 891 height 664
click at [1017, 245] on img at bounding box center [1003, 245] width 53 height 53
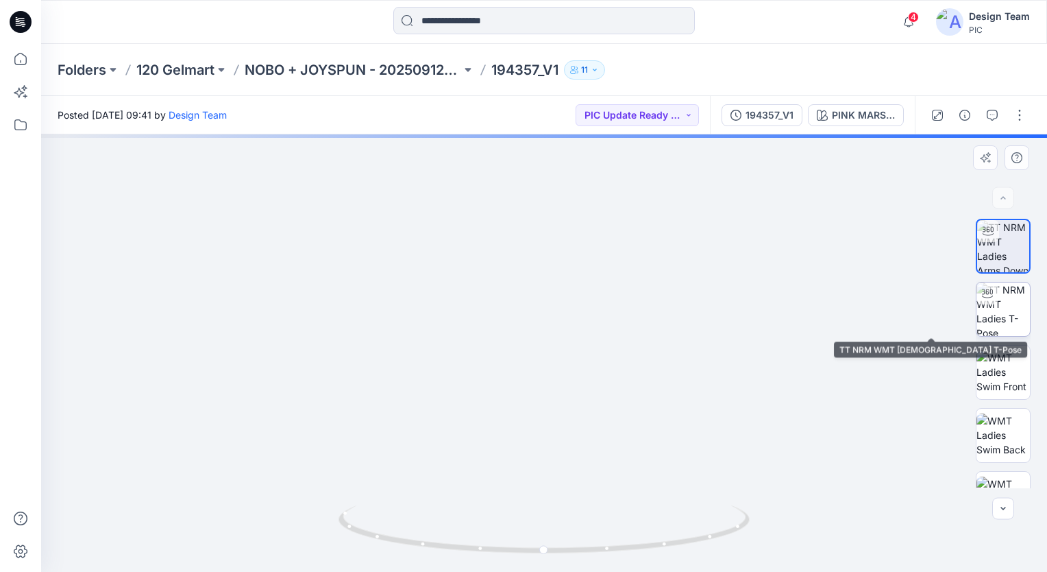
click at [999, 308] on img at bounding box center [1003, 308] width 53 height 53
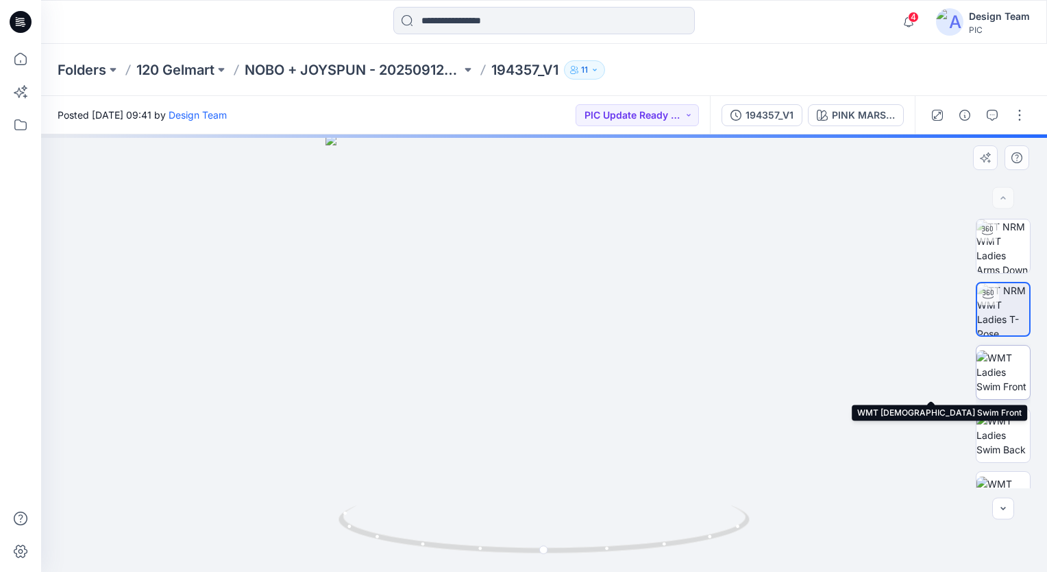
click at [1006, 358] on img at bounding box center [1003, 371] width 53 height 43
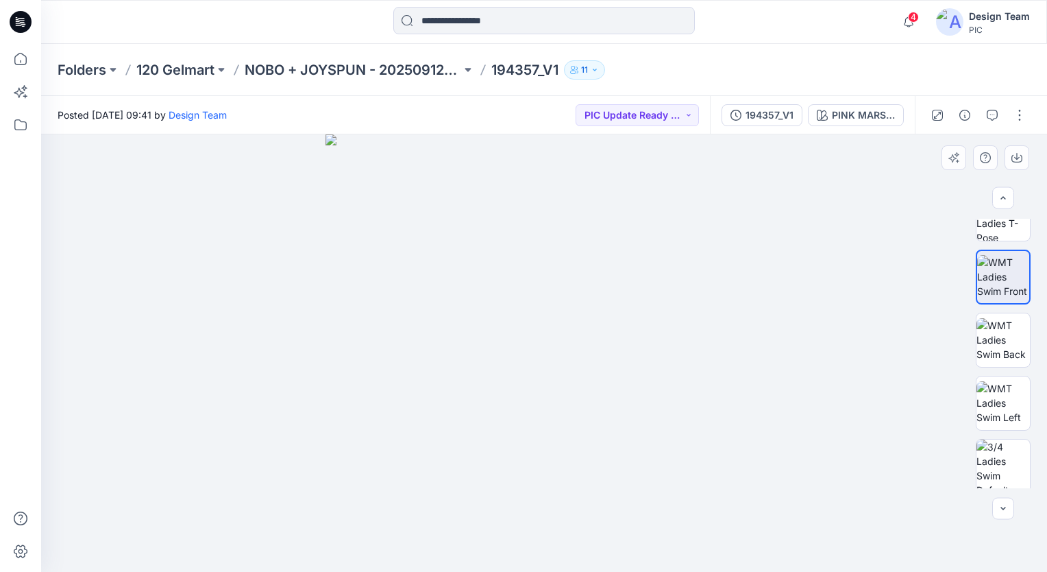
scroll to position [169, 0]
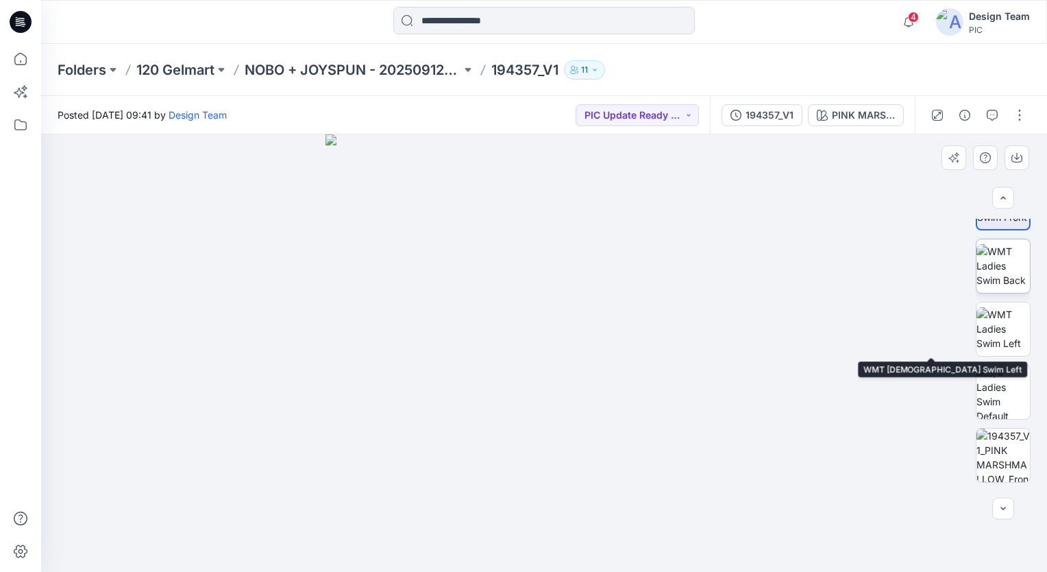
click at [995, 280] on img at bounding box center [1003, 265] width 53 height 43
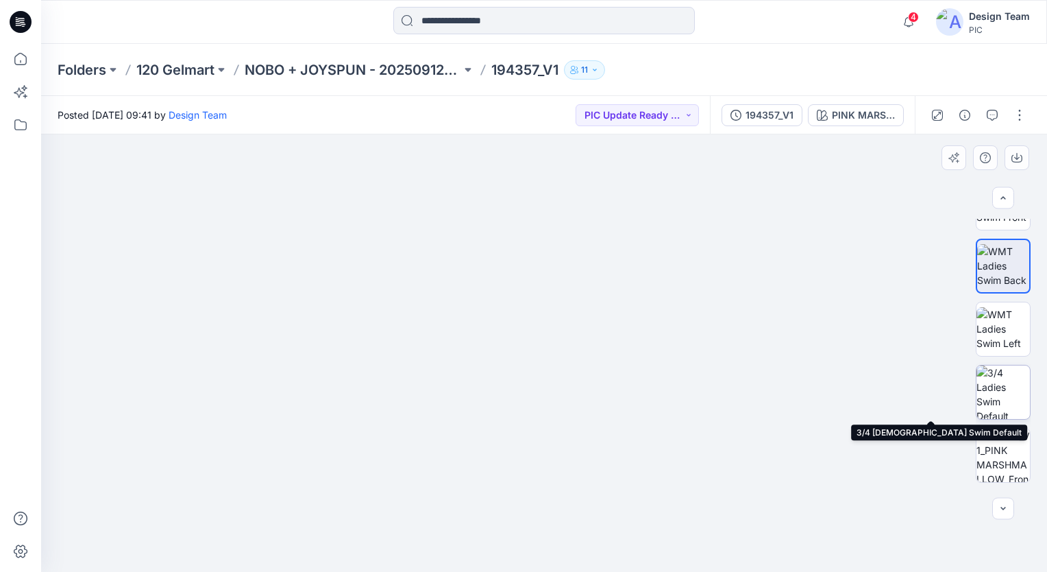
click at [993, 388] on img at bounding box center [1003, 391] width 53 height 53
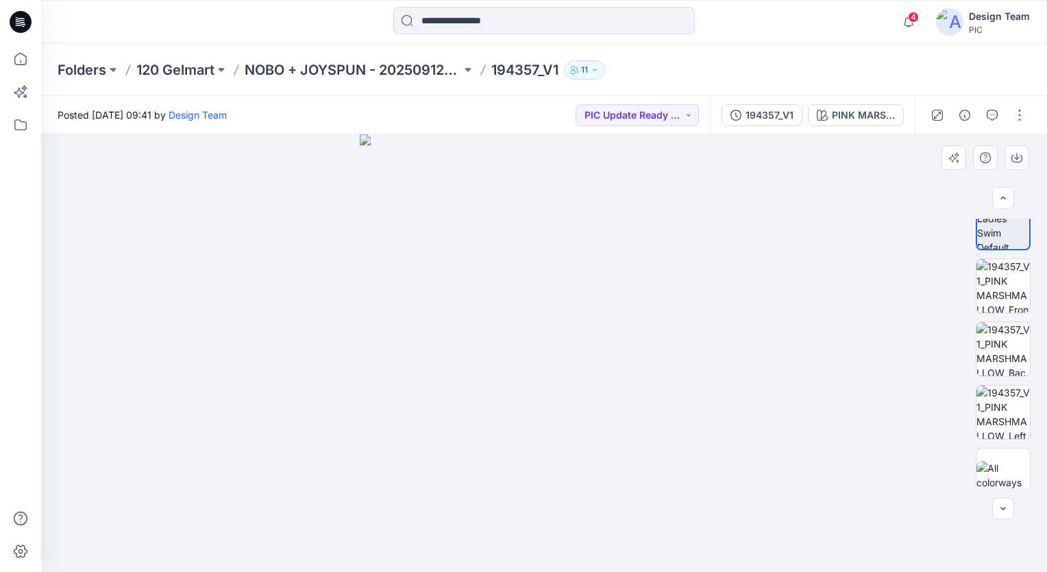
scroll to position [352, 0]
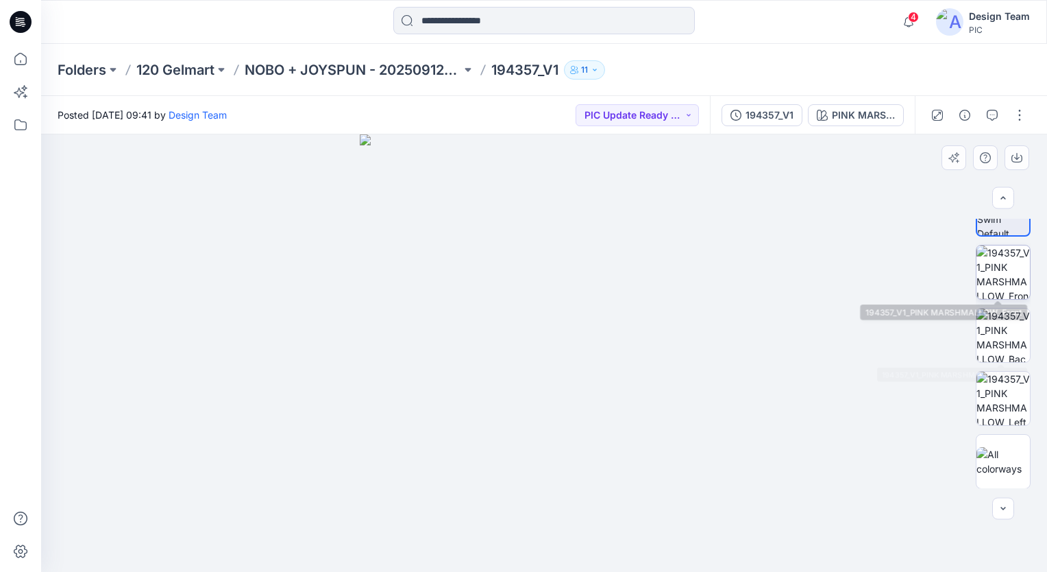
click at [991, 288] on img at bounding box center [1003, 271] width 53 height 53
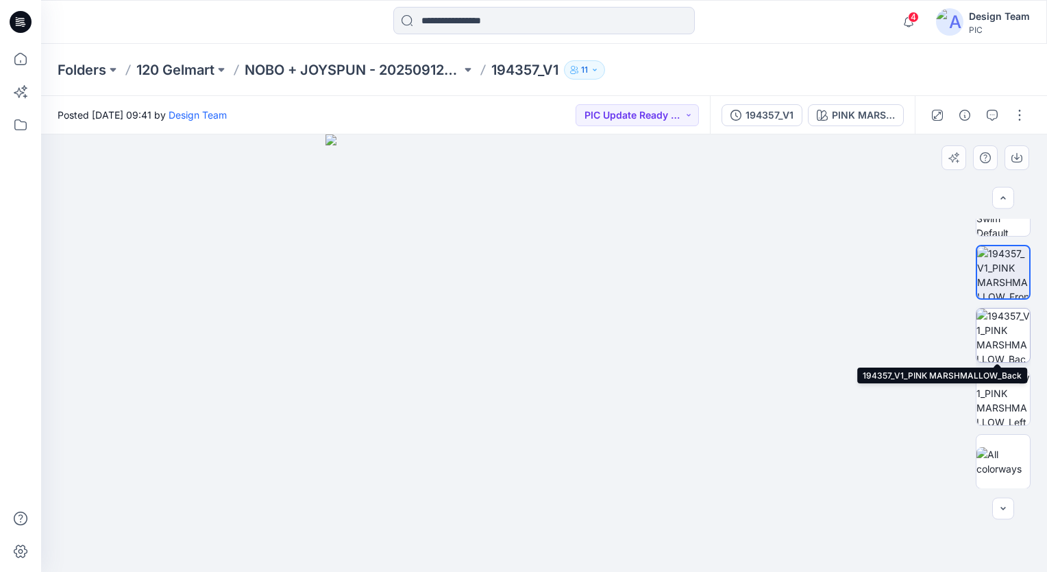
click at [1006, 343] on img at bounding box center [1003, 334] width 53 height 53
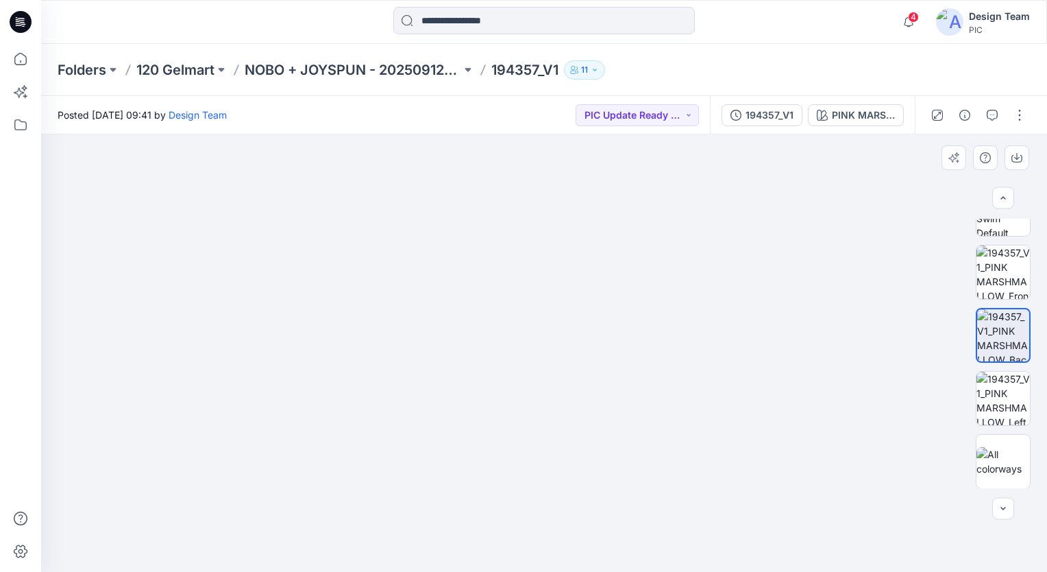
drag, startPoint x: 644, startPoint y: 440, endPoint x: 630, endPoint y: 277, distance: 163.7
click at [630, 277] on img at bounding box center [530, 72] width 1237 height 1001
click at [1003, 390] on img at bounding box center [1003, 398] width 53 height 53
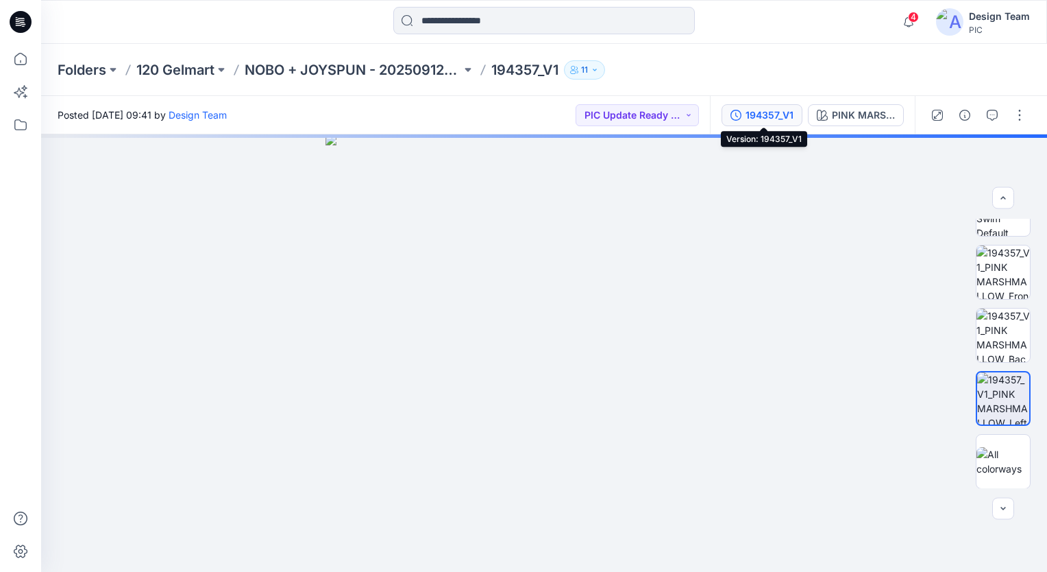
click at [781, 119] on div "194357_V1" at bounding box center [770, 115] width 48 height 15
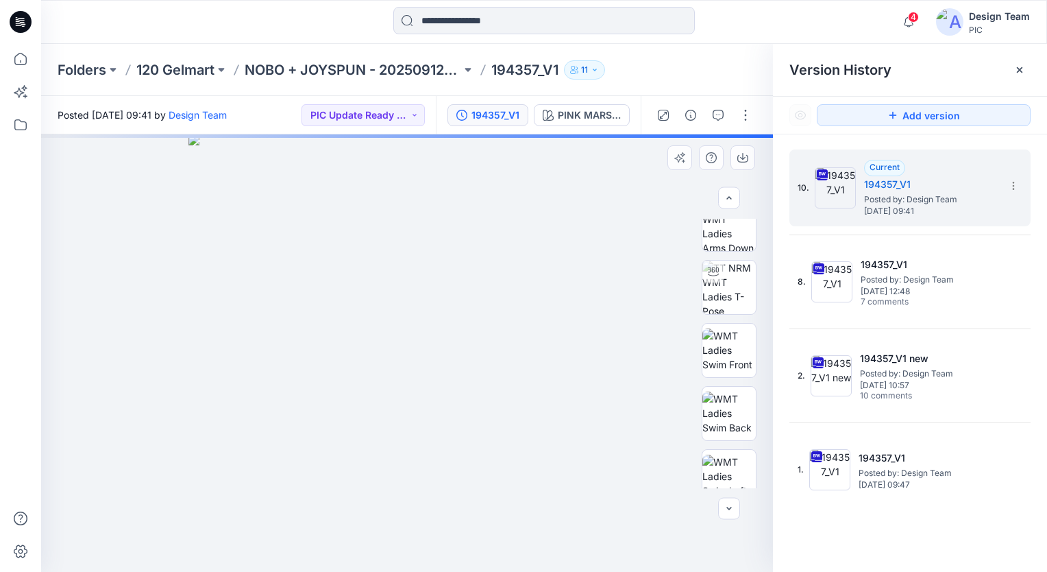
scroll to position [0, 0]
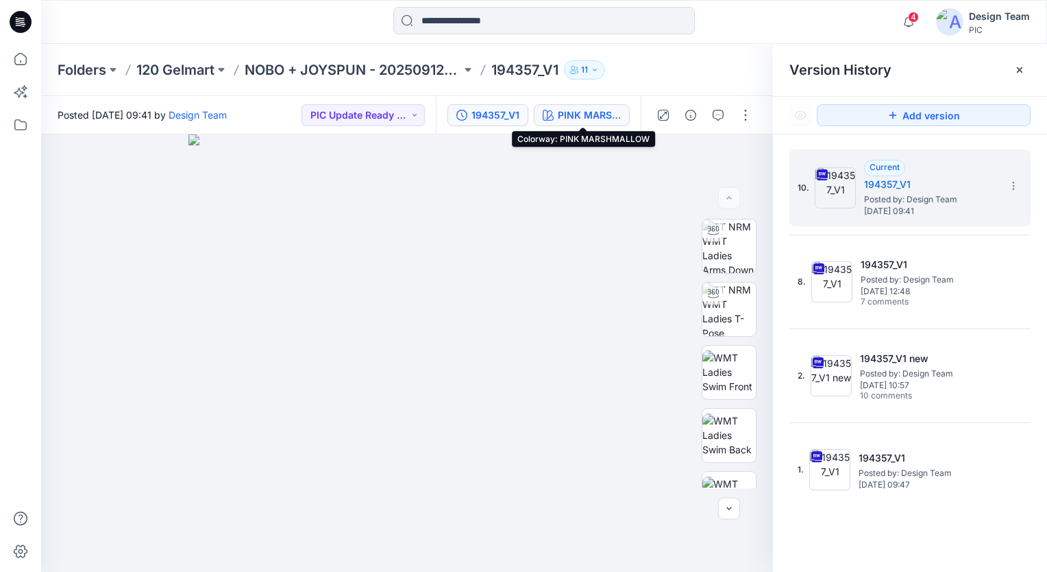
click at [604, 114] on div "PINK MARSHMALLOW" at bounding box center [589, 115] width 63 height 15
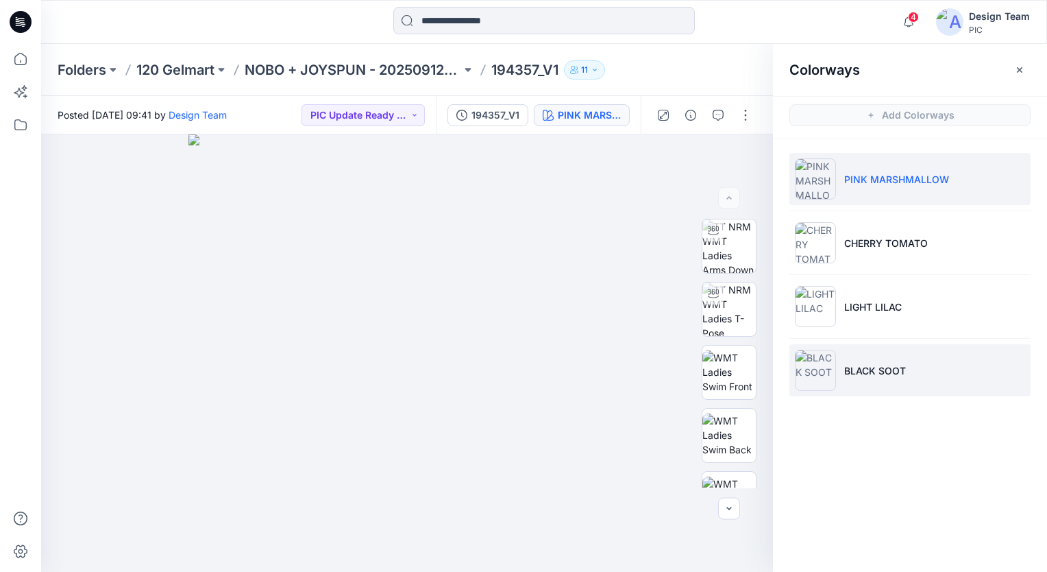
click at [823, 369] on img at bounding box center [815, 370] width 41 height 41
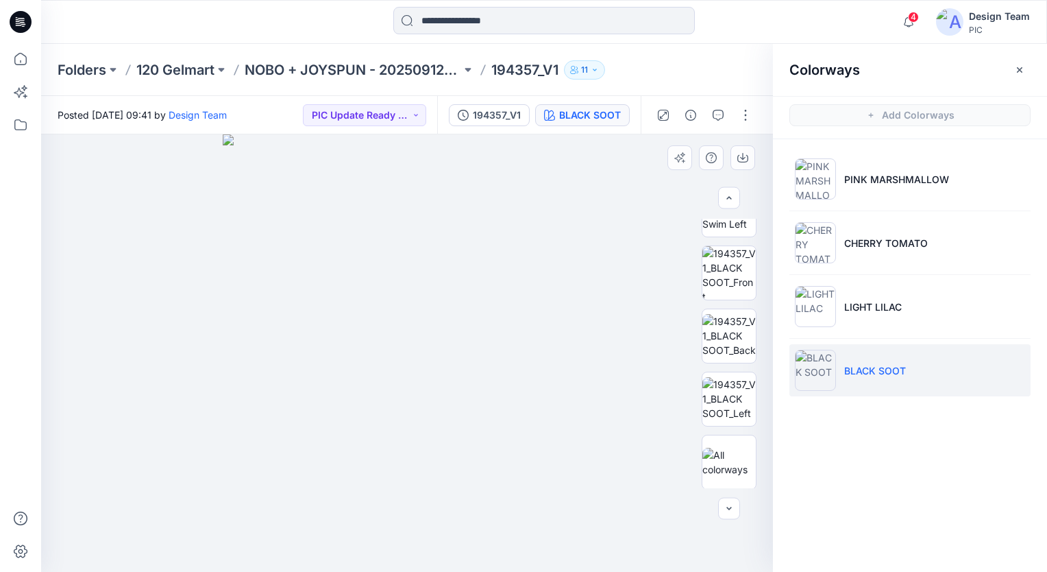
scroll to position [352, 0]
click at [719, 282] on img at bounding box center [729, 271] width 53 height 53
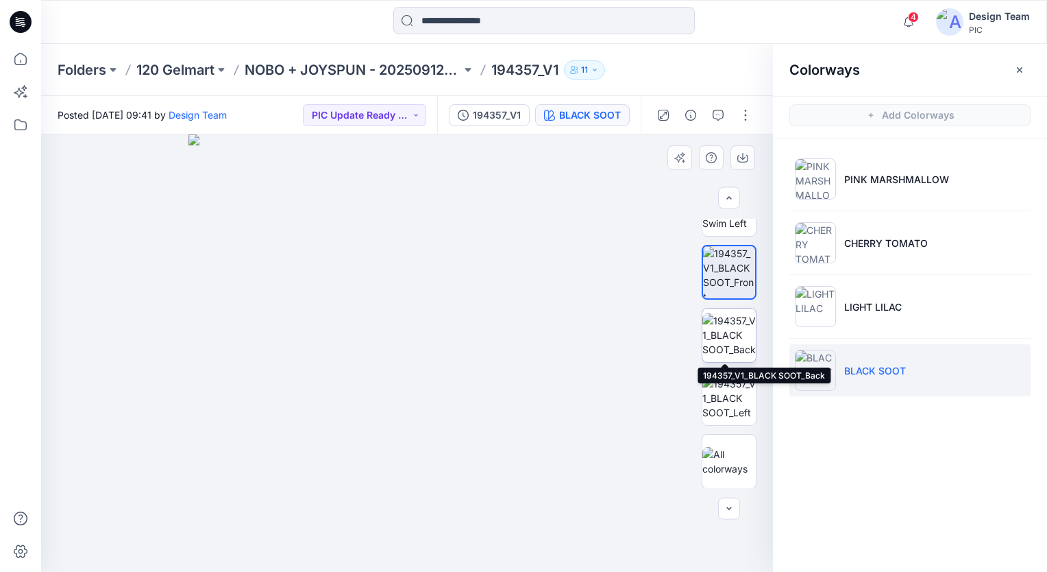
click at [721, 347] on img at bounding box center [729, 334] width 53 height 43
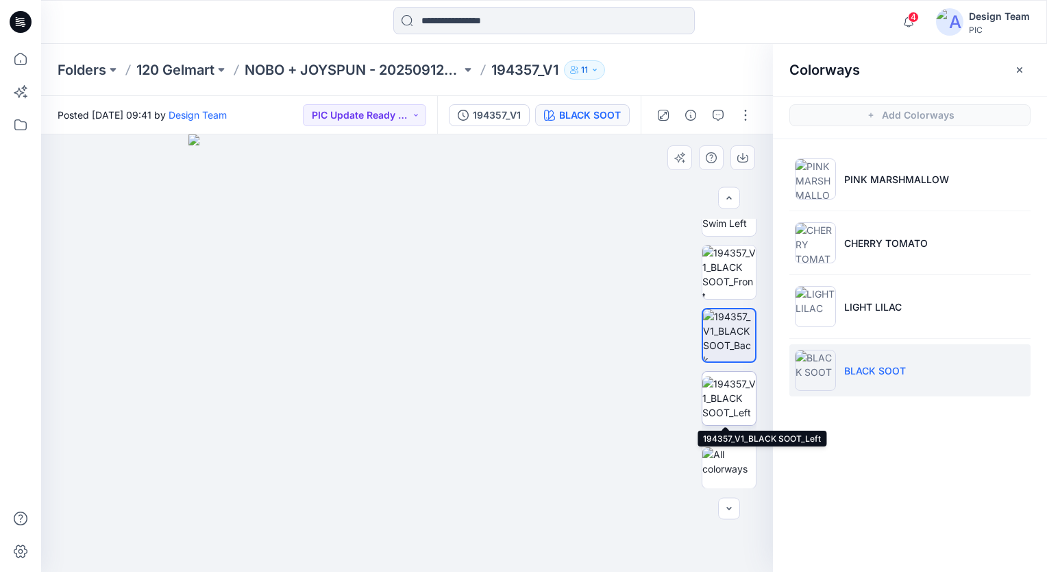
click at [729, 402] on img at bounding box center [729, 397] width 53 height 43
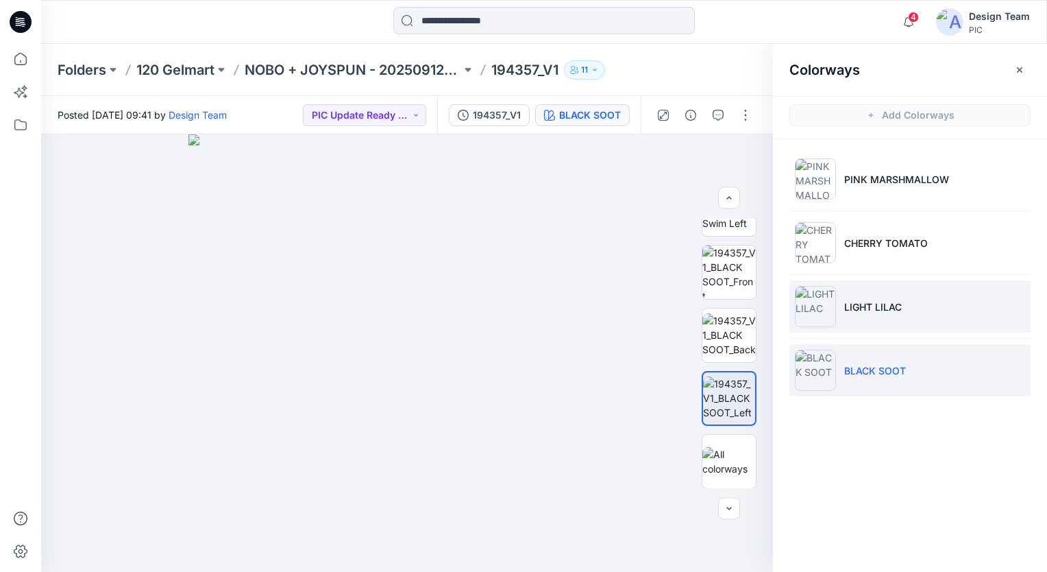
click at [821, 315] on img at bounding box center [815, 306] width 41 height 41
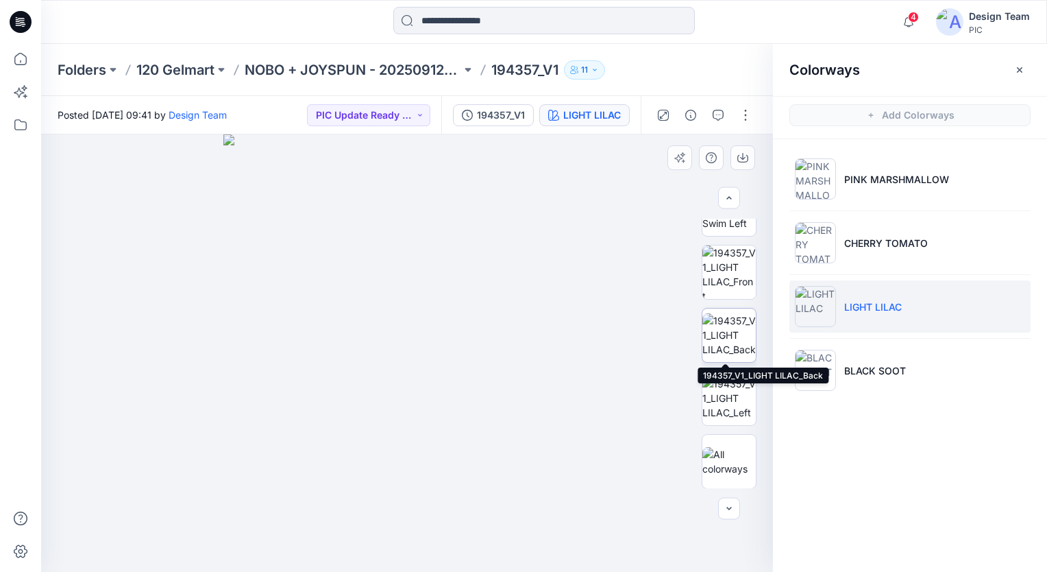
click at [735, 342] on img at bounding box center [729, 334] width 53 height 43
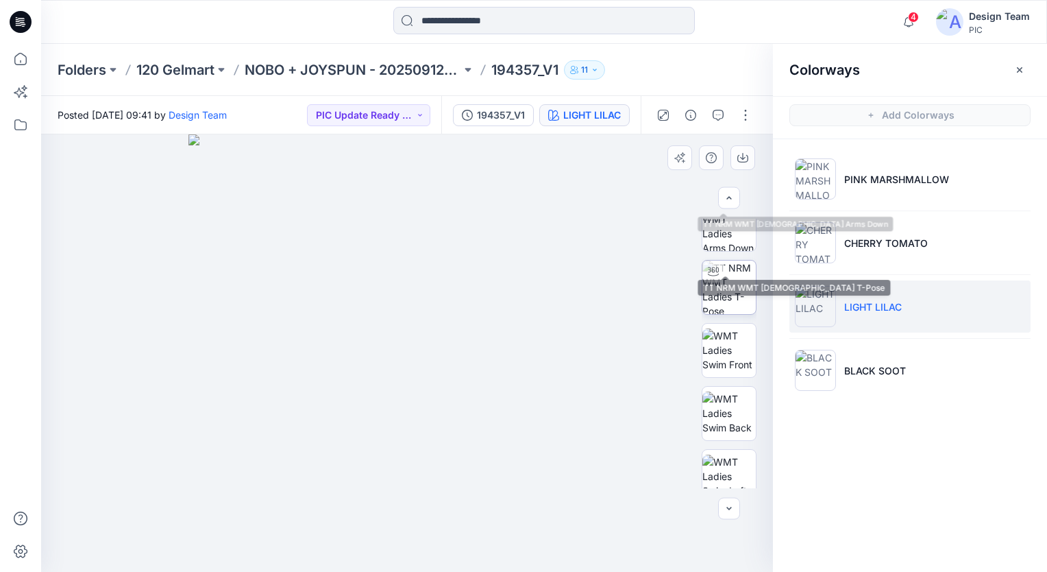
scroll to position [137, 0]
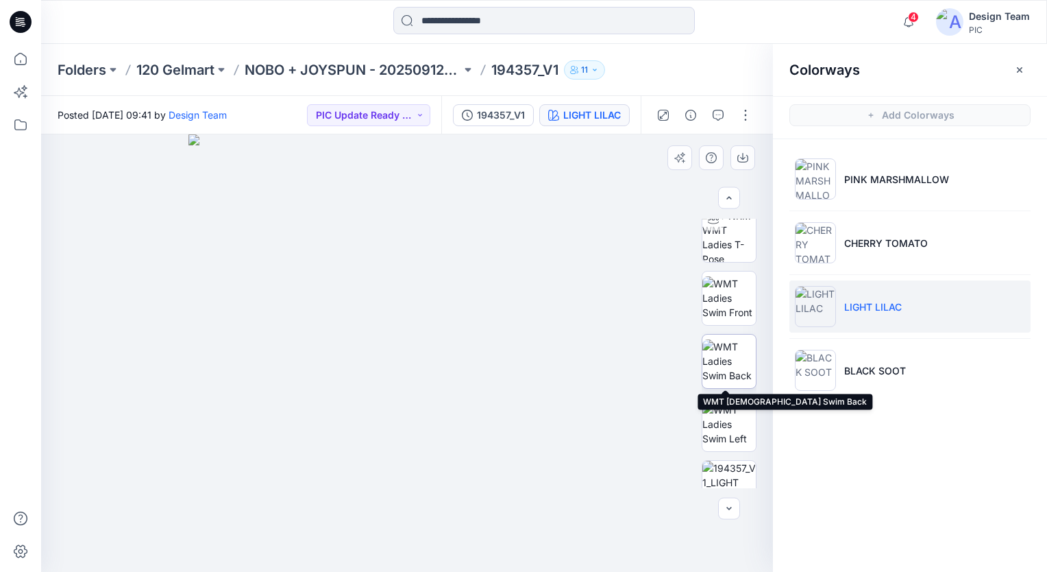
click at [736, 352] on img at bounding box center [729, 360] width 53 height 43
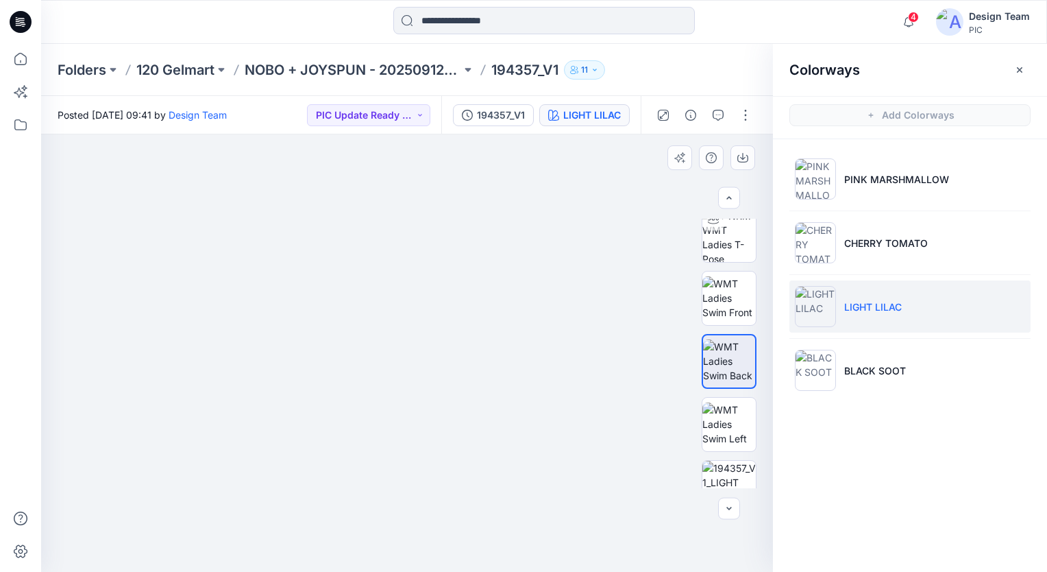
click at [509, 467] on img at bounding box center [407, 239] width 891 height 665
drag, startPoint x: 421, startPoint y: 333, endPoint x: 421, endPoint y: 162, distance: 170.7
click at [421, 162] on img at bounding box center [405, 154] width 891 height 836
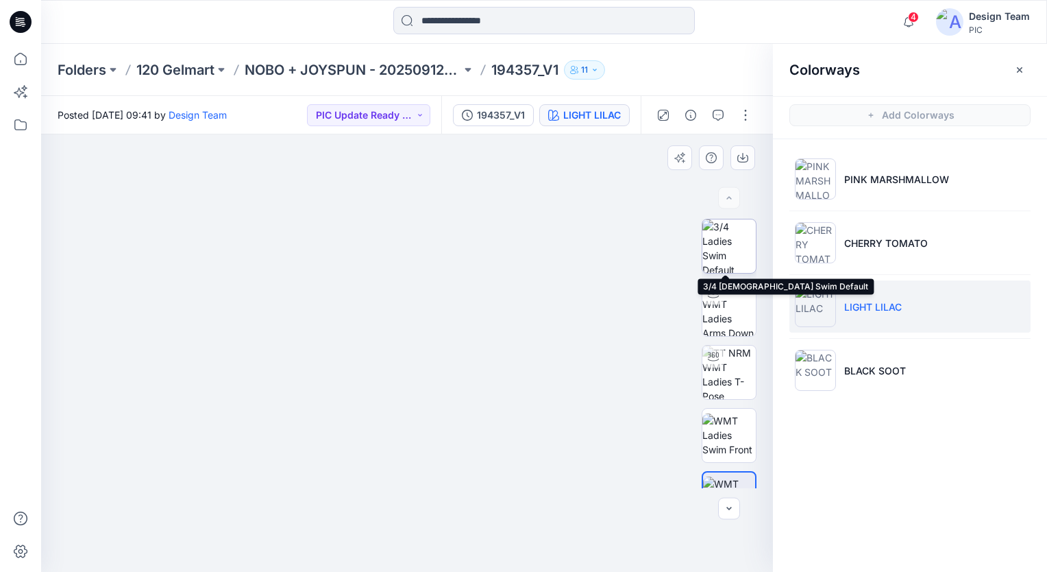
click at [739, 245] on img at bounding box center [729, 245] width 53 height 53
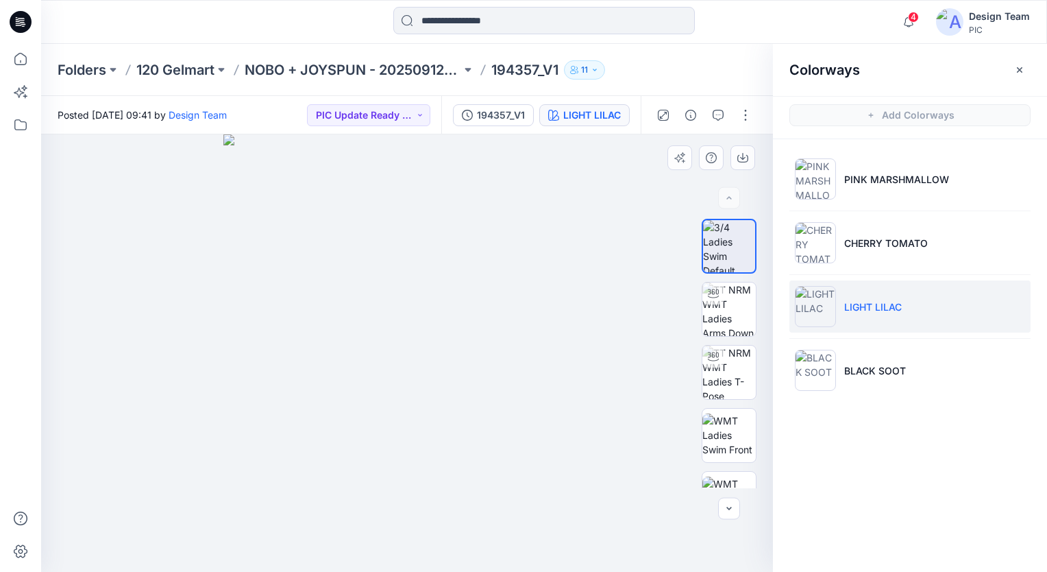
drag, startPoint x: 760, startPoint y: 267, endPoint x: 762, endPoint y: 305, distance: 37.8
click at [762, 313] on div at bounding box center [729, 353] width 88 height 269
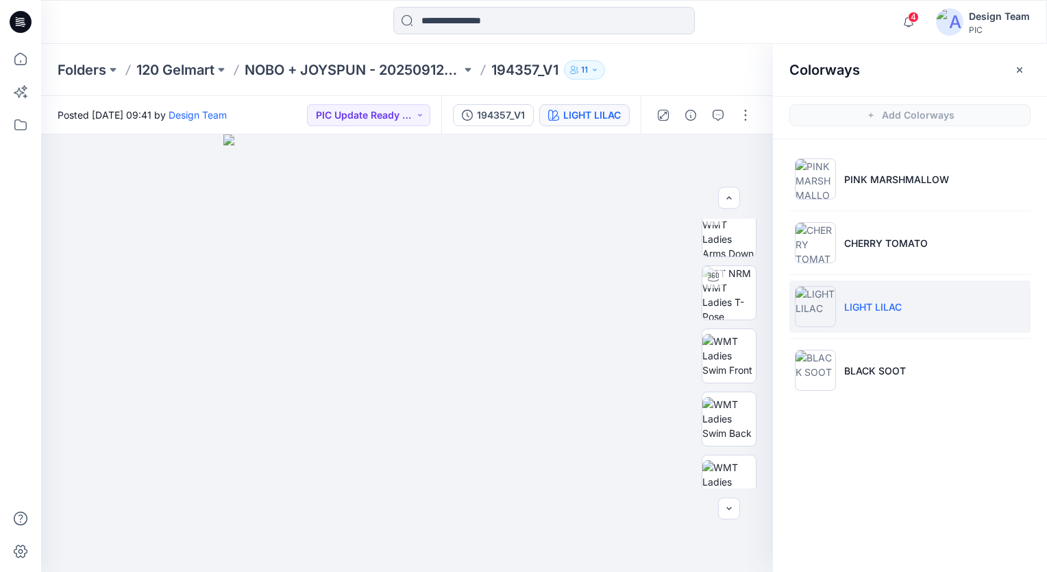
scroll to position [79, 0]
click at [825, 306] on img at bounding box center [815, 306] width 41 height 41
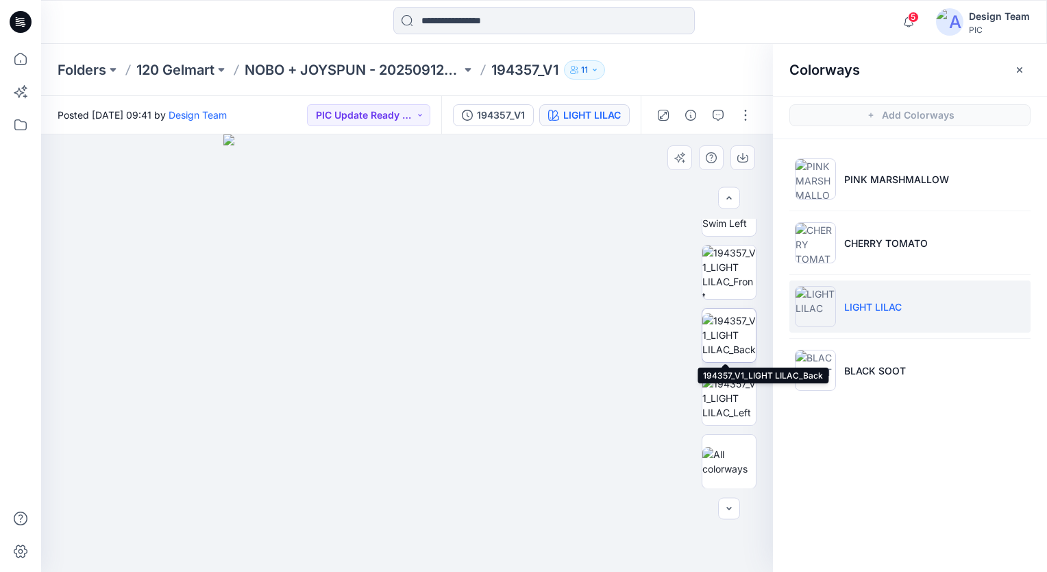
click at [729, 337] on img at bounding box center [729, 334] width 53 height 43
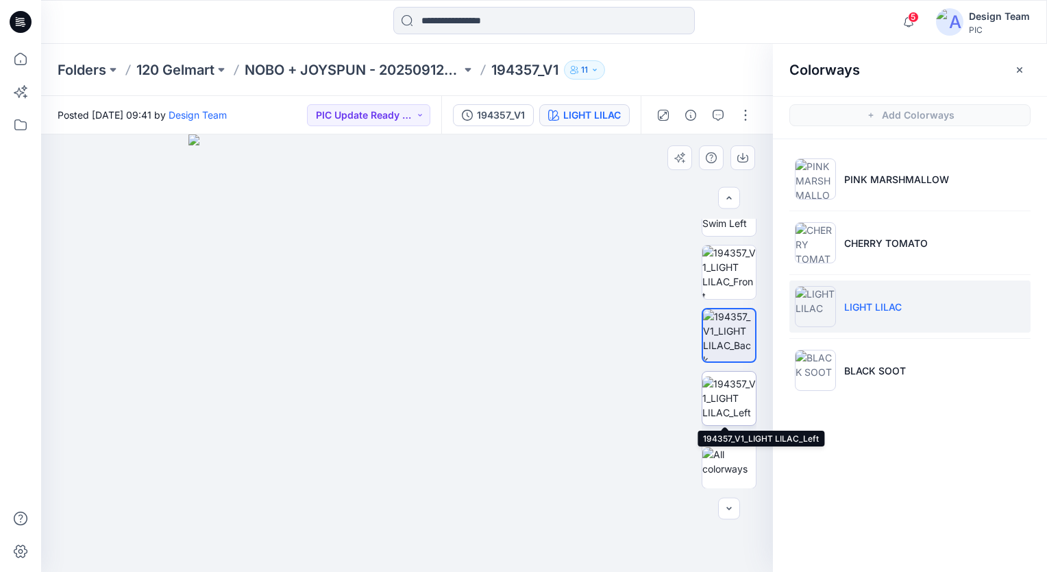
click at [727, 417] on img at bounding box center [729, 397] width 53 height 43
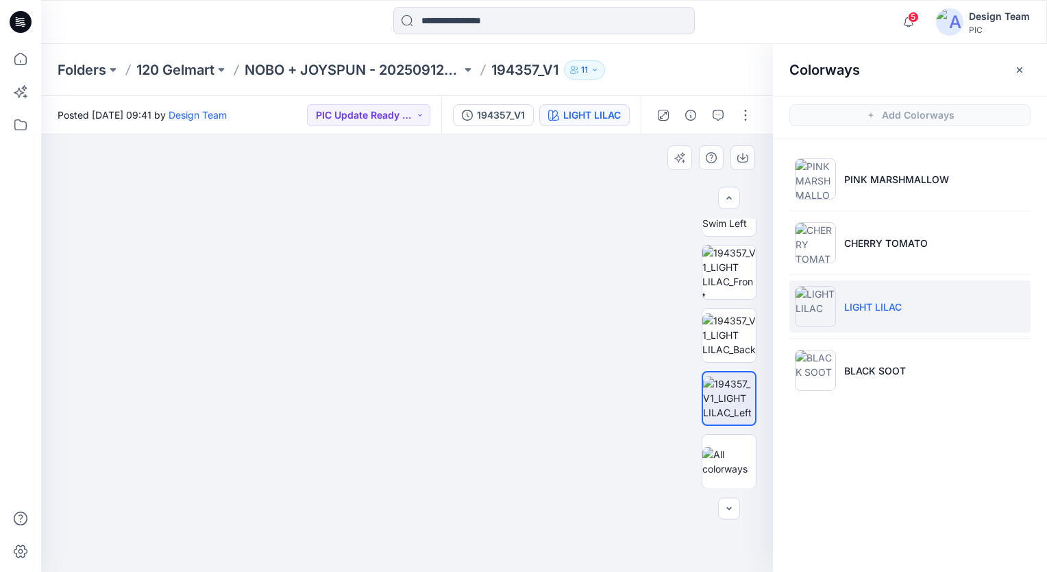
drag, startPoint x: 419, startPoint y: 439, endPoint x: 433, endPoint y: 329, distance: 111.2
click at [433, 329] on img at bounding box center [407, 239] width 666 height 666
drag, startPoint x: 614, startPoint y: 316, endPoint x: 428, endPoint y: 531, distance: 284.2
click at [742, 347] on img at bounding box center [729, 334] width 53 height 43
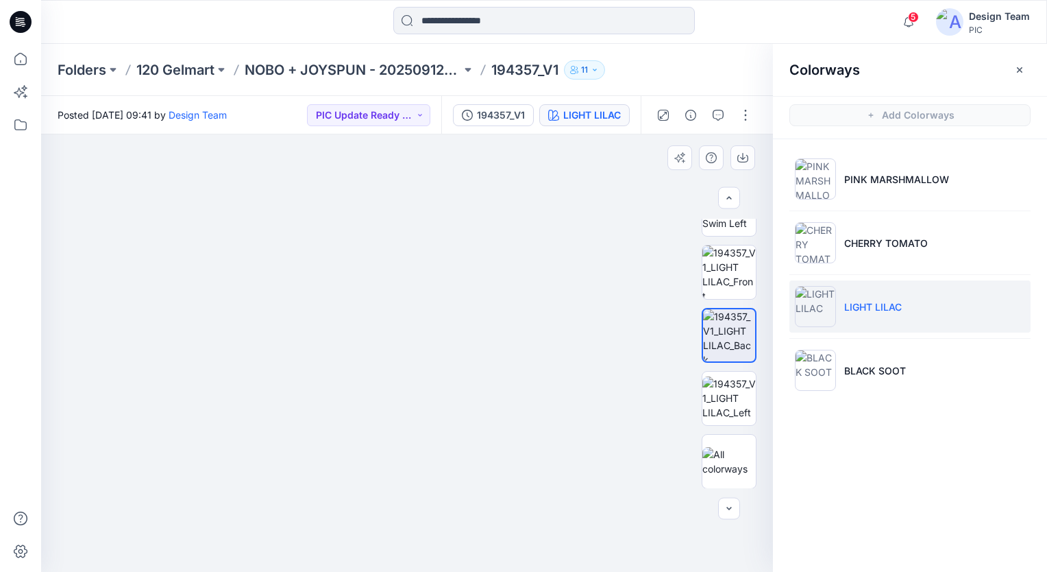
drag, startPoint x: 623, startPoint y: 487, endPoint x: 463, endPoint y: 207, distance: 322.0
drag, startPoint x: 496, startPoint y: 502, endPoint x: 505, endPoint y: 314, distance: 188.7
click at [505, 314] on img at bounding box center [407, 339] width 466 height 466
click at [726, 410] on img at bounding box center [729, 397] width 53 height 43
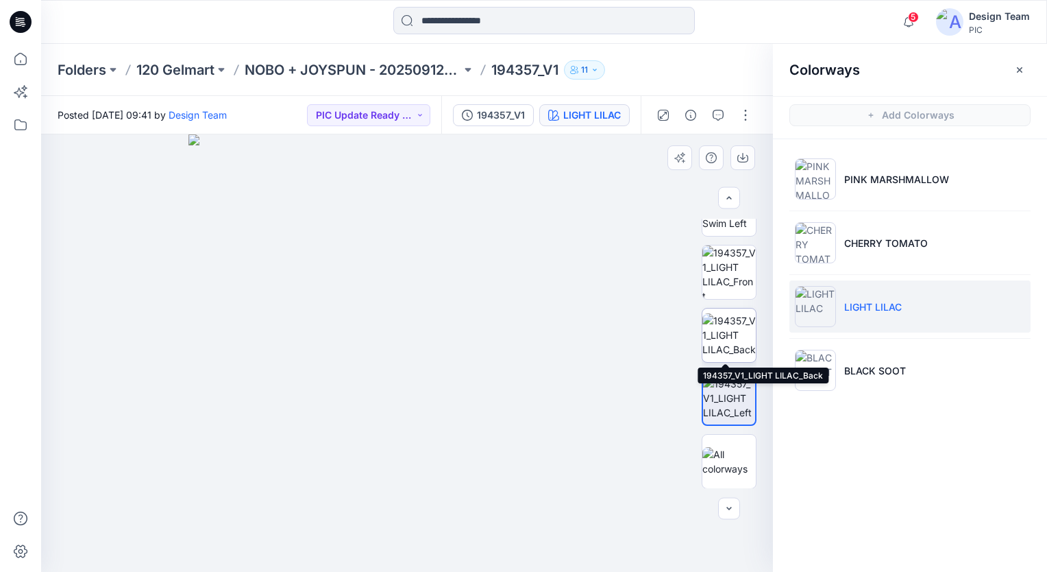
click at [751, 341] on img at bounding box center [729, 334] width 53 height 43
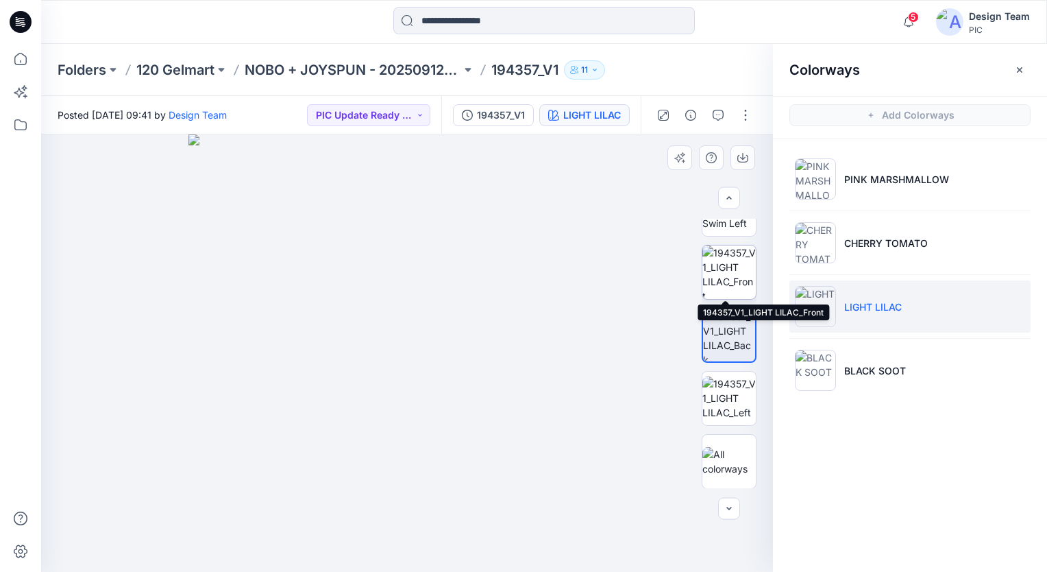
click at [738, 271] on img at bounding box center [729, 271] width 53 height 53
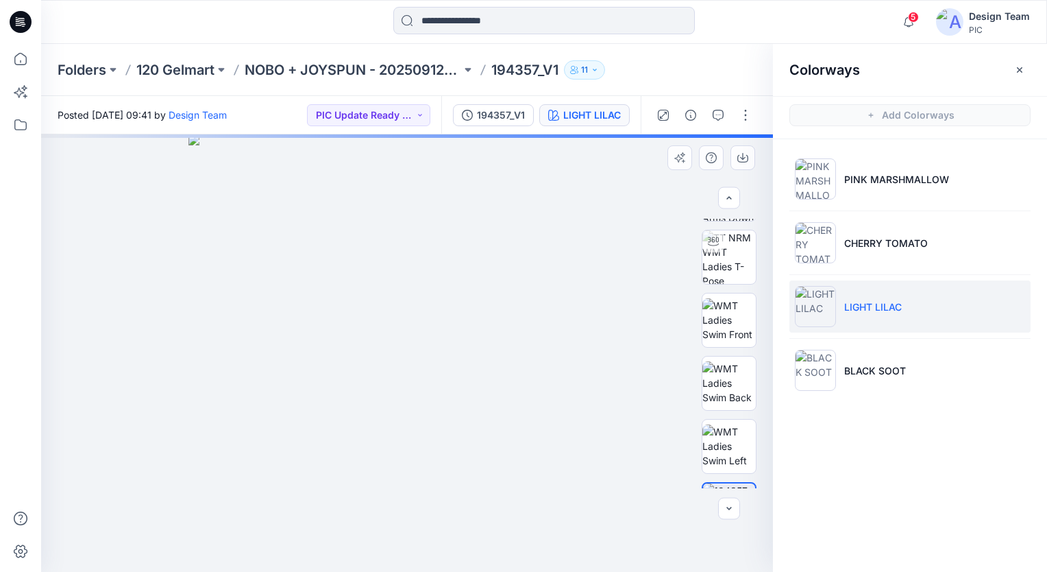
scroll to position [0, 0]
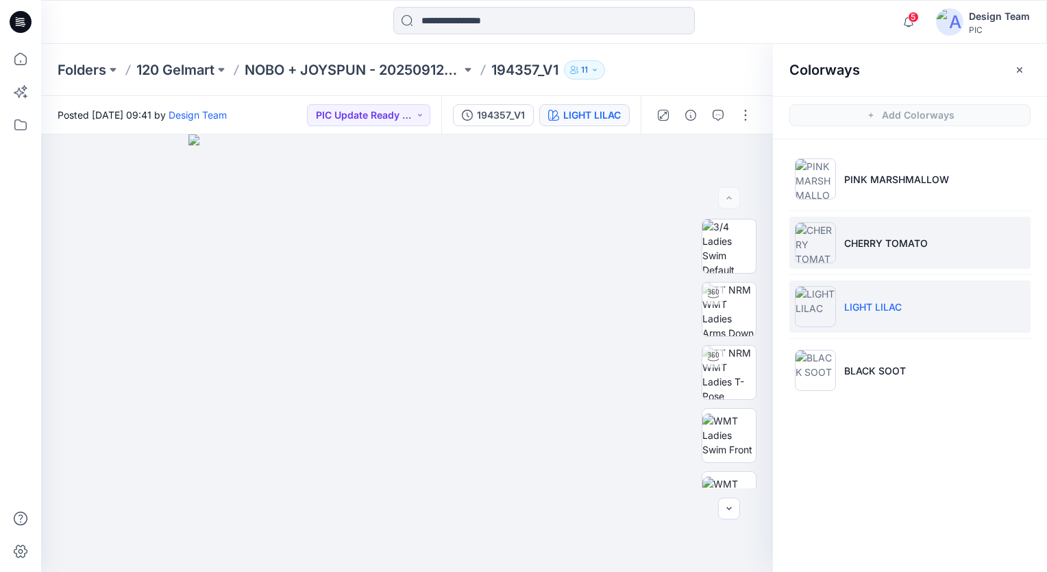
click at [828, 245] on img at bounding box center [815, 242] width 41 height 41
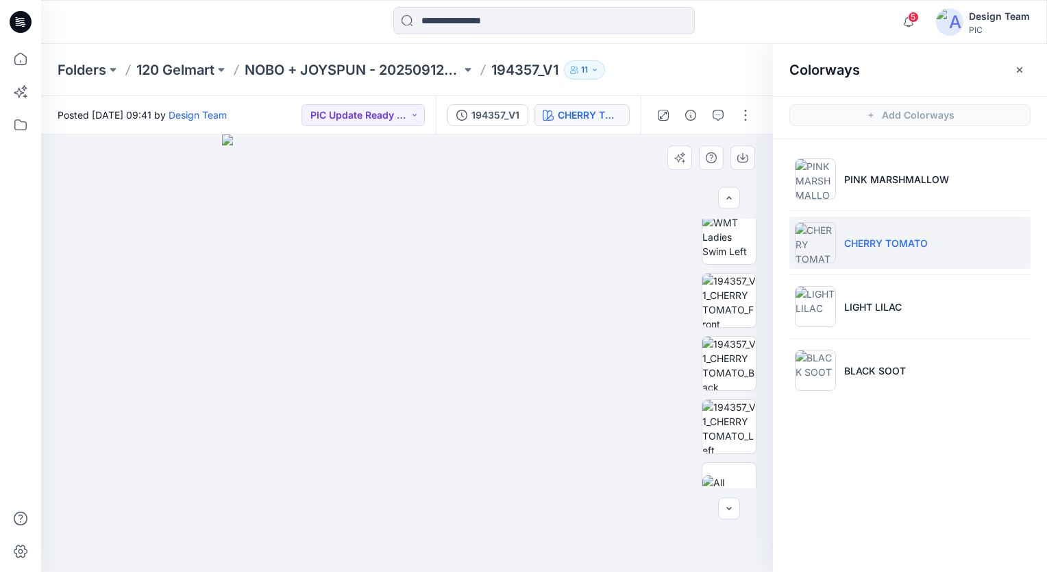
scroll to position [352, 0]
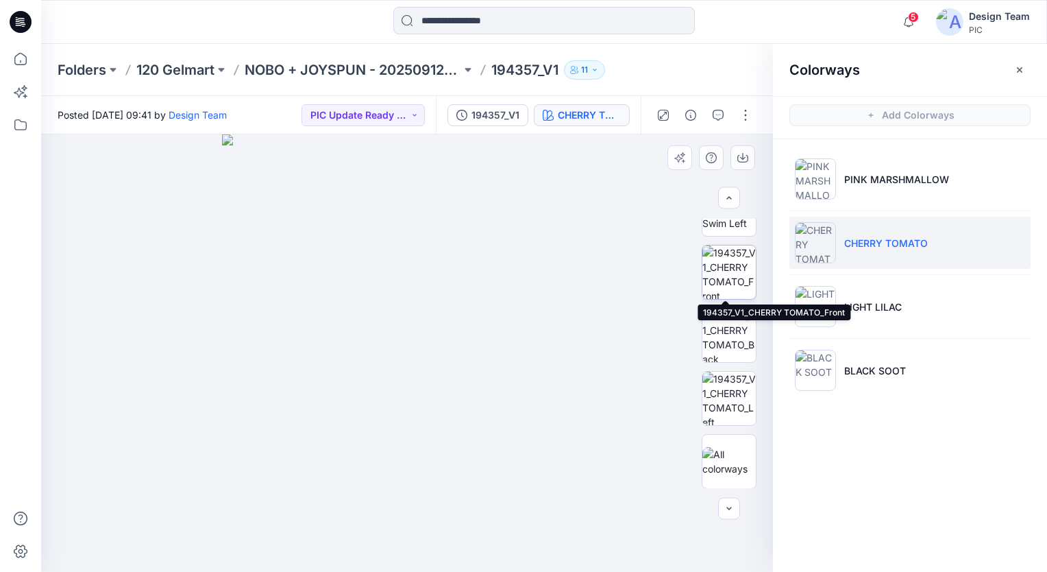
click at [730, 291] on img at bounding box center [729, 271] width 53 height 53
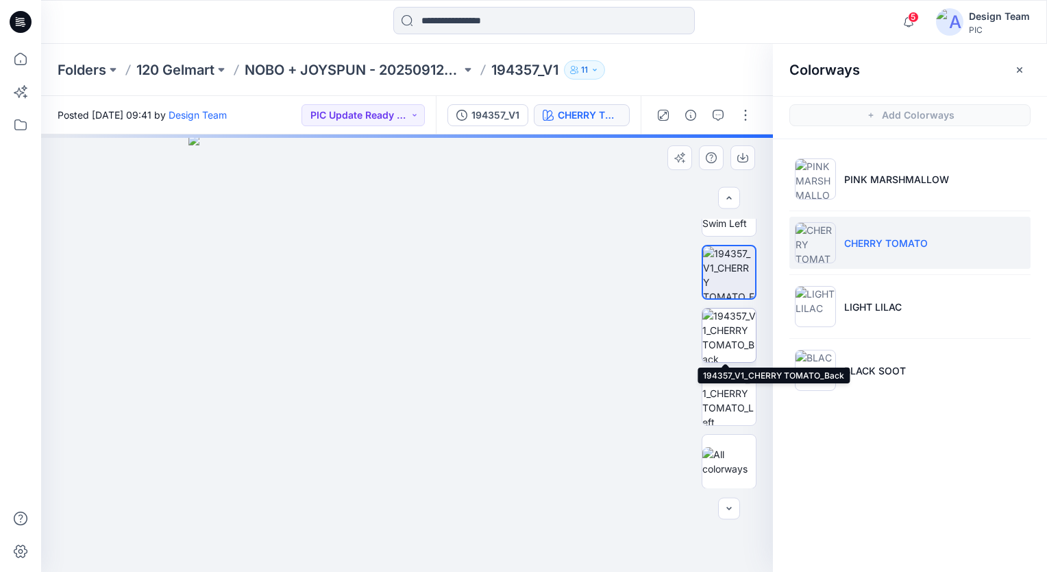
click at [731, 345] on img at bounding box center [729, 334] width 53 height 53
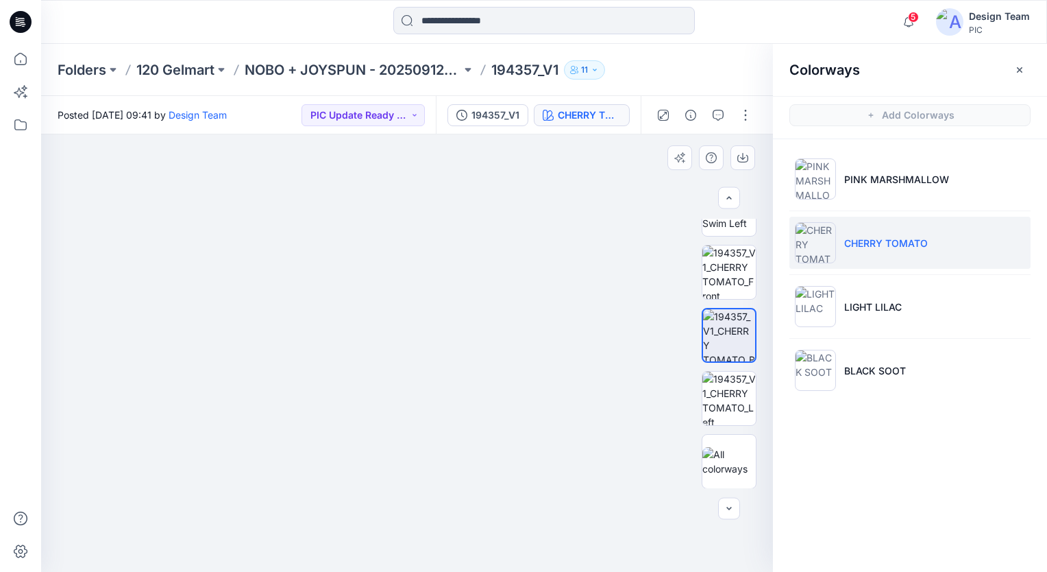
drag, startPoint x: 528, startPoint y: 504, endPoint x: 513, endPoint y: 302, distance: 202.1
click at [527, 288] on img at bounding box center [424, 124] width 894 height 894
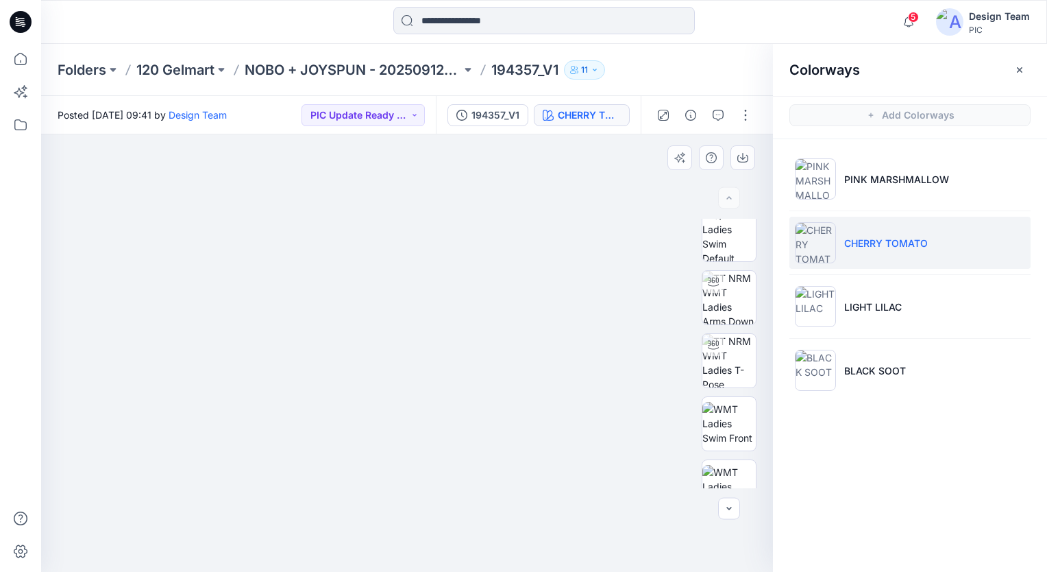
scroll to position [0, 0]
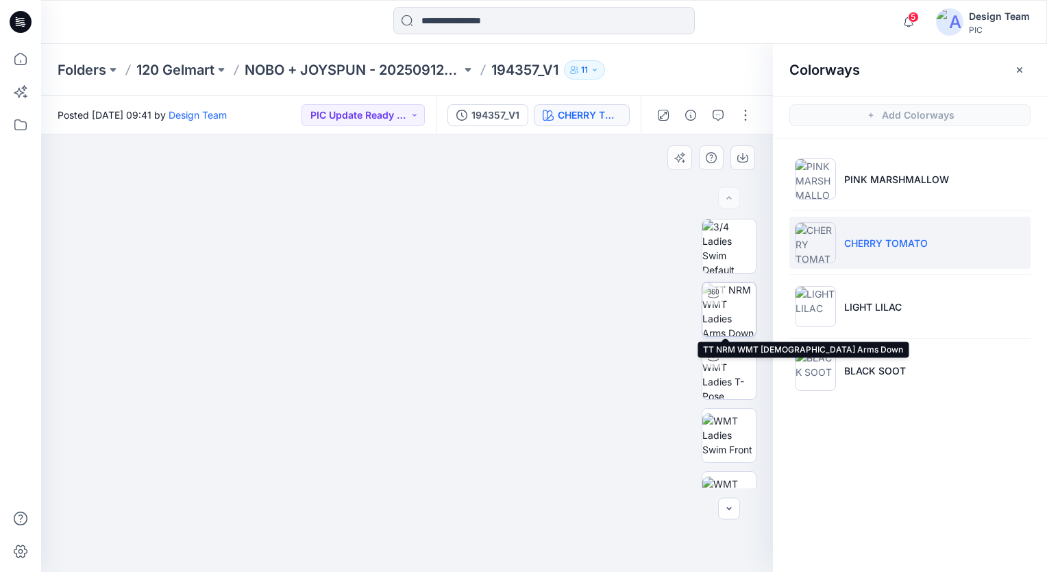
click at [733, 306] on img at bounding box center [729, 308] width 53 height 53
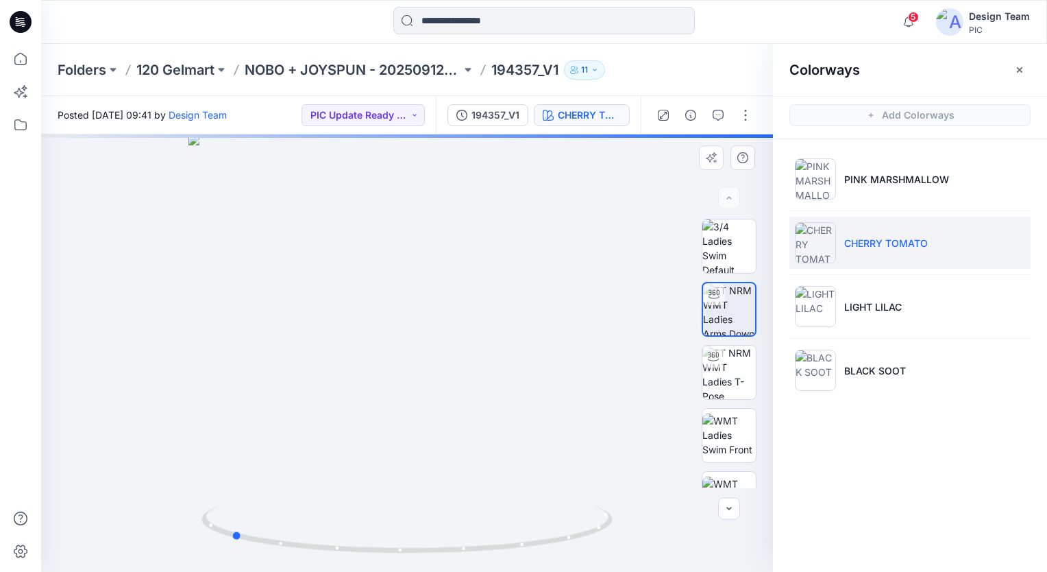
drag, startPoint x: 409, startPoint y: 552, endPoint x: 644, endPoint y: 494, distance: 242.4
click at [644, 494] on div at bounding box center [407, 352] width 732 height 437
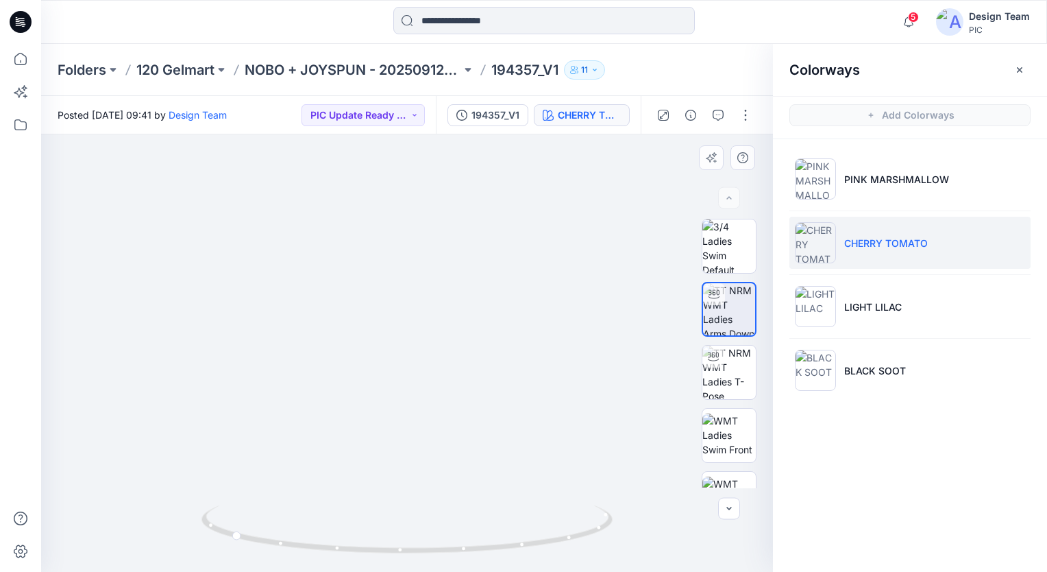
drag, startPoint x: 475, startPoint y: 451, endPoint x: 444, endPoint y: 356, distance: 100.1
drag, startPoint x: 444, startPoint y: 356, endPoint x: 463, endPoint y: 167, distance: 190.2
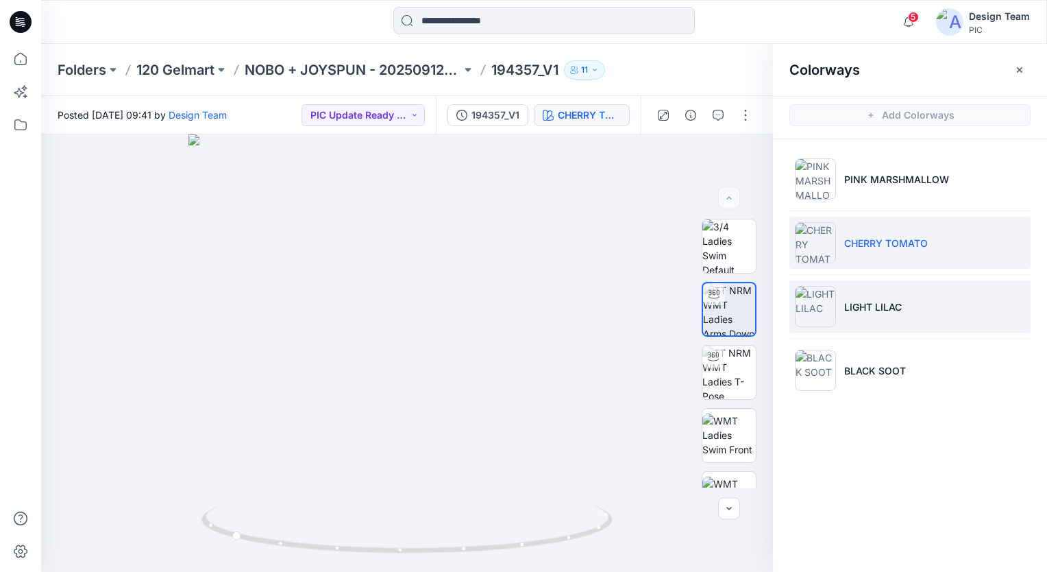
click at [834, 304] on img at bounding box center [815, 306] width 41 height 41
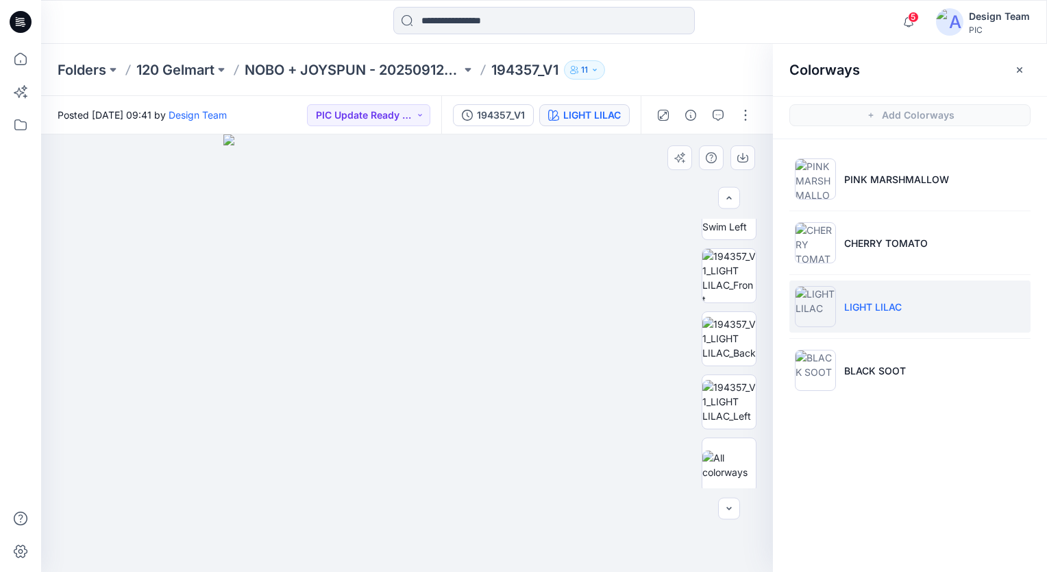
scroll to position [352, 0]
click at [729, 344] on img at bounding box center [729, 334] width 53 height 43
drag, startPoint x: 494, startPoint y: 498, endPoint x: 486, endPoint y: 444, distance: 54.1
click at [486, 444] on img at bounding box center [406, 352] width 437 height 437
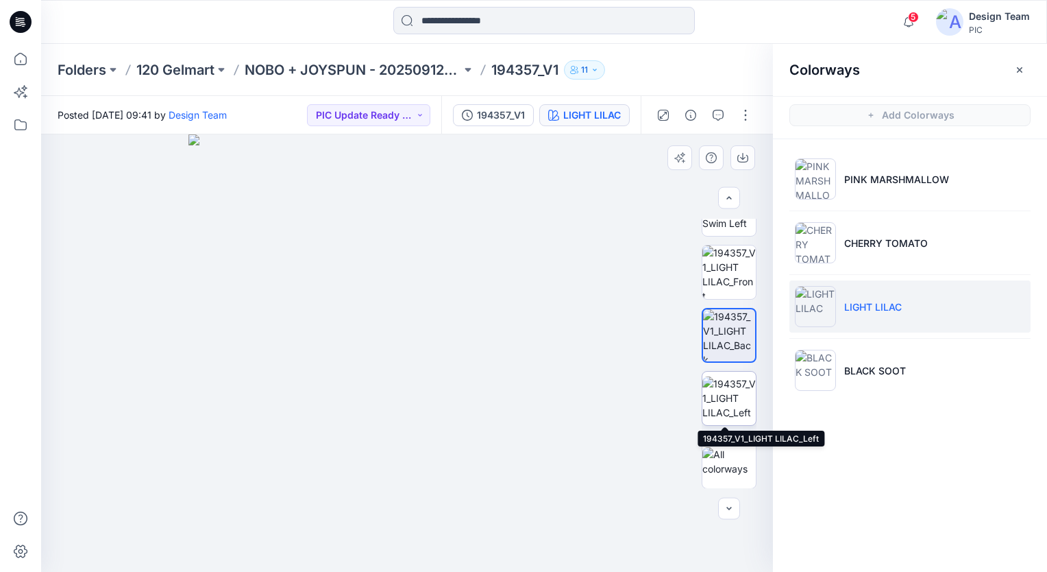
click at [727, 394] on img at bounding box center [729, 397] width 53 height 43
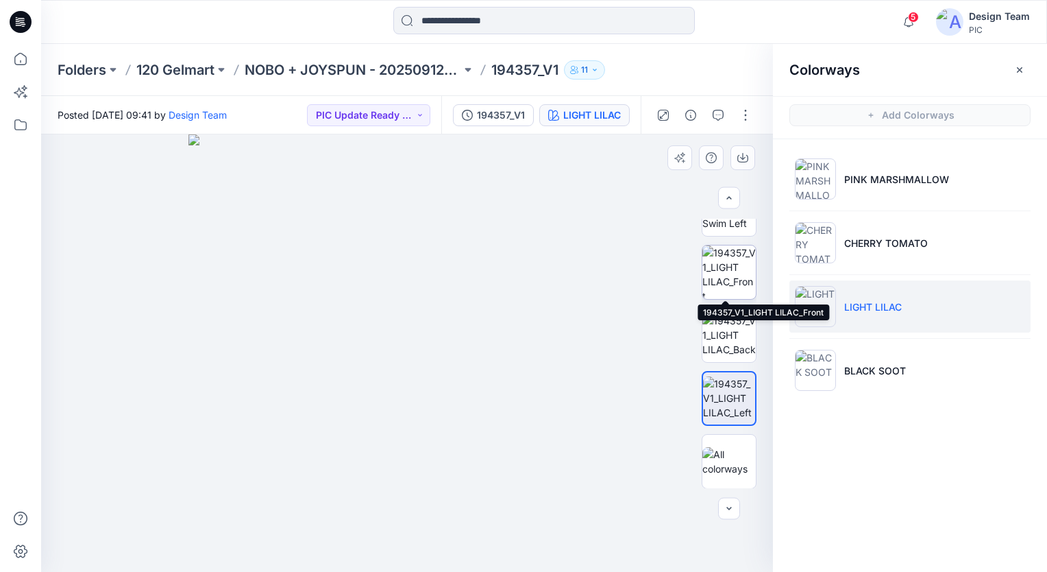
click at [735, 286] on img at bounding box center [729, 271] width 53 height 53
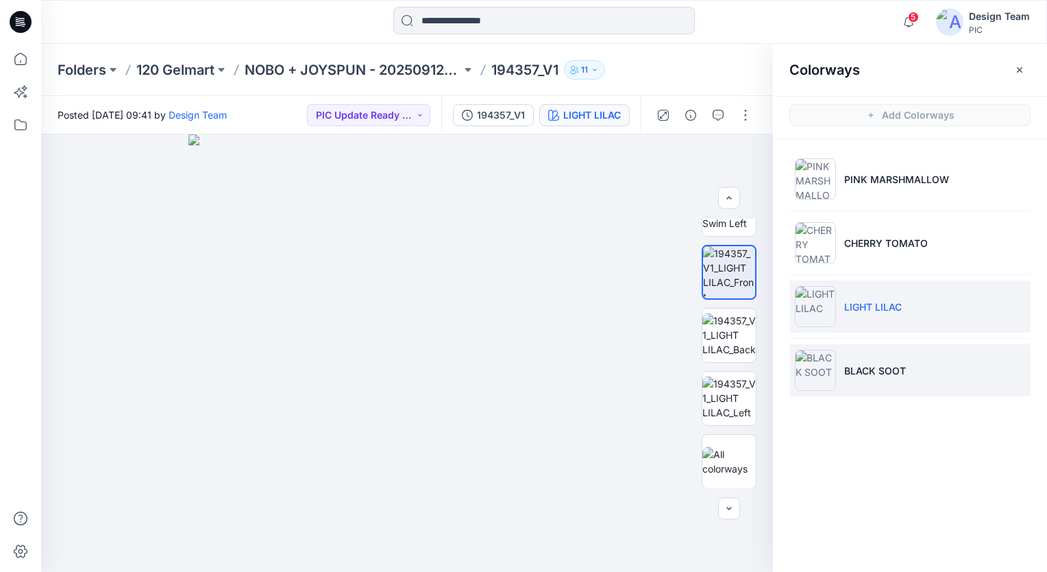
click at [812, 377] on img at bounding box center [815, 370] width 41 height 41
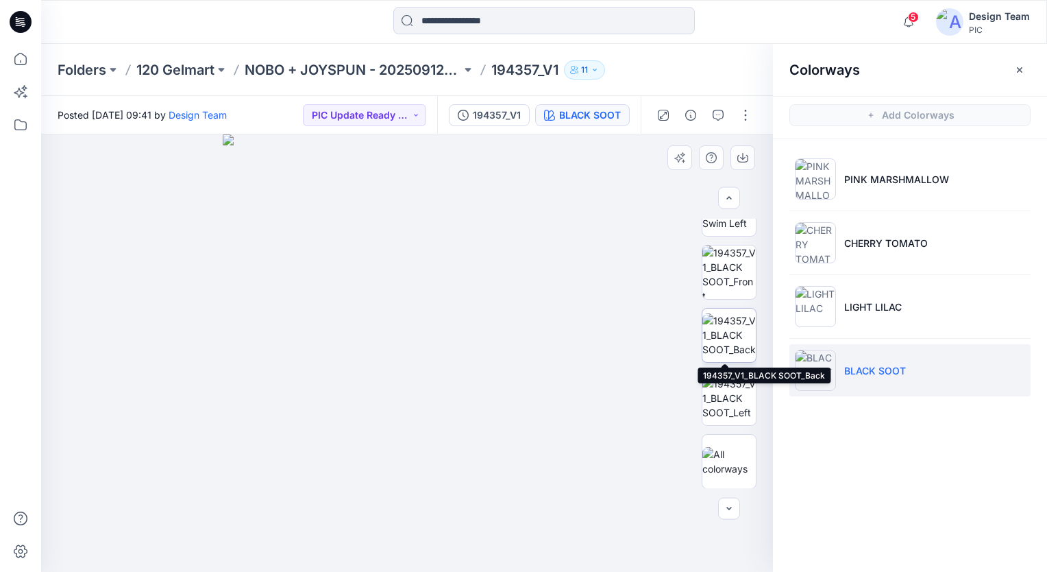
click at [735, 337] on img at bounding box center [729, 334] width 53 height 43
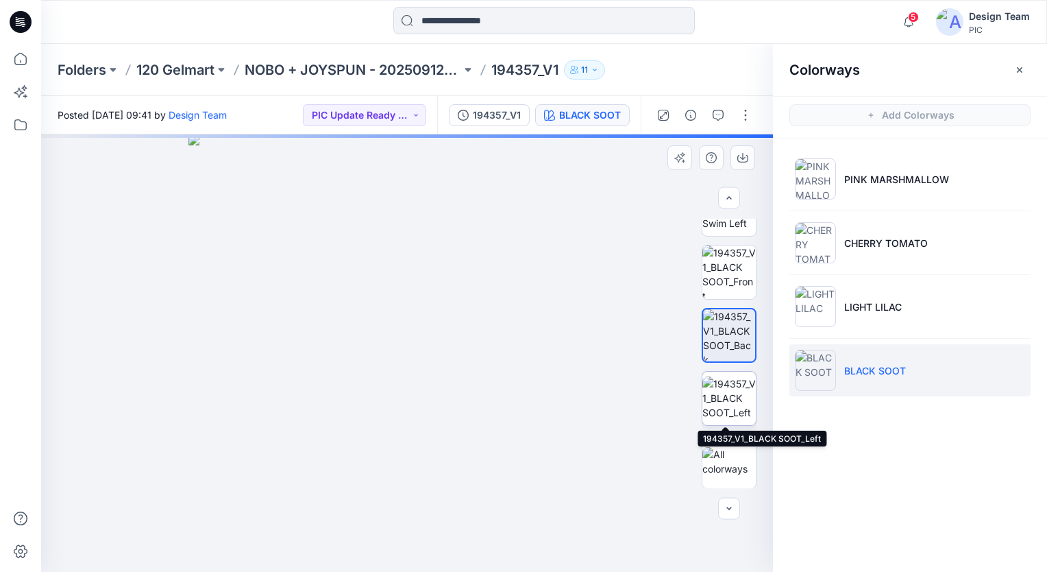
click at [733, 401] on img at bounding box center [729, 397] width 53 height 43
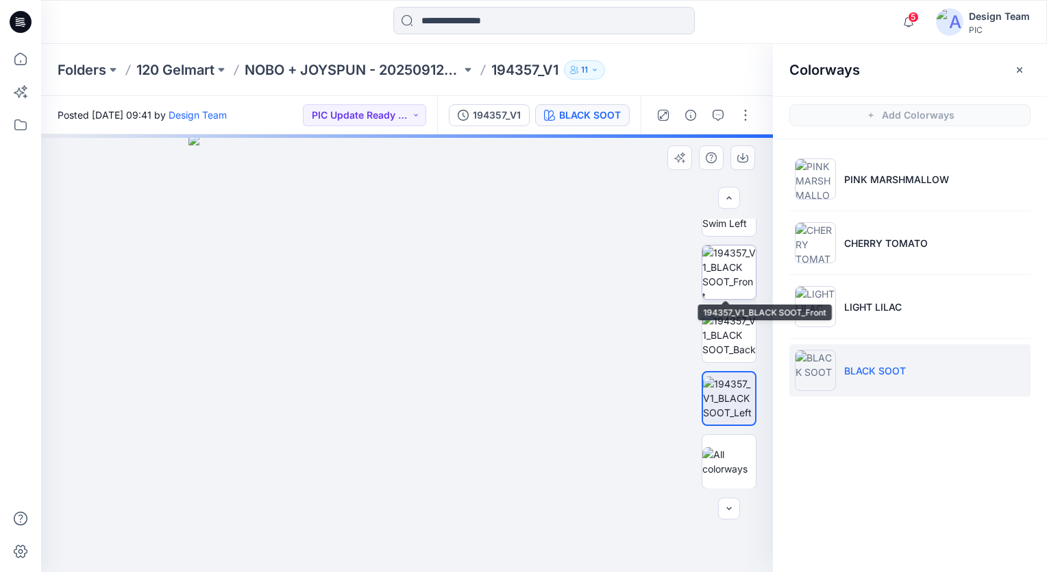
click at [726, 276] on img at bounding box center [729, 271] width 53 height 53
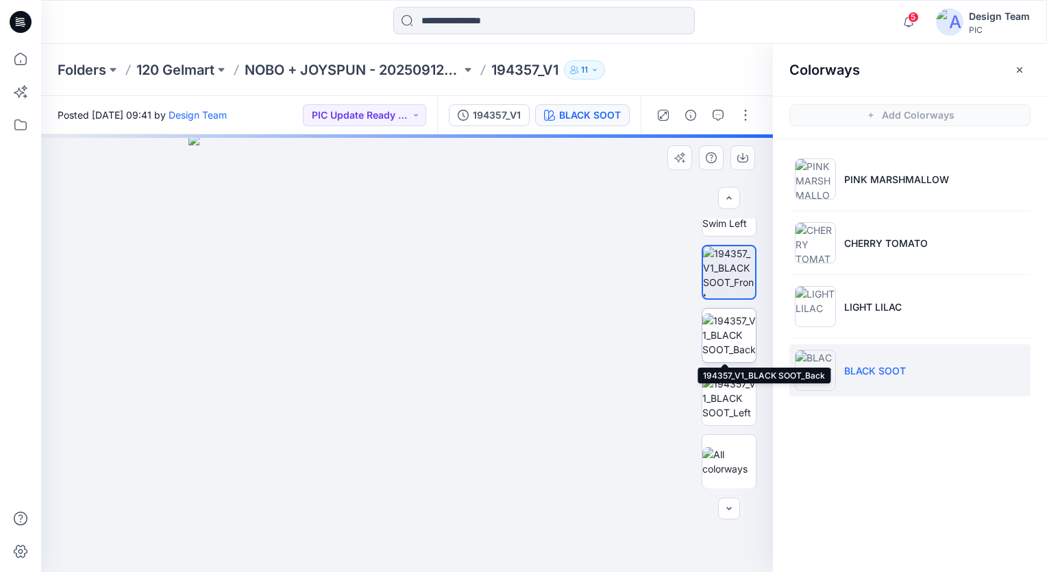
click at [738, 335] on img at bounding box center [729, 334] width 53 height 43
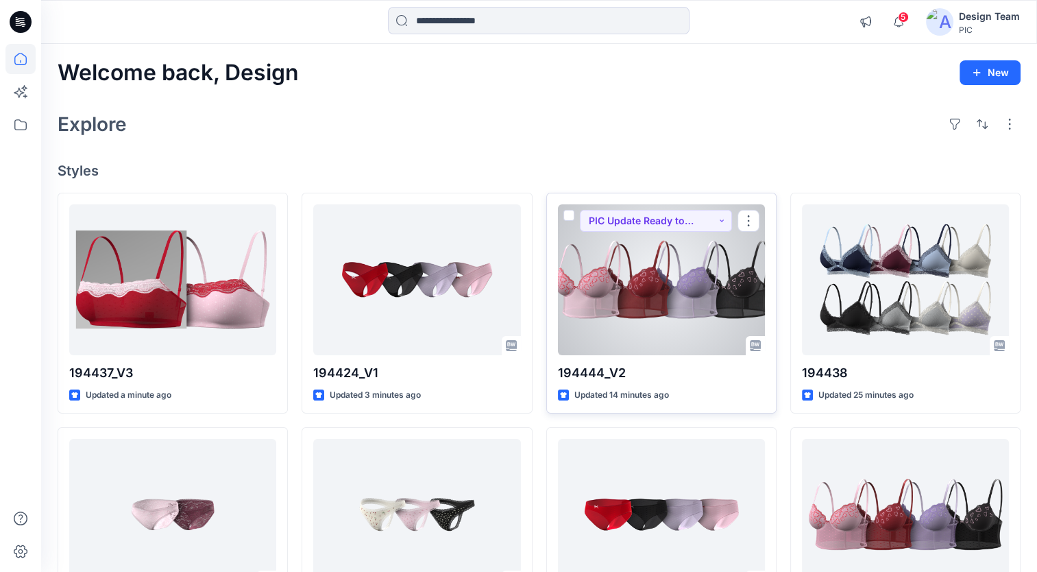
click at [679, 314] on div at bounding box center [661, 279] width 207 height 151
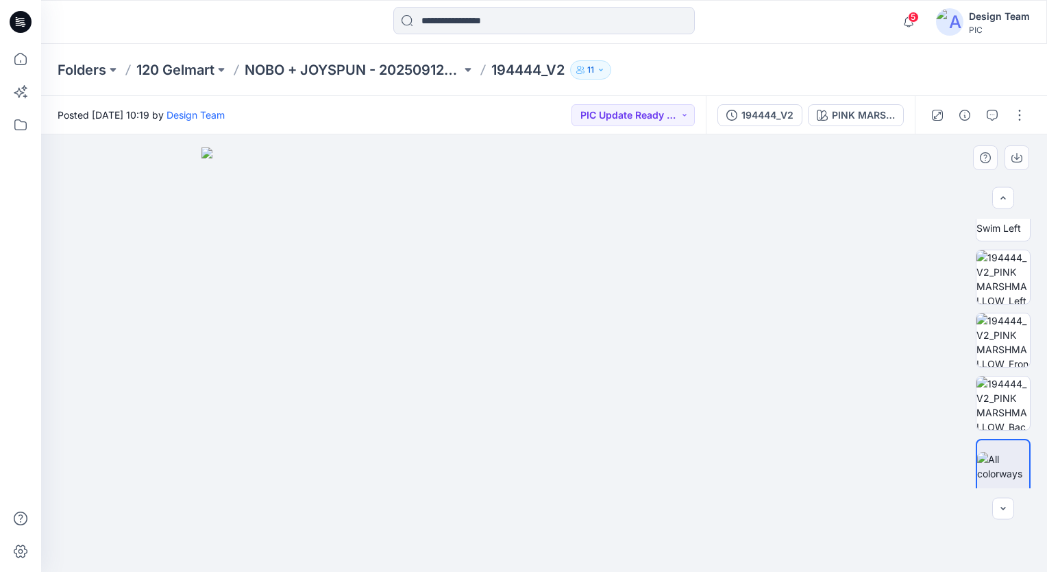
scroll to position [352, 0]
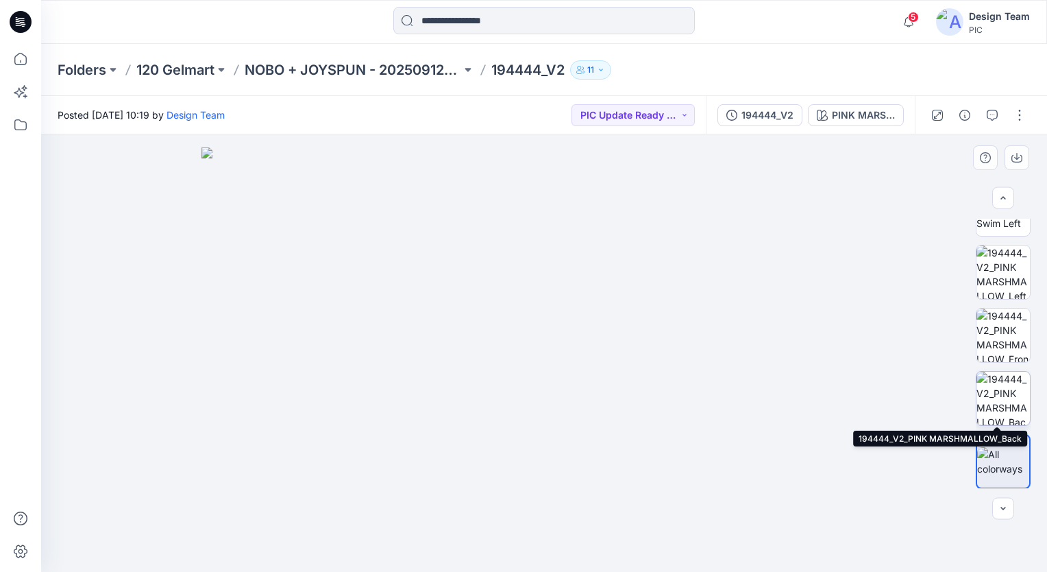
click at [1006, 391] on img at bounding box center [1003, 398] width 53 height 53
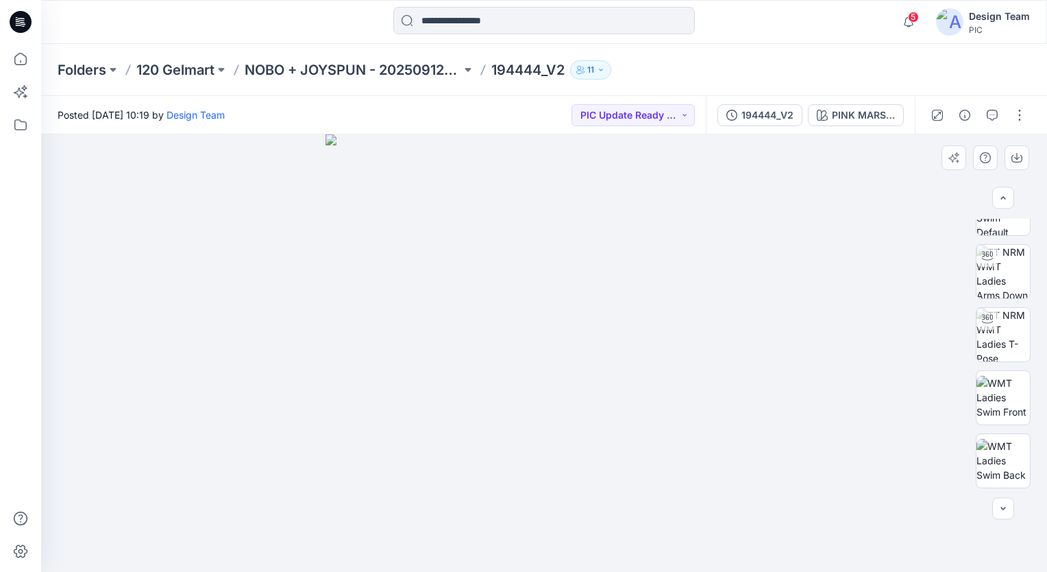
scroll to position [0, 0]
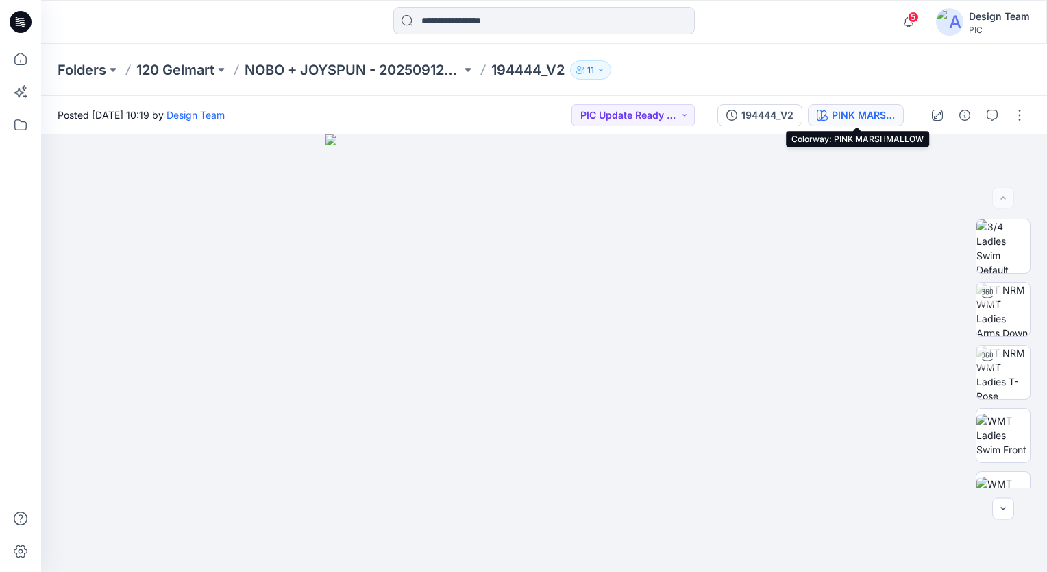
click at [853, 111] on div "PINK MARSHMALLOW" at bounding box center [863, 115] width 63 height 15
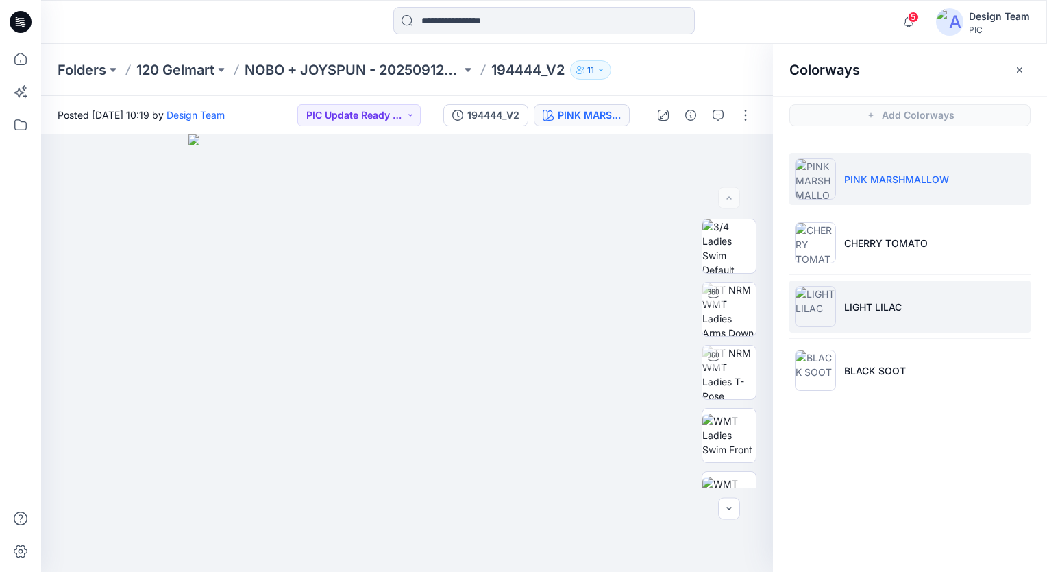
click at [818, 315] on img at bounding box center [815, 306] width 41 height 41
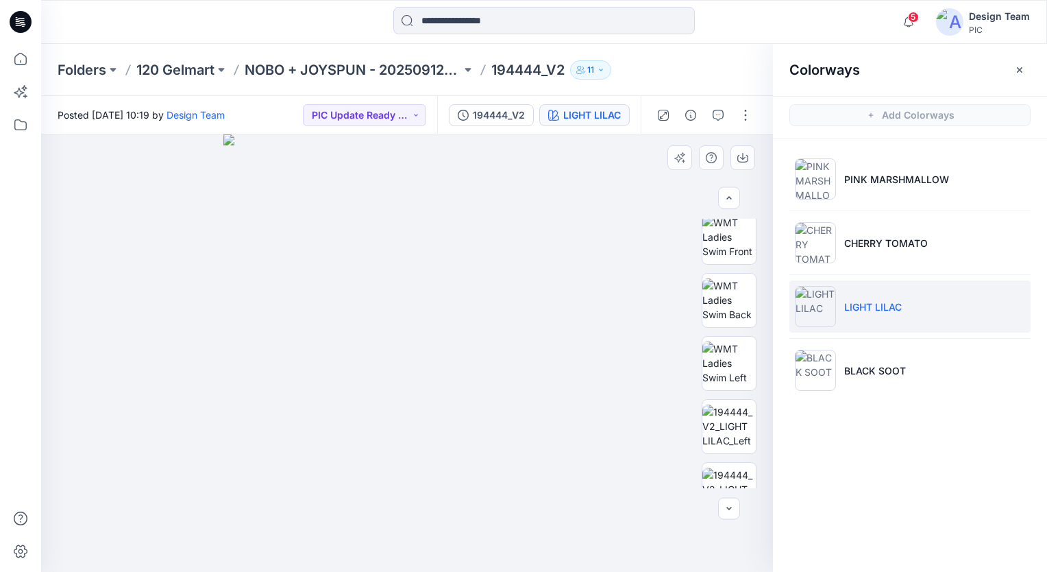
scroll to position [352, 0]
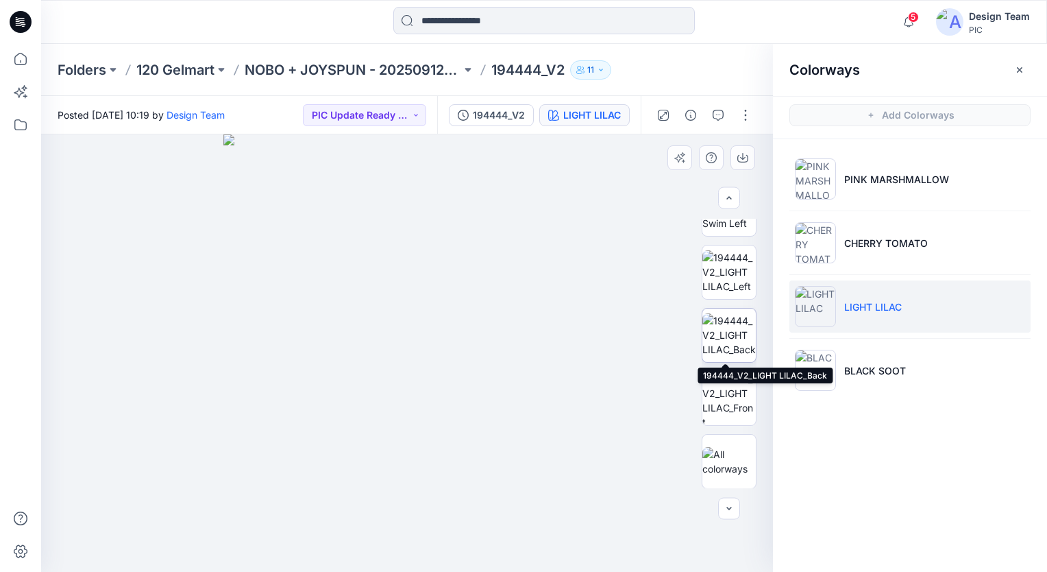
click at [735, 347] on img at bounding box center [729, 334] width 53 height 43
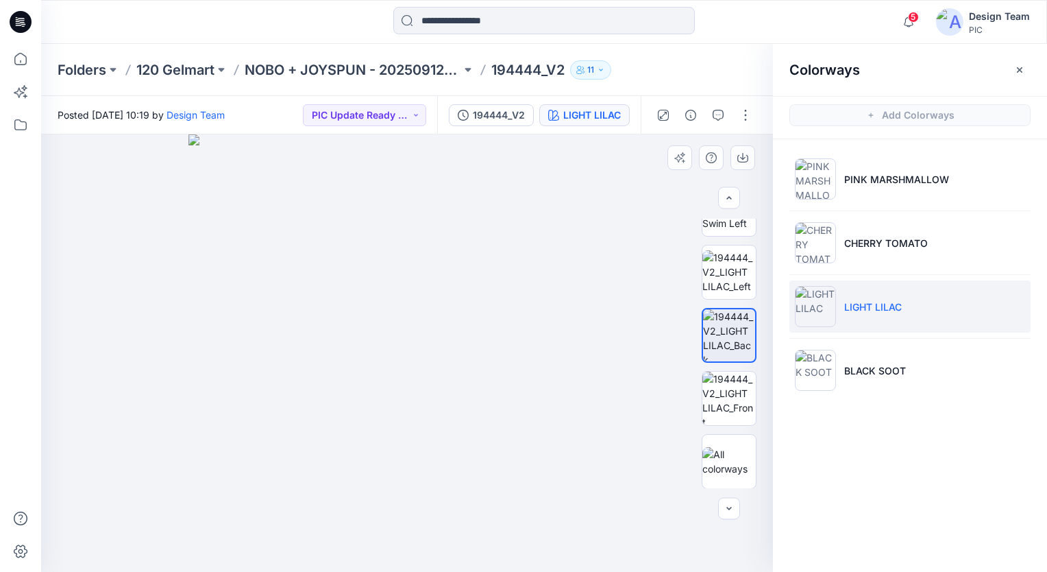
click at [593, 477] on img at bounding box center [406, 352] width 437 height 437
drag, startPoint x: 499, startPoint y: 552, endPoint x: 472, endPoint y: 416, distance: 138.5
click at [472, 416] on img at bounding box center [407, 239] width 666 height 666
click at [727, 400] on img at bounding box center [729, 398] width 53 height 53
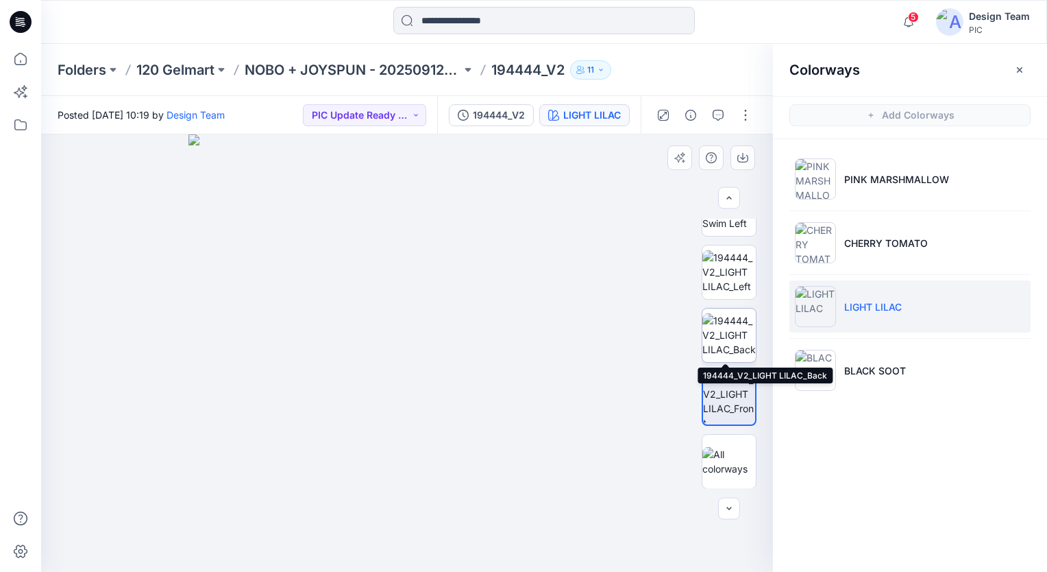
click at [733, 338] on img at bounding box center [729, 334] width 53 height 43
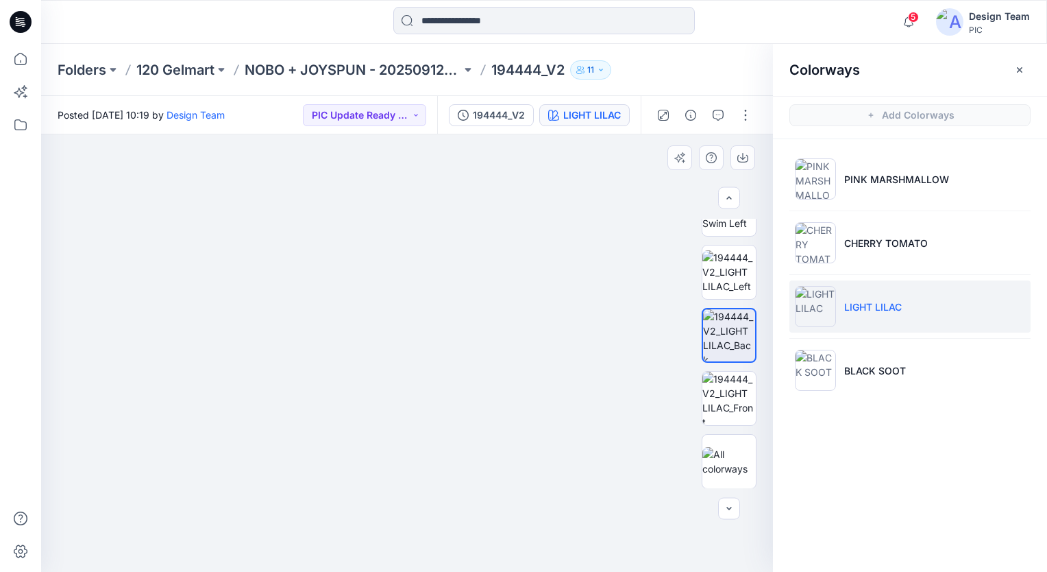
drag, startPoint x: 523, startPoint y: 541, endPoint x: 510, endPoint y: 328, distance: 214.3
click at [510, 328] on img at bounding box center [394, 97] width 1009 height 947
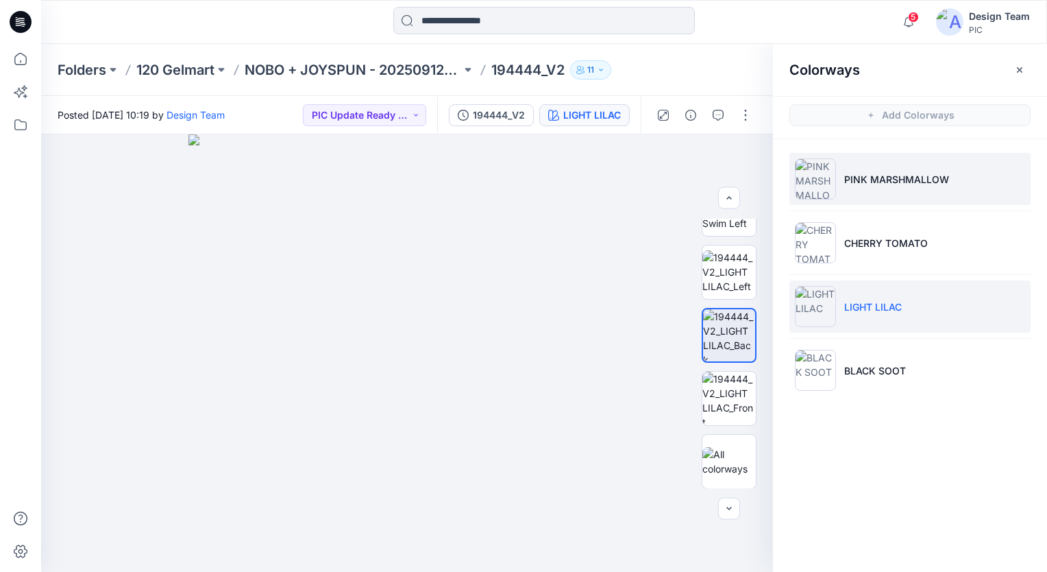
drag, startPoint x: 84, startPoint y: 76, endPoint x: 827, endPoint y: 193, distance: 752.2
click at [827, 193] on img at bounding box center [815, 178] width 41 height 41
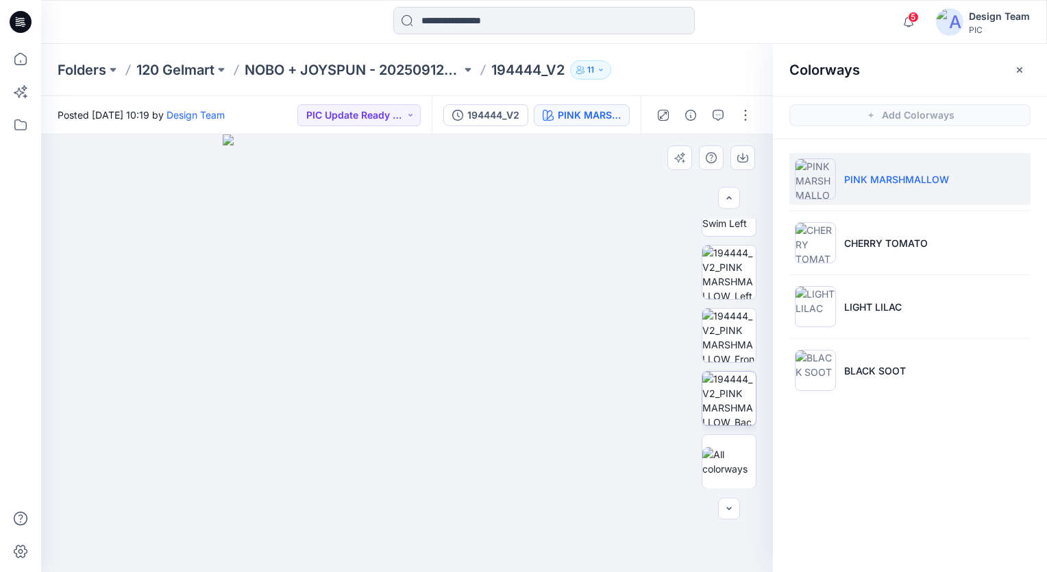
click at [748, 411] on img at bounding box center [729, 398] width 53 height 53
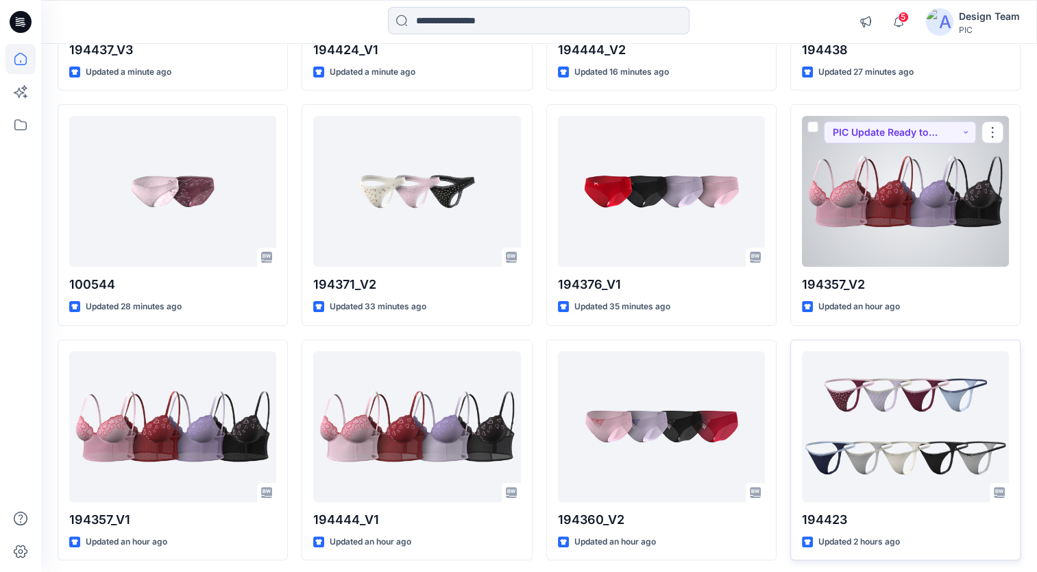
scroll to position [343, 0]
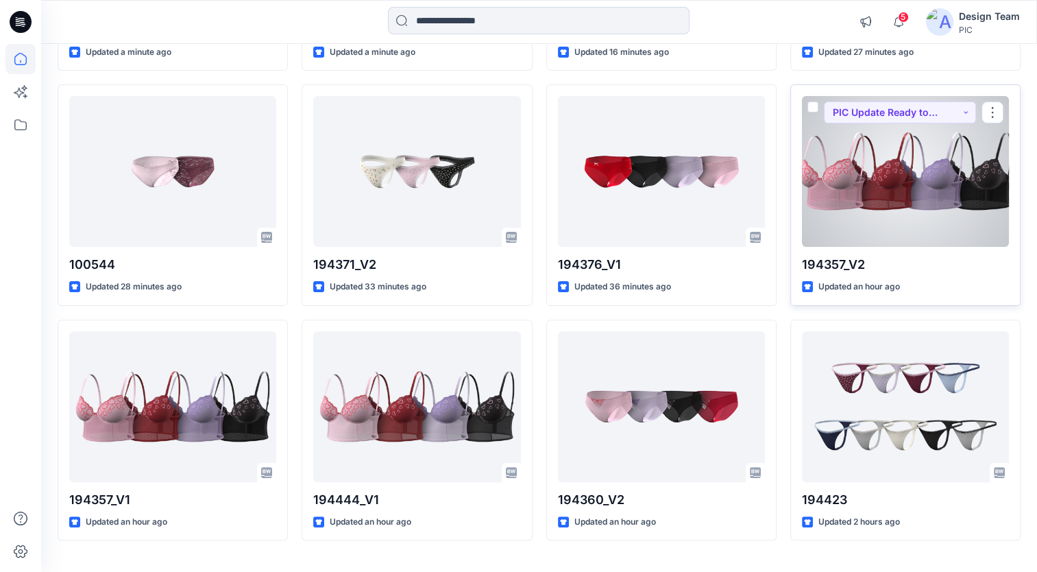
click at [842, 210] on div at bounding box center [905, 171] width 207 height 151
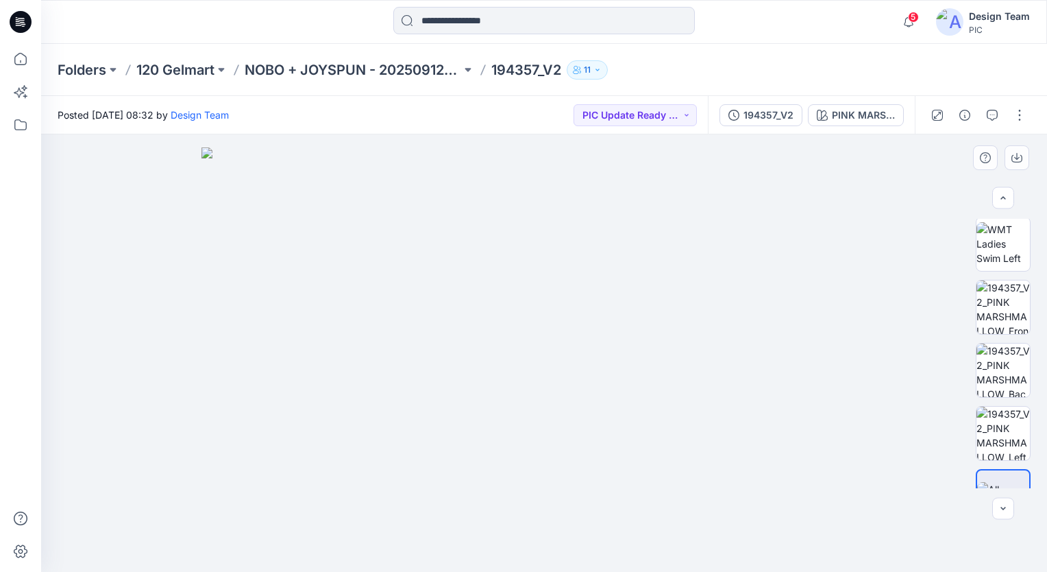
scroll to position [352, 0]
click at [653, 426] on img at bounding box center [544, 359] width 685 height 424
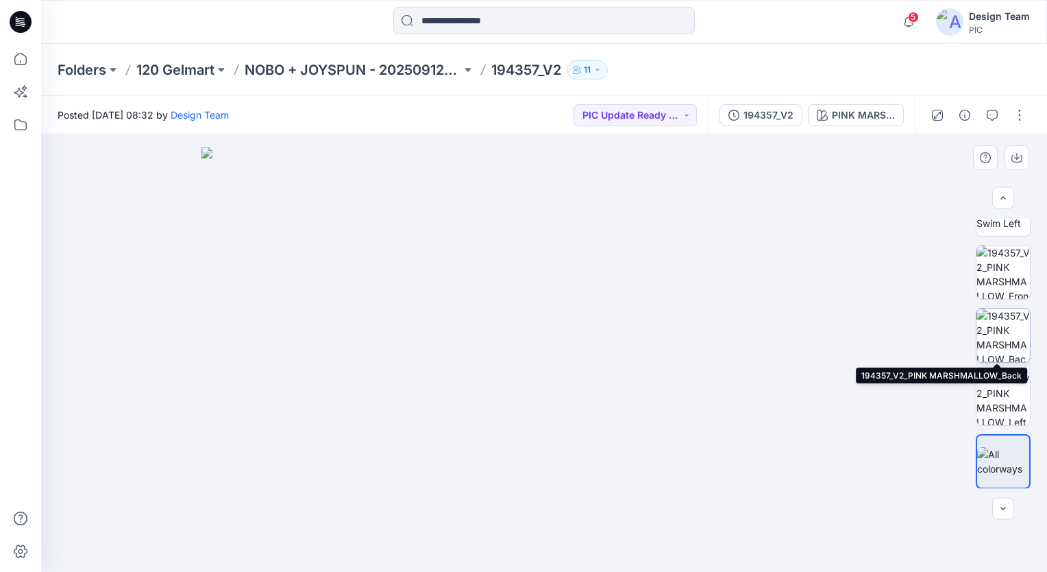
click at [1007, 343] on img at bounding box center [1003, 334] width 53 height 53
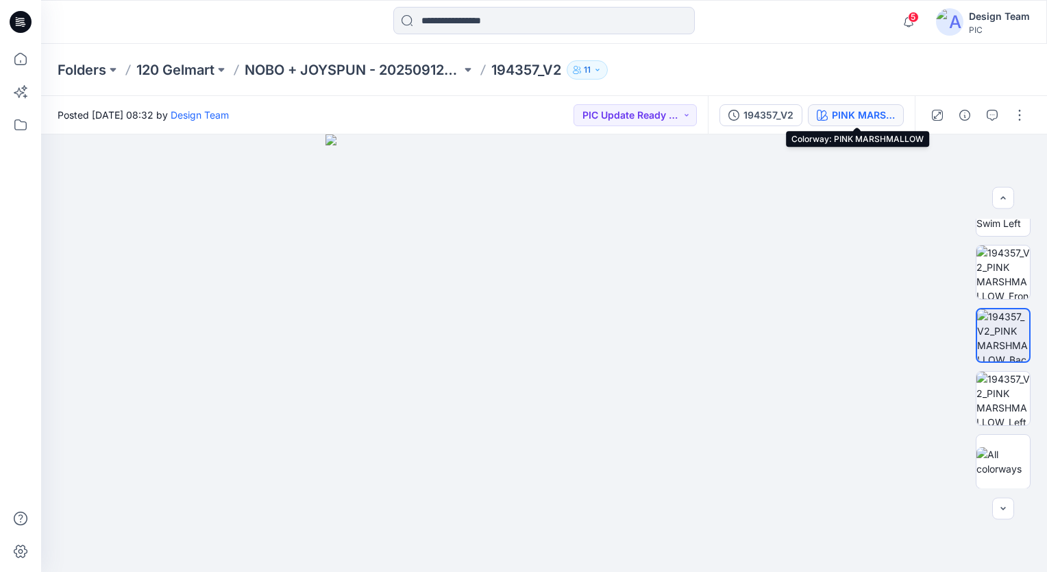
click at [864, 114] on div "PINK MARSHMALLOW" at bounding box center [863, 115] width 63 height 15
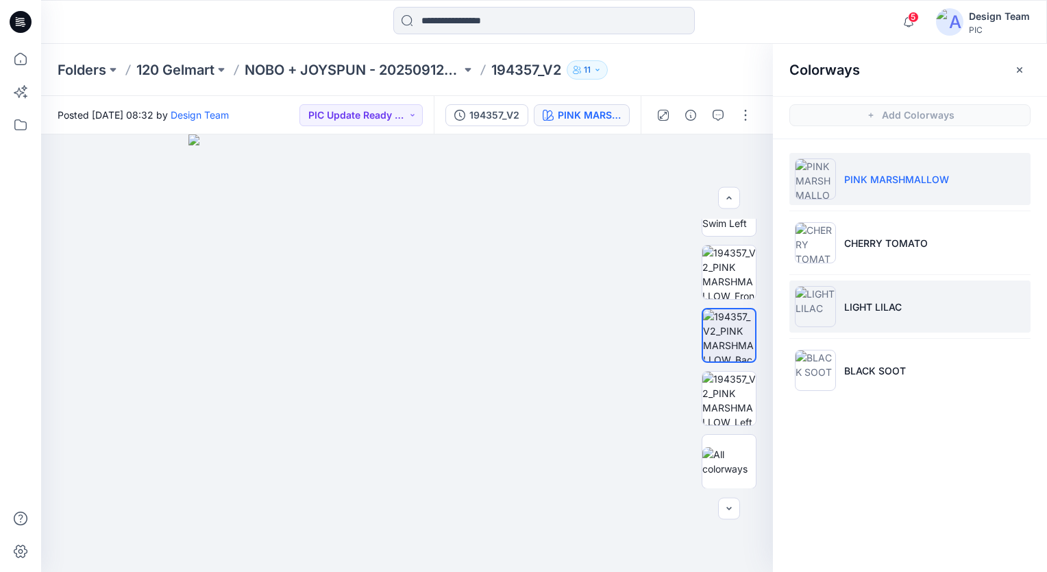
click at [814, 316] on img at bounding box center [815, 306] width 41 height 41
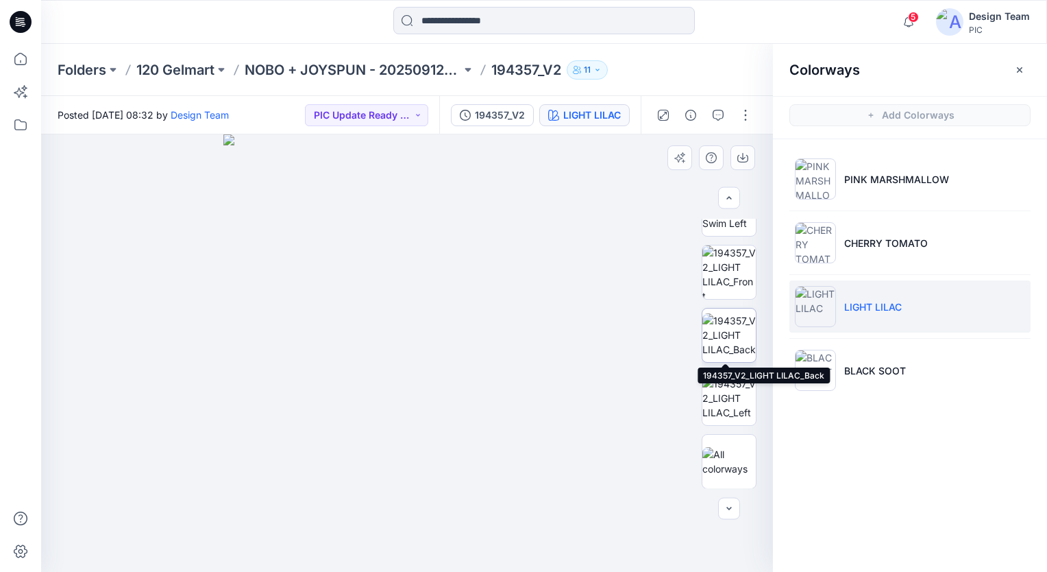
click at [730, 351] on img at bounding box center [729, 334] width 53 height 43
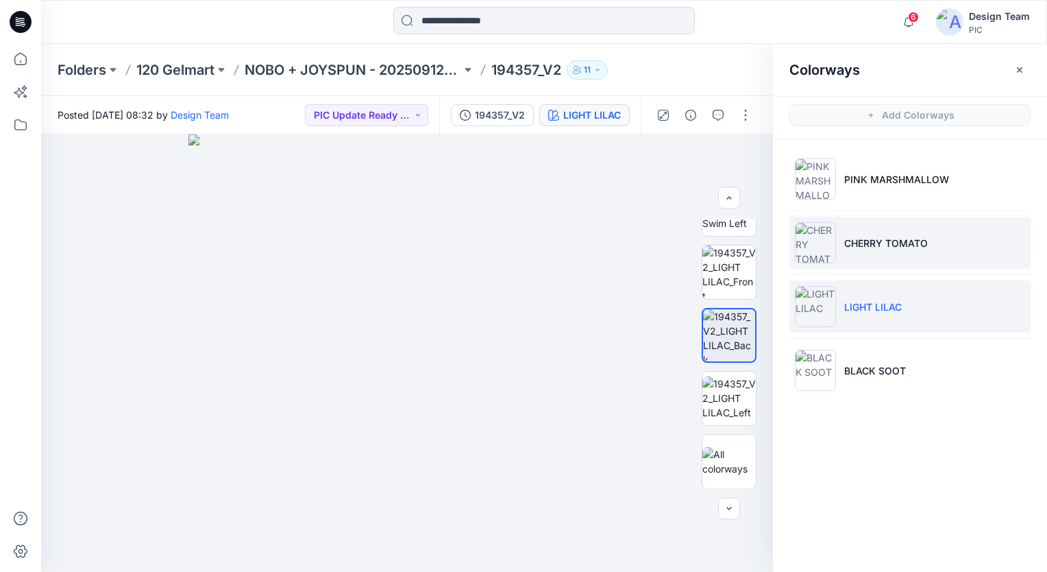
click at [820, 239] on img at bounding box center [815, 242] width 41 height 41
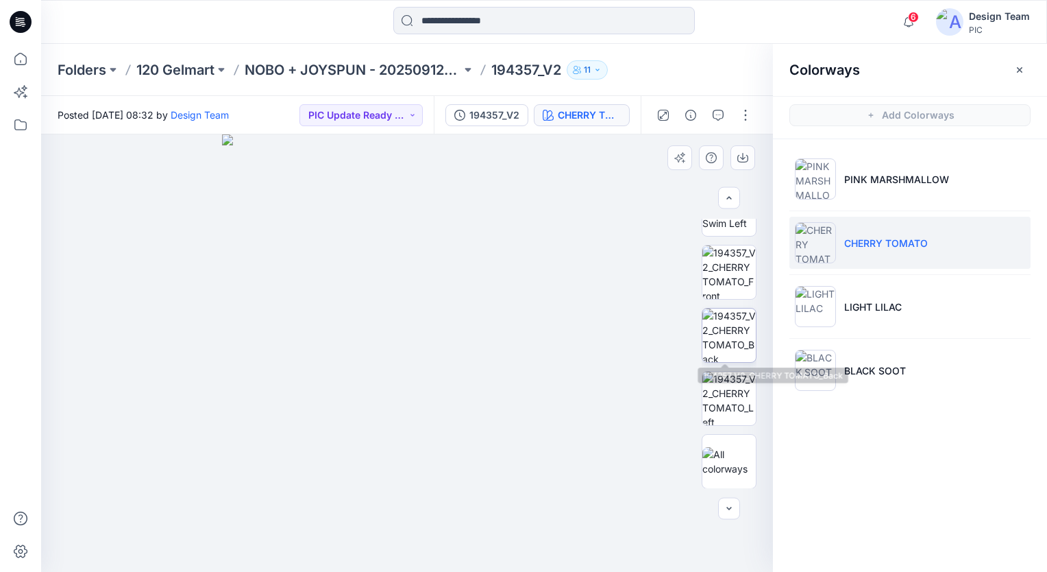
click at [729, 352] on img at bounding box center [729, 334] width 53 height 53
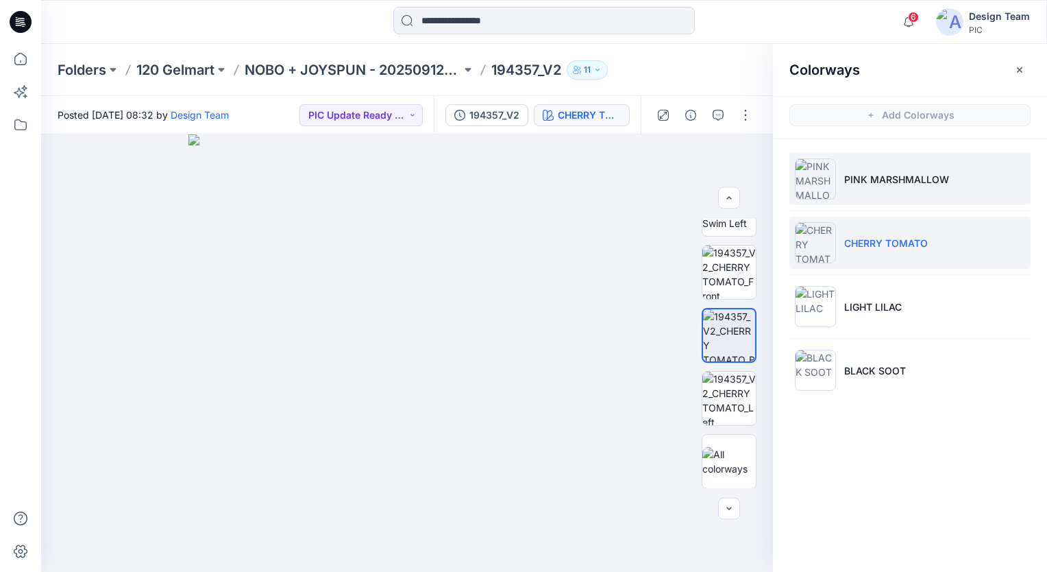
click at [826, 184] on img at bounding box center [815, 178] width 41 height 41
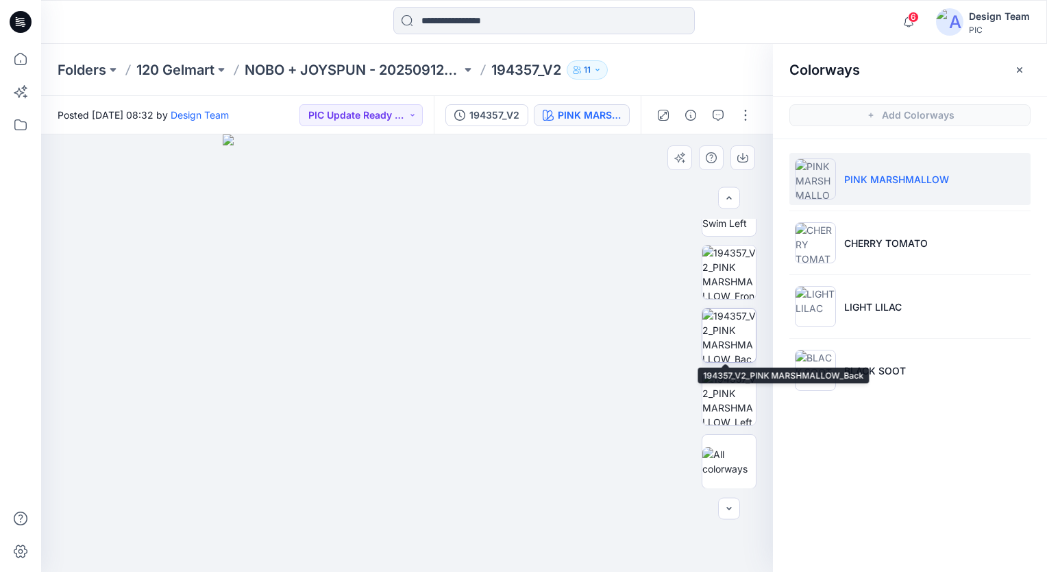
click at [718, 347] on img at bounding box center [729, 334] width 53 height 53
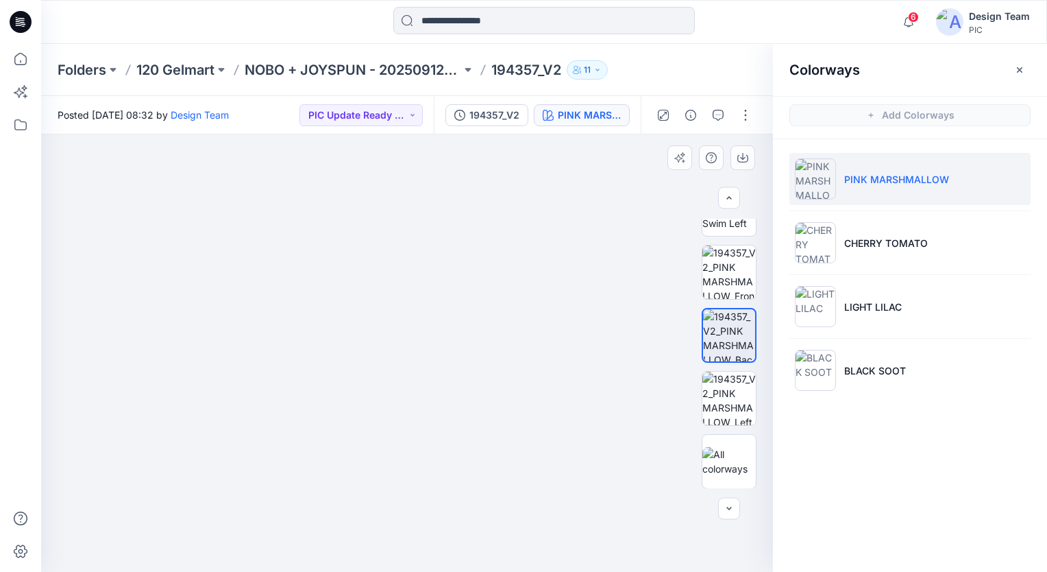
drag, startPoint x: 507, startPoint y: 546, endPoint x: 479, endPoint y: 318, distance: 229.2
click at [467, 303] on img at bounding box center [374, 91] width 1009 height 961
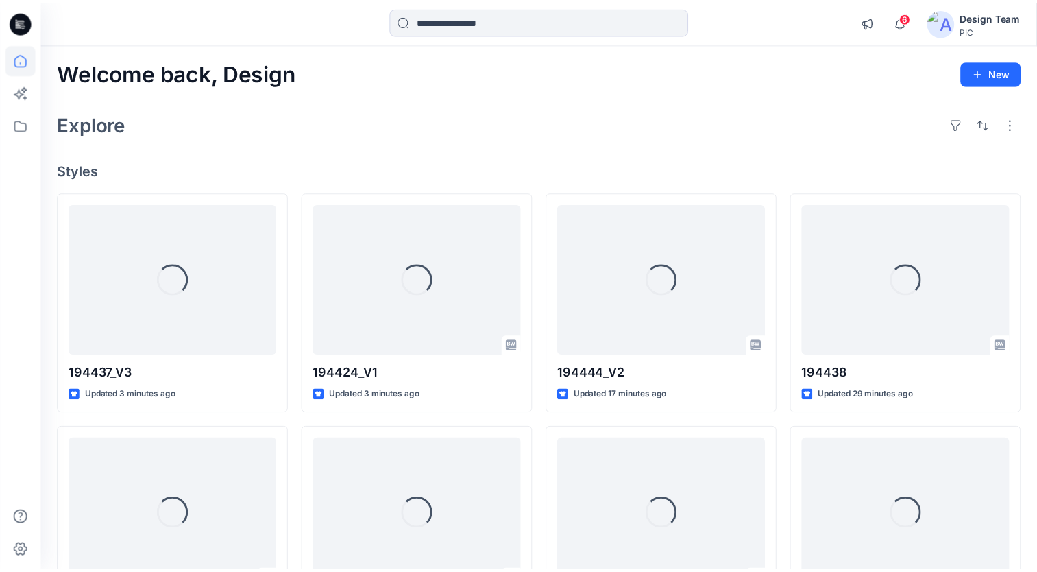
scroll to position [343, 0]
